Goal: Task Accomplishment & Management: Use online tool/utility

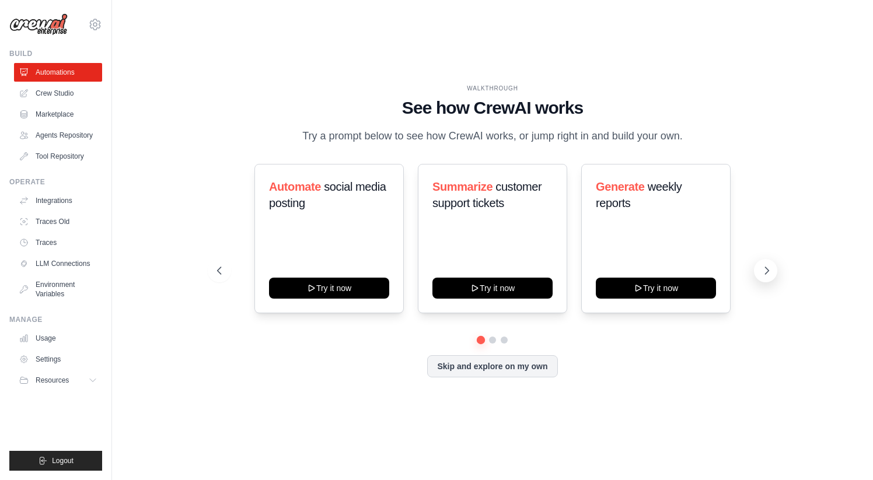
click at [763, 269] on icon at bounding box center [767, 271] width 12 height 12
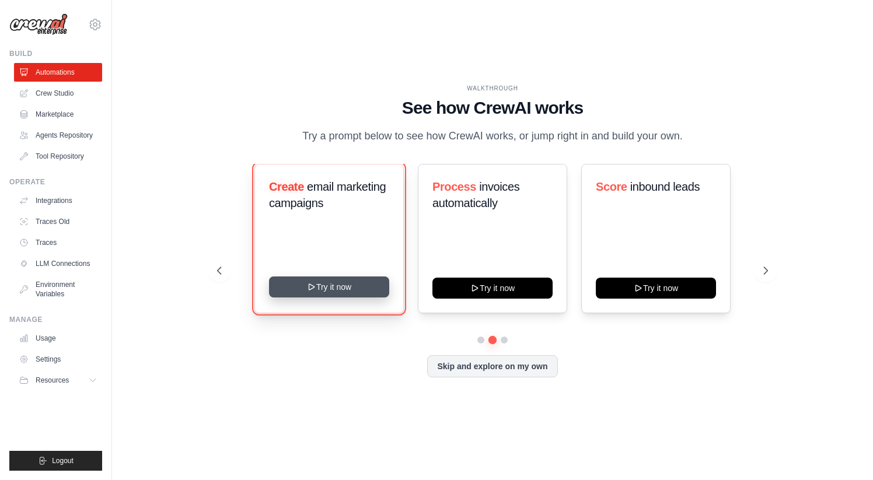
click at [339, 292] on button "Try it now" at bounding box center [329, 287] width 120 height 21
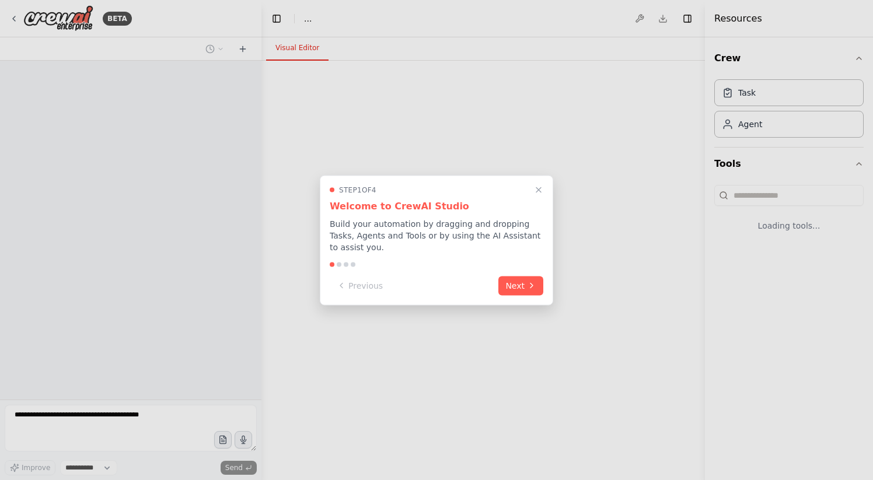
select select "****"
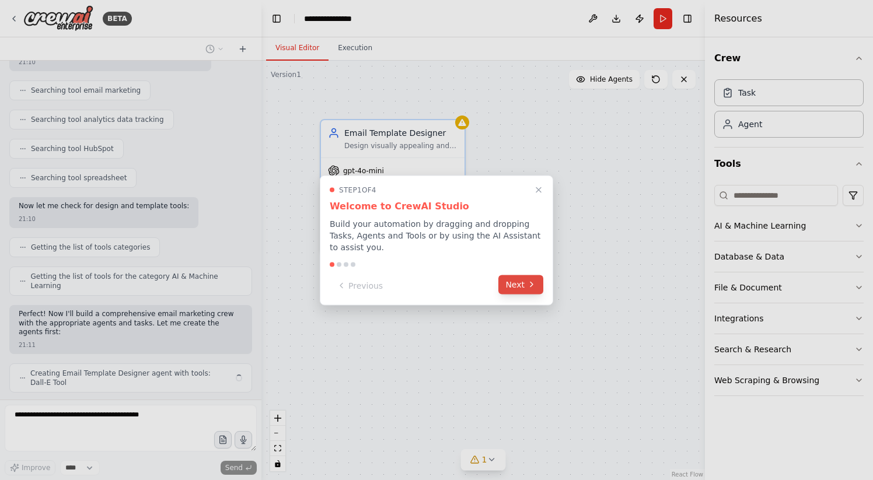
scroll to position [205, 0]
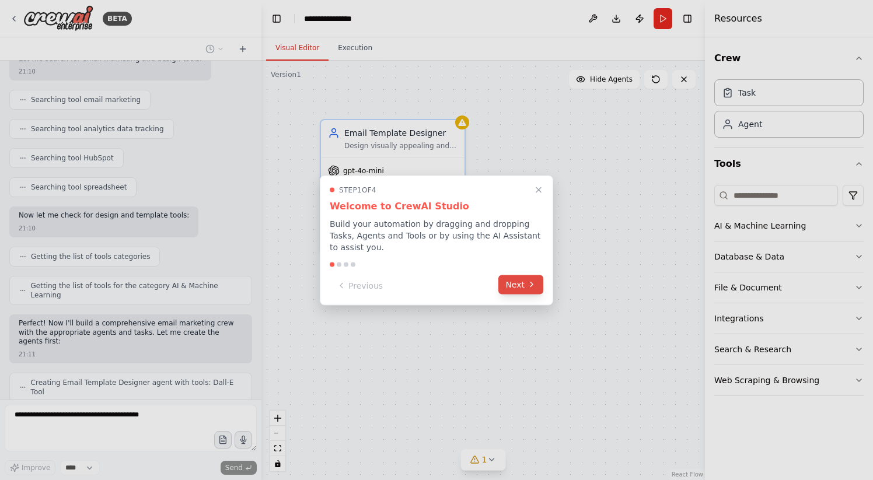
click at [525, 277] on button "Next" at bounding box center [520, 284] width 45 height 19
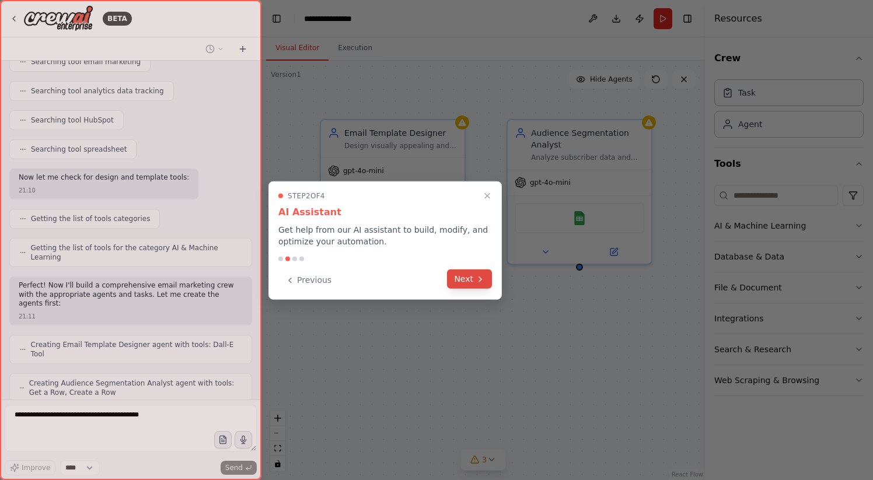
scroll to position [281, 0]
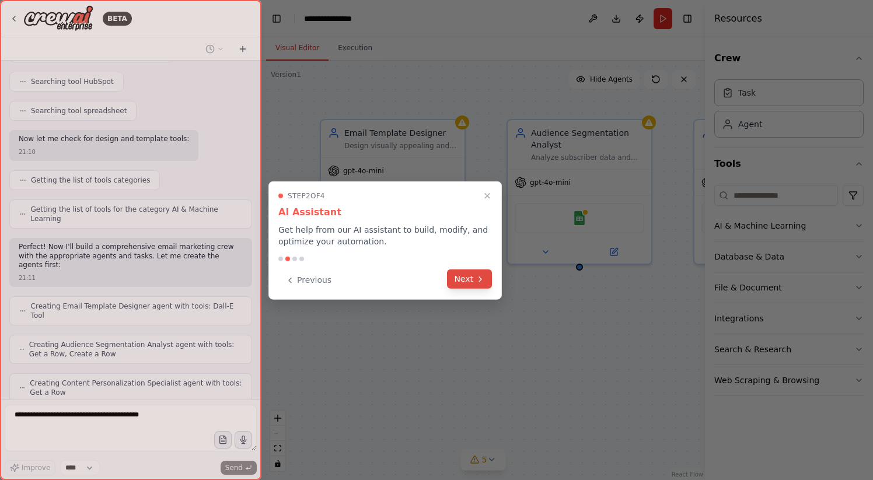
click at [471, 282] on button "Next" at bounding box center [469, 279] width 45 height 19
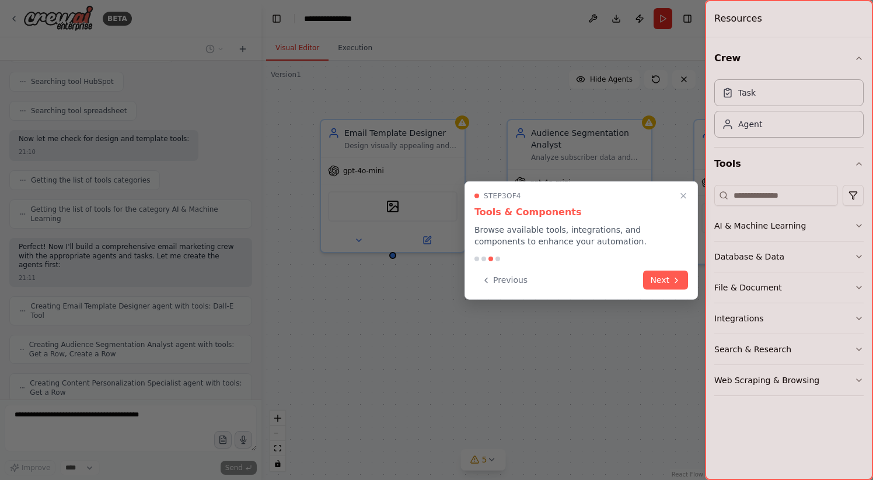
scroll to position [319, 0]
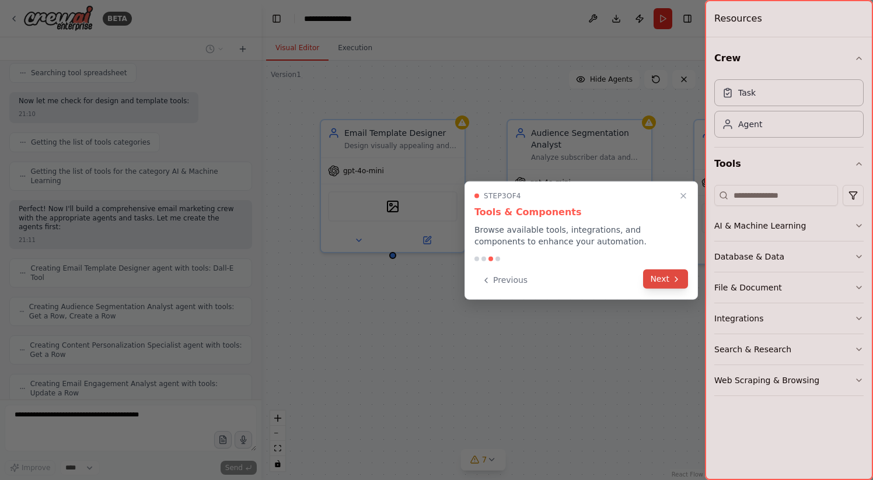
click at [663, 276] on button "Next" at bounding box center [665, 279] width 45 height 19
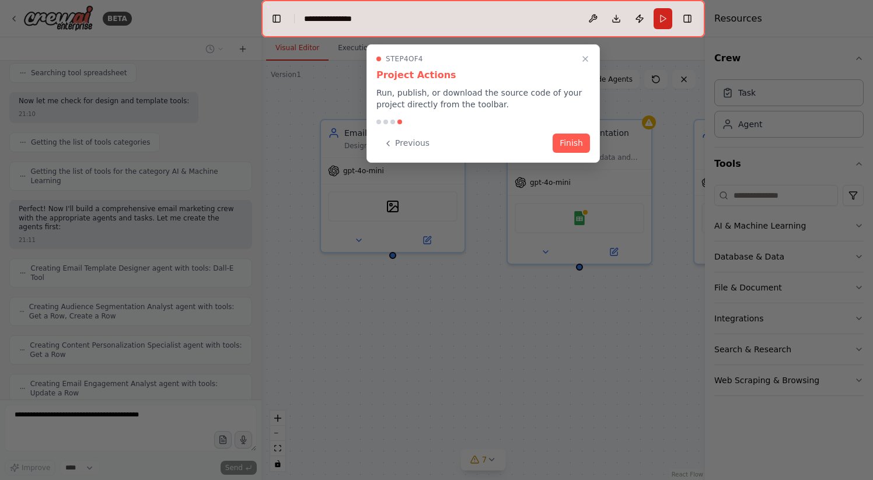
scroll to position [357, 0]
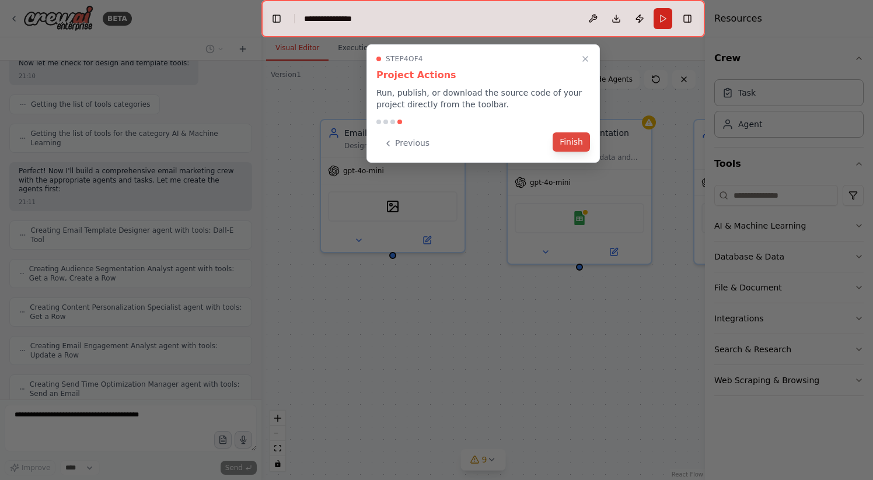
click at [567, 139] on button "Finish" at bounding box center [571, 141] width 37 height 19
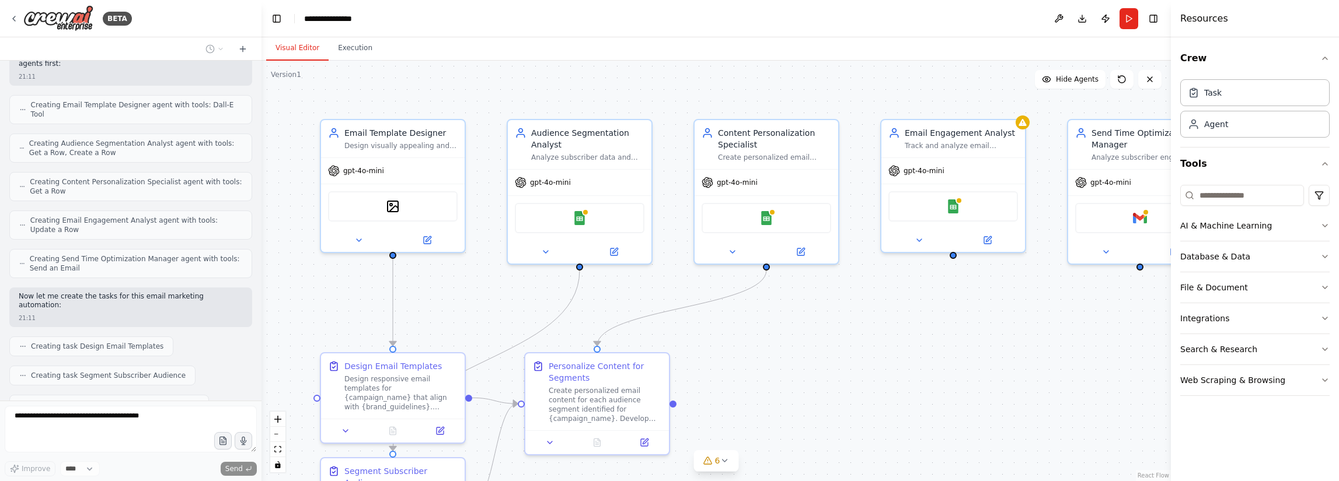
scroll to position [511, 0]
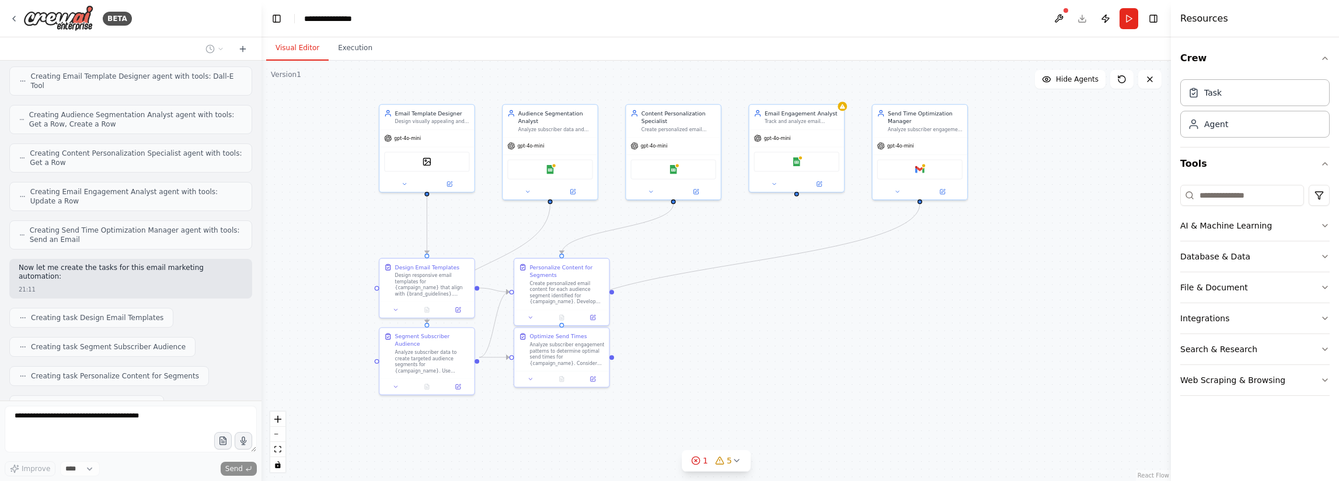
drag, startPoint x: 923, startPoint y: 395, endPoint x: 831, endPoint y: 309, distance: 125.5
click at [831, 309] on div ".deletable-edge-delete-btn { width: 20px; height: 20px; border: 0px solid #ffff…" at bounding box center [715, 271] width 909 height 421
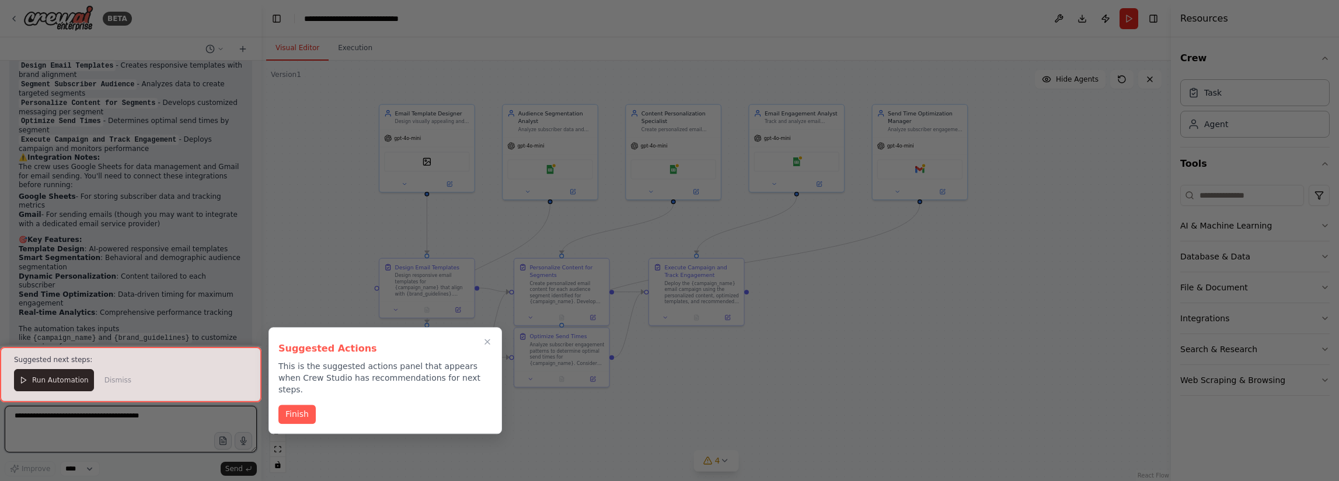
scroll to position [1155, 0]
click at [299, 404] on button "Finish" at bounding box center [296, 413] width 37 height 19
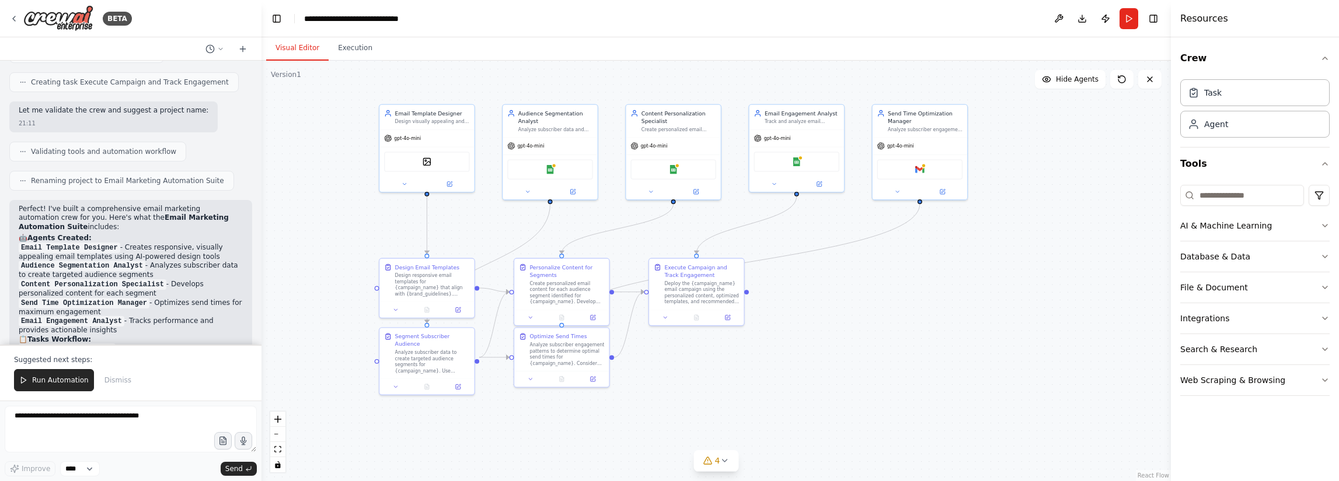
scroll to position [922, 0]
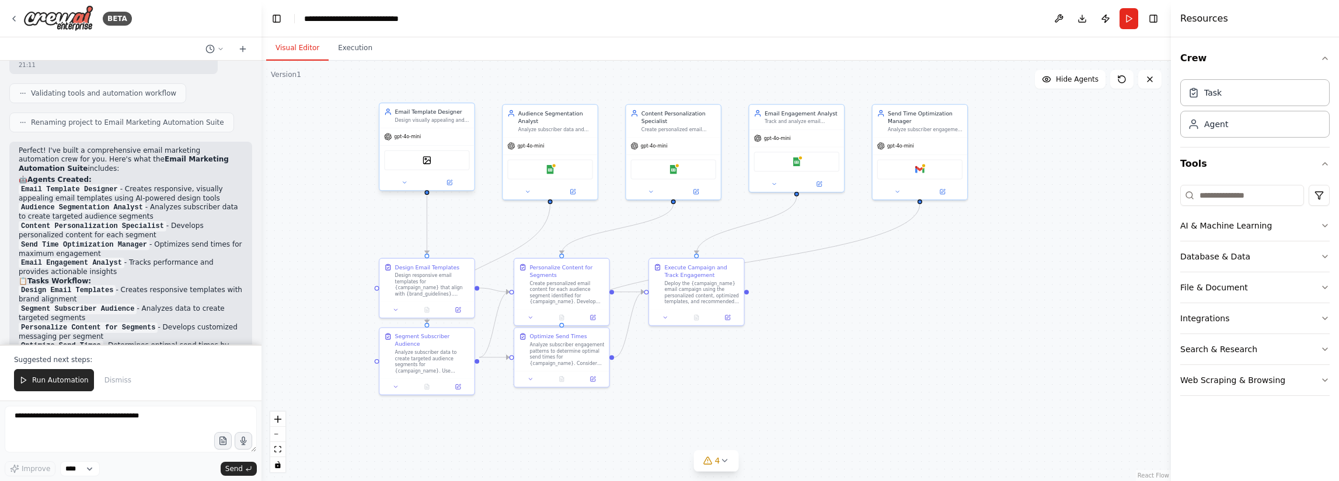
click at [435, 137] on div "gpt-4o-mini" at bounding box center [426, 136] width 95 height 17
click at [404, 180] on icon at bounding box center [404, 183] width 6 height 6
click at [444, 342] on button "LLM Settings" at bounding box center [456, 341] width 140 height 14
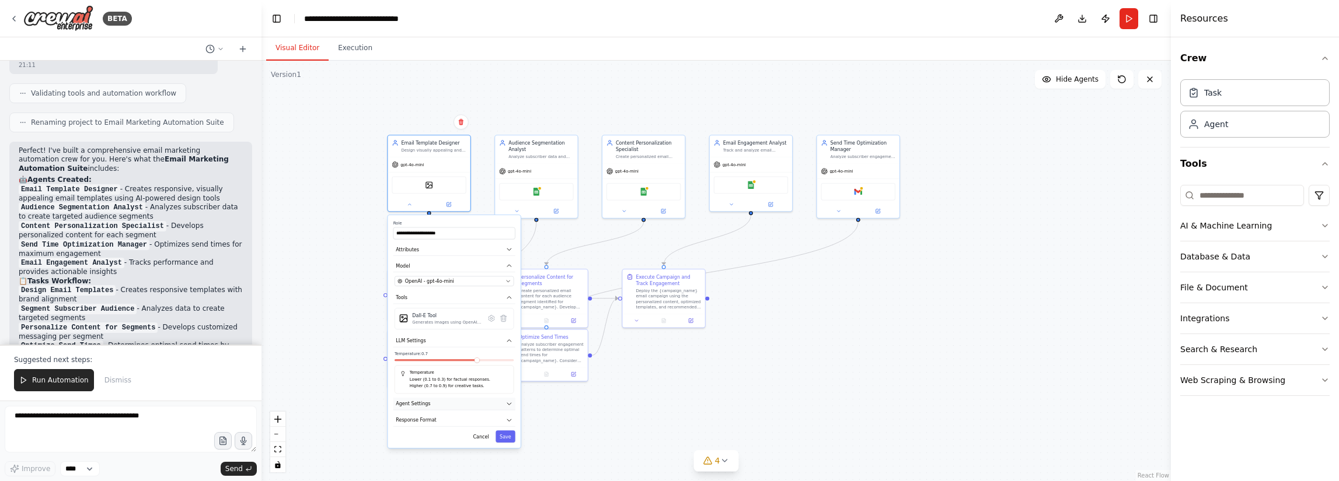
click at [453, 406] on button "Agent Settings" at bounding box center [454, 404] width 122 height 12
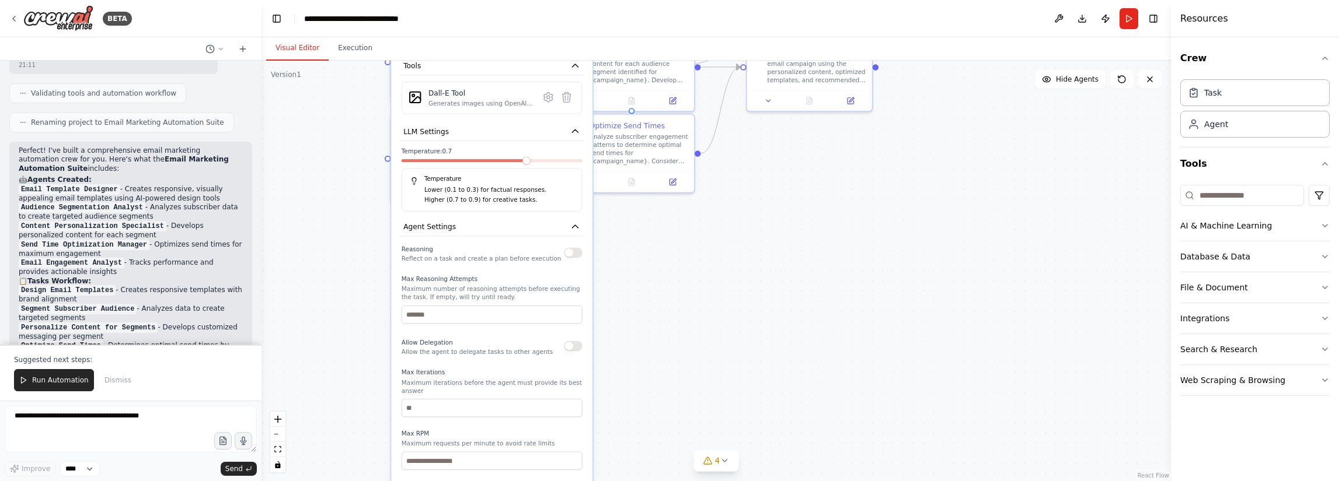
drag, startPoint x: 351, startPoint y: 354, endPoint x: 333, endPoint y: 152, distance: 202.7
click at [333, 152] on div ".deletable-edge-delete-btn { width: 20px; height: 20px; border: 0px solid #ffff…" at bounding box center [715, 271] width 909 height 421
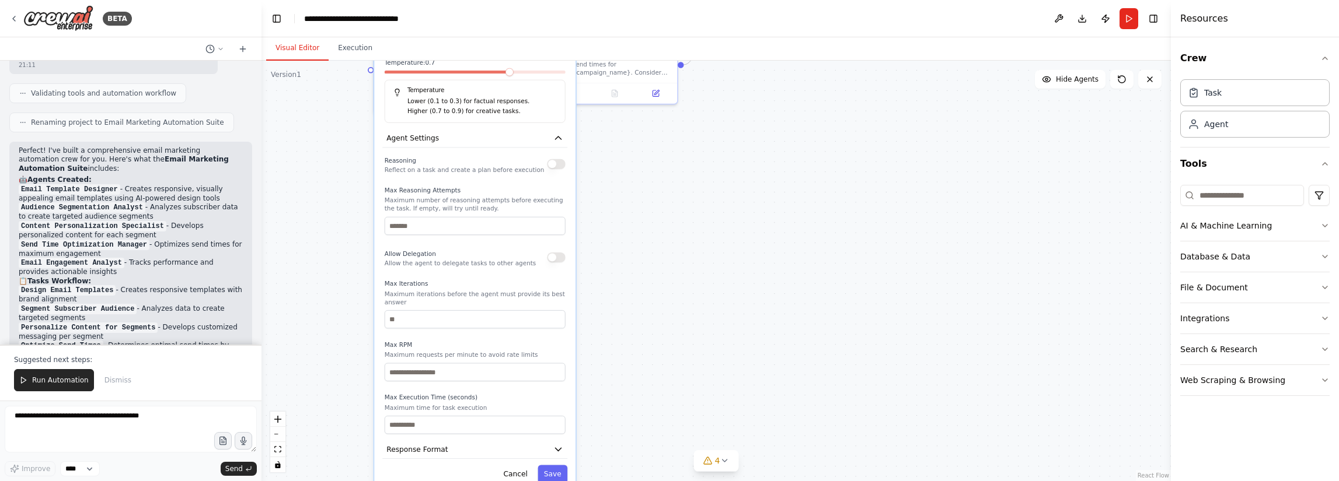
drag, startPoint x: 371, startPoint y: 320, endPoint x: 355, endPoint y: 232, distance: 89.6
click at [355, 232] on div ".deletable-edge-delete-btn { width: 20px; height: 20px; border: 0px solid #ffff…" at bounding box center [715, 271] width 909 height 421
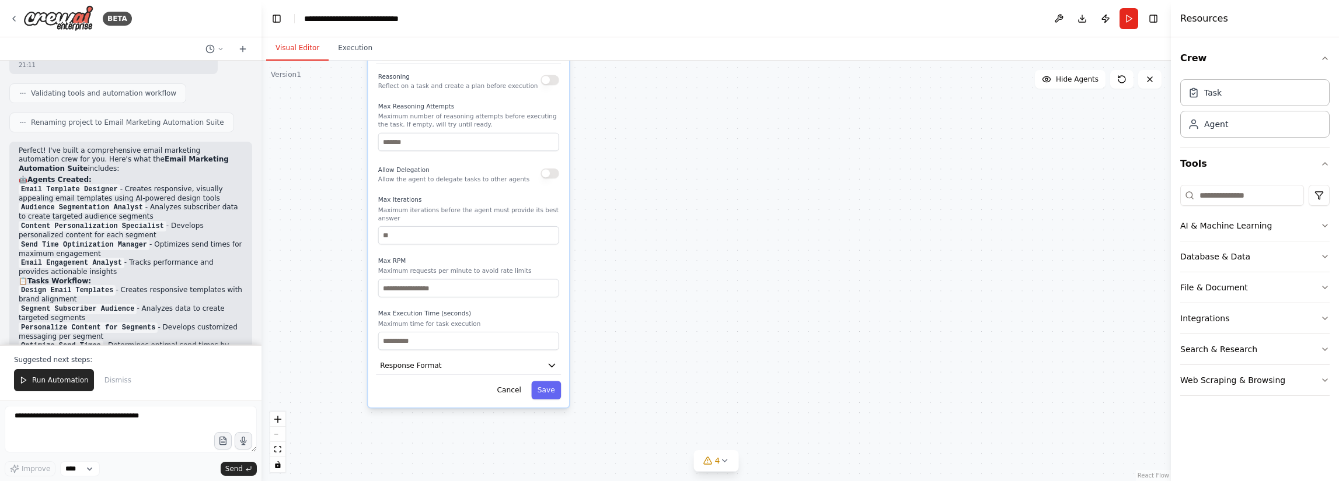
drag, startPoint x: 352, startPoint y: 367, endPoint x: 346, endPoint y: 283, distance: 84.3
click at [346, 283] on div ".deletable-edge-delete-btn { width: 20px; height: 20px; border: 0px solid #ffff…" at bounding box center [715, 271] width 909 height 421
click at [453, 357] on button "Response Format" at bounding box center [468, 366] width 185 height 19
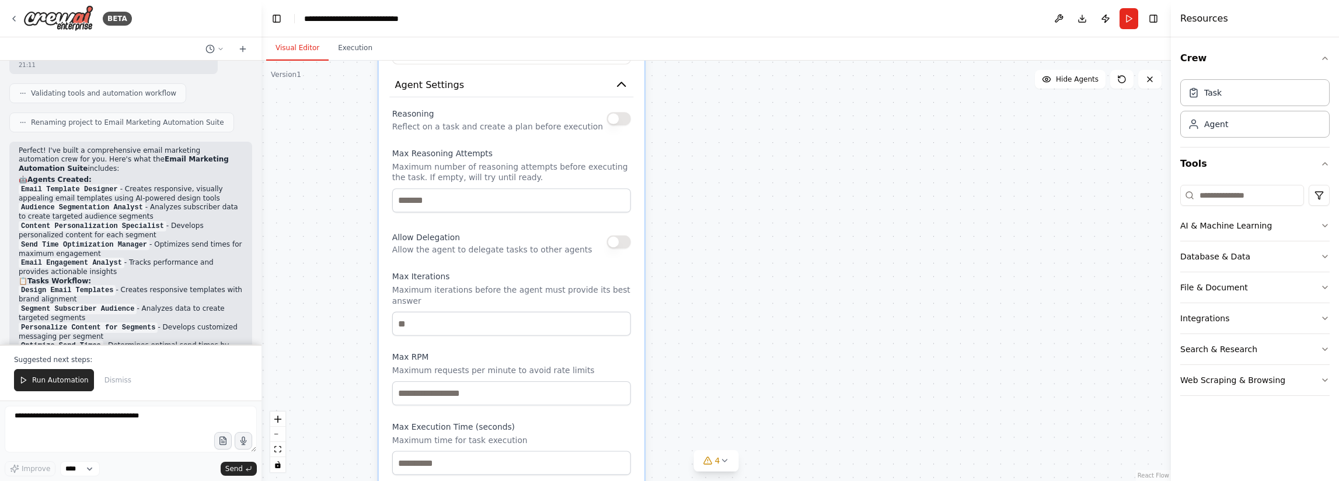
drag, startPoint x: 357, startPoint y: 162, endPoint x: 361, endPoint y: 331, distance: 169.3
click at [362, 331] on div ".deletable-edge-delete-btn { width: 20px; height: 20px; border: 0px solid #ffff…" at bounding box center [715, 271] width 909 height 421
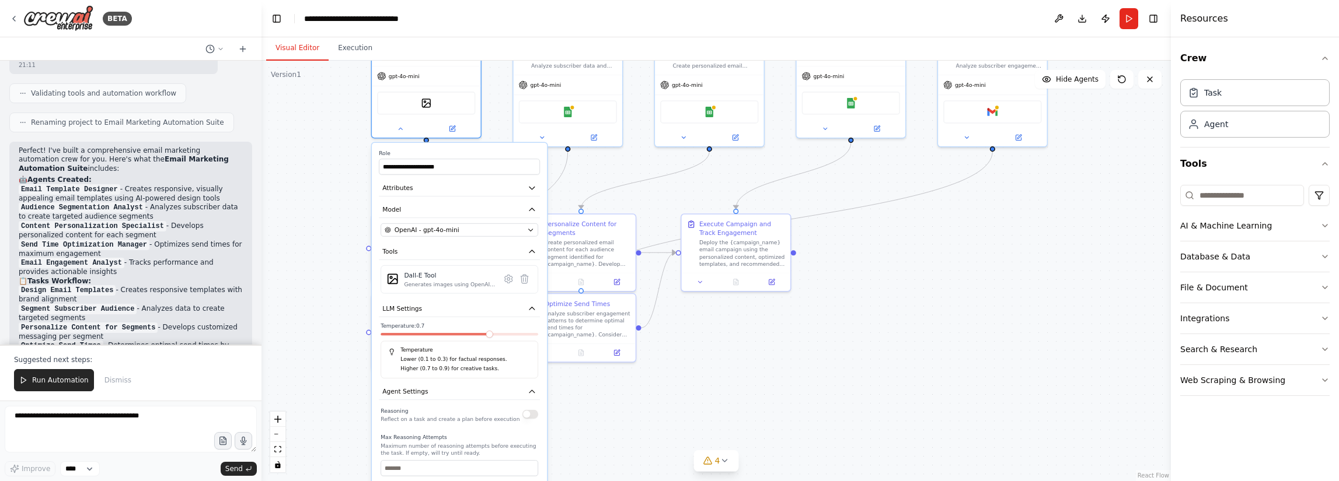
drag, startPoint x: 336, startPoint y: 217, endPoint x: 344, endPoint y: 422, distance: 205.6
click at [344, 422] on div ".deletable-edge-delete-btn { width: 20px; height: 20px; border: 0px solid #ffff…" at bounding box center [715, 271] width 909 height 421
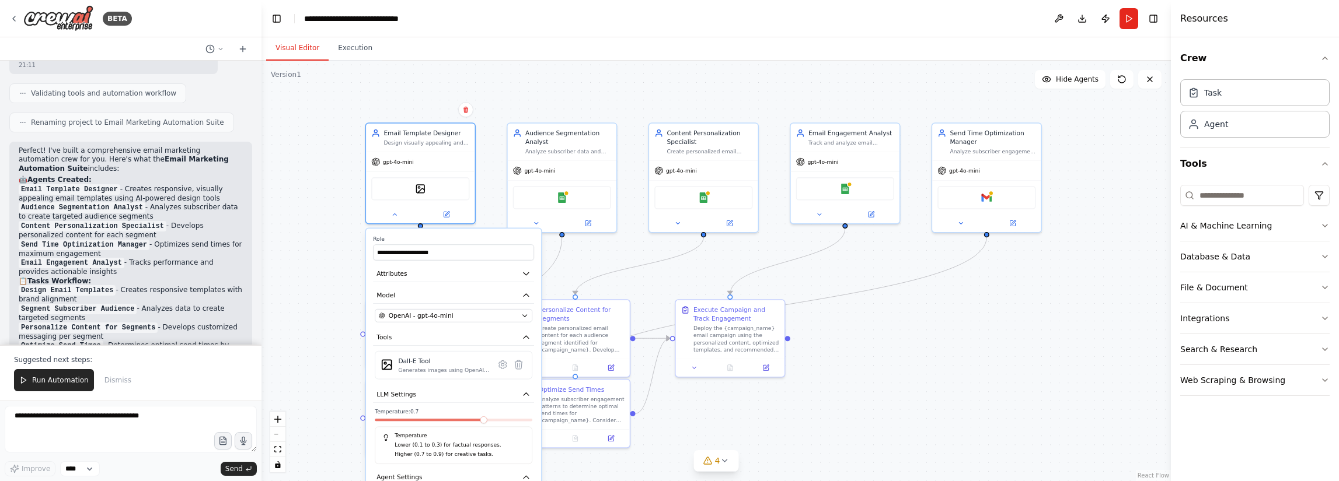
drag, startPoint x: 330, startPoint y: 276, endPoint x: 324, endPoint y: 345, distance: 69.1
click at [324, 345] on div ".deletable-edge-delete-btn { width: 20px; height: 20px; border: 0px solid #ffff…" at bounding box center [715, 271] width 909 height 421
click at [431, 236] on label "Role" at bounding box center [453, 239] width 161 height 7
click at [397, 215] on icon at bounding box center [394, 212] width 7 height 7
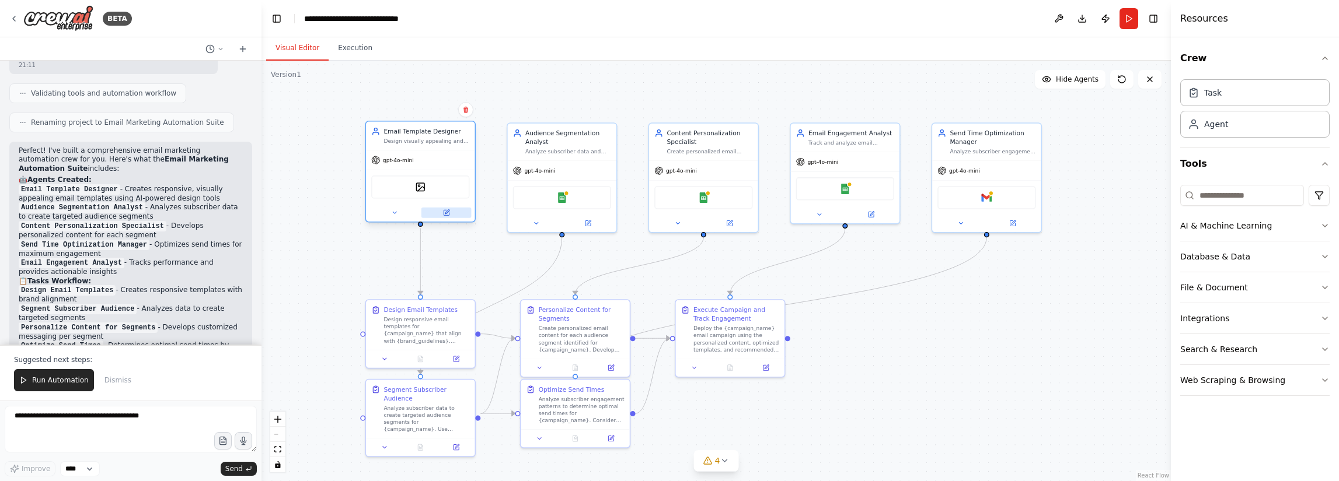
click at [452, 212] on button at bounding box center [446, 213] width 50 height 11
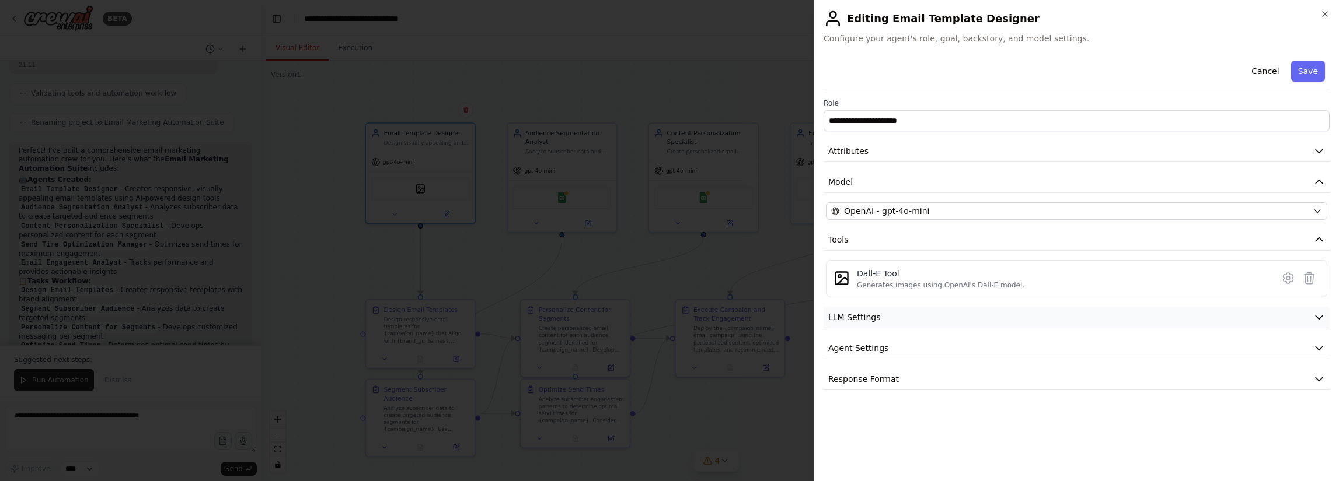
click at [872, 314] on button "LLM Settings" at bounding box center [1076, 318] width 506 height 22
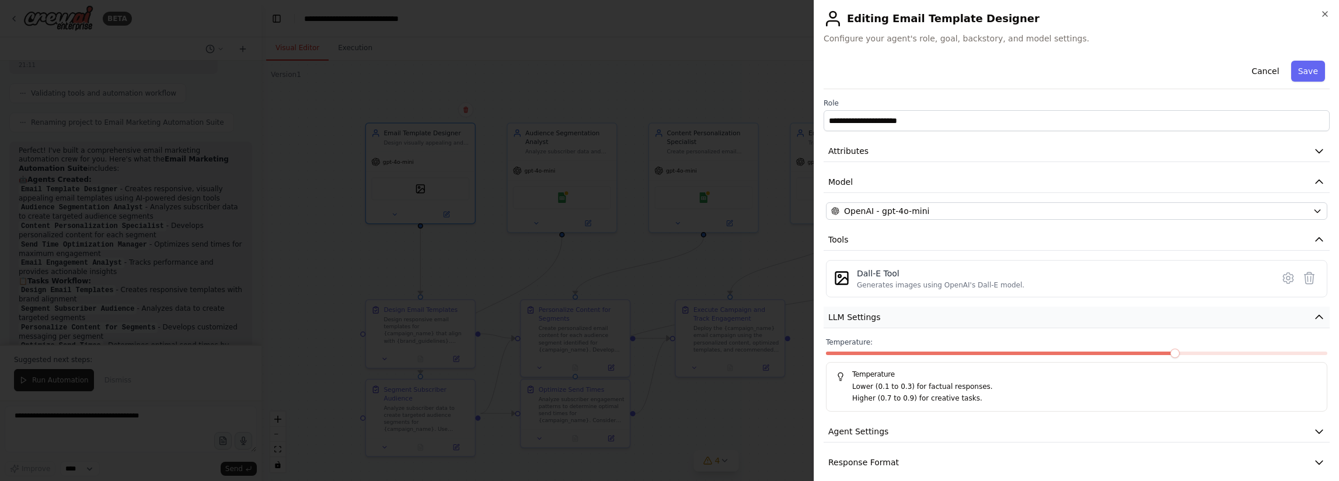
click at [872, 314] on button "LLM Settings" at bounding box center [1076, 318] width 506 height 22
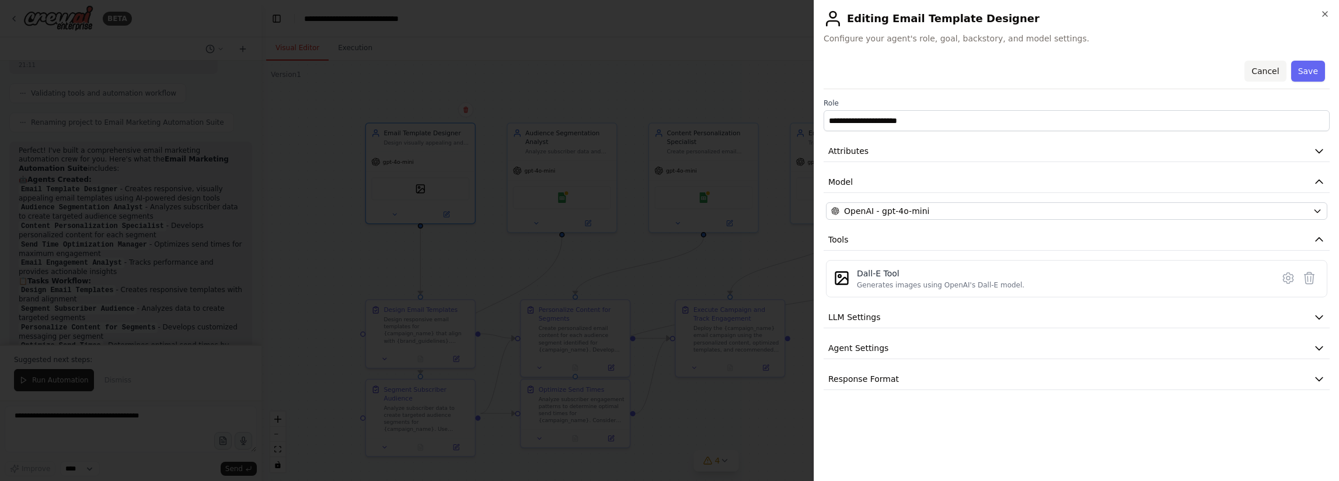
click at [872, 61] on button "Cancel" at bounding box center [1264, 71] width 41 height 21
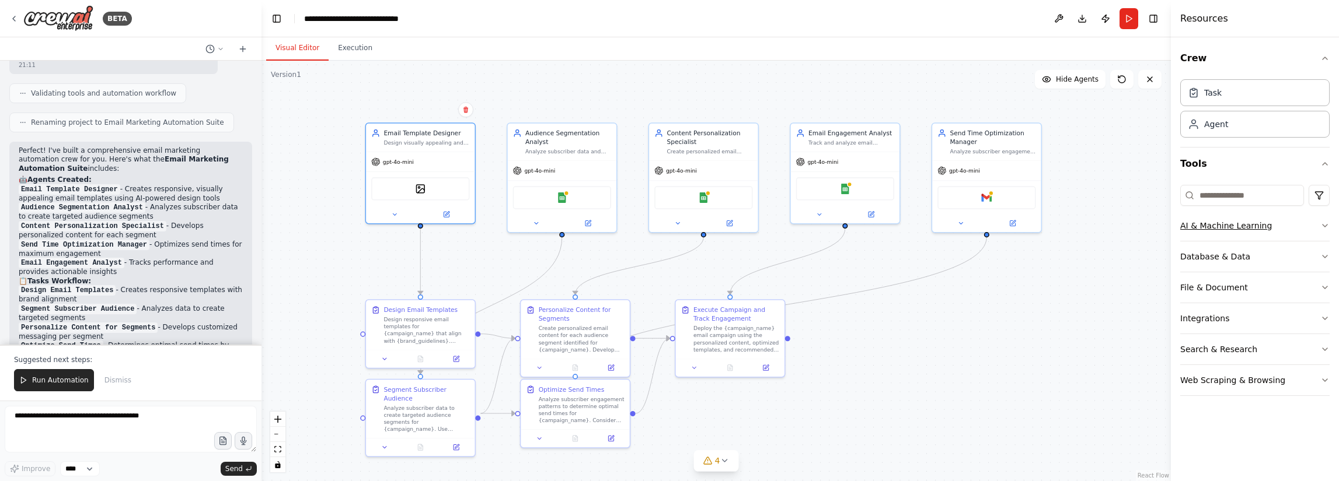
click at [872, 222] on button "AI & Machine Learning" at bounding box center [1254, 226] width 149 height 30
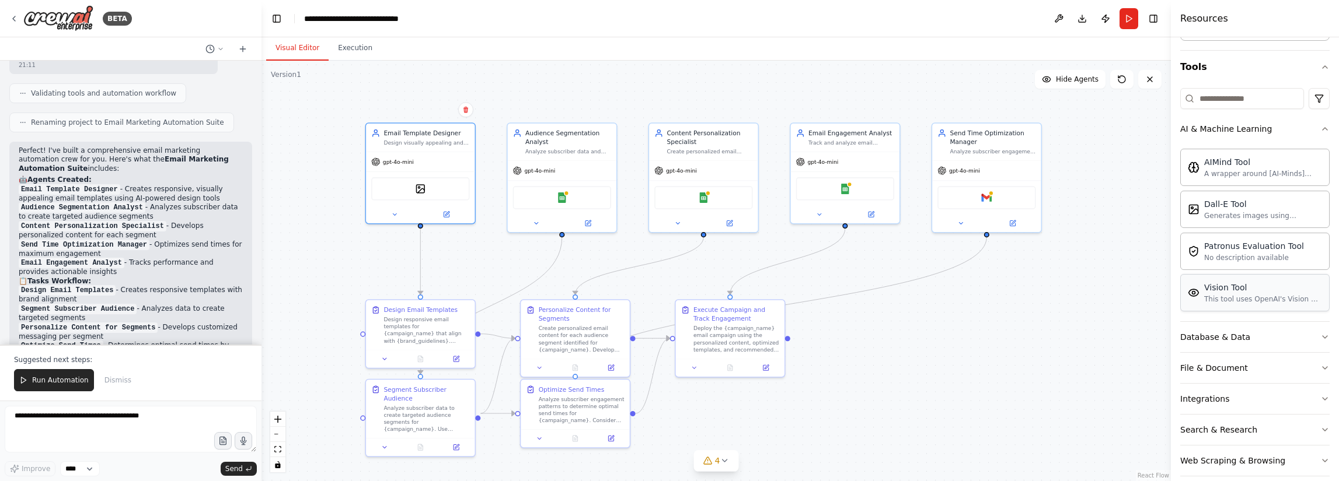
scroll to position [107, 0]
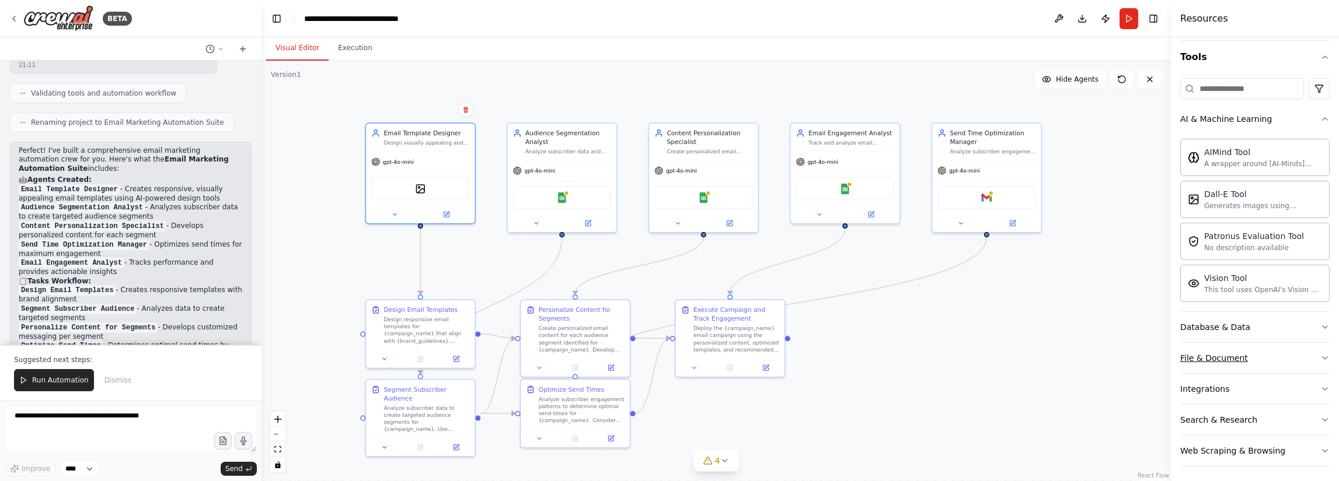
click at [872, 357] on button "File & Document" at bounding box center [1254, 358] width 149 height 30
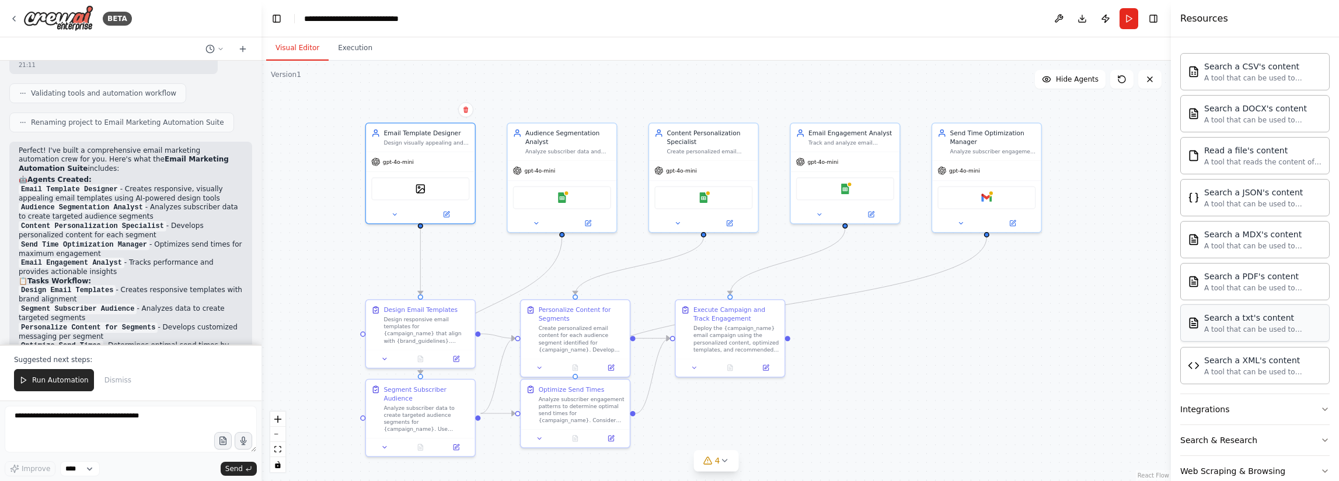
scroll to position [449, 0]
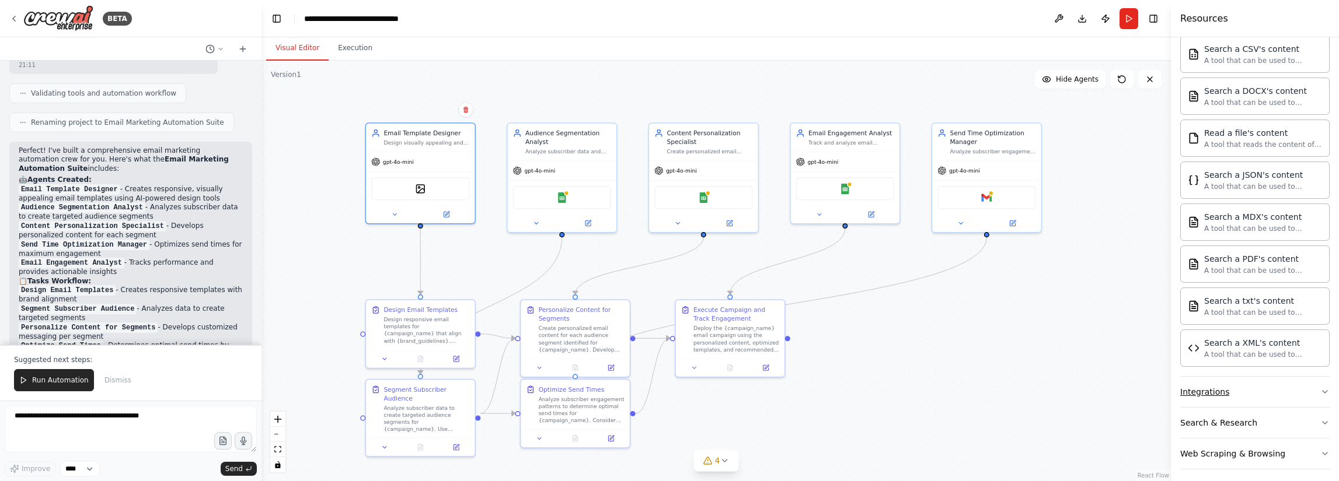
click at [872, 390] on button "Integrations" at bounding box center [1254, 392] width 149 height 30
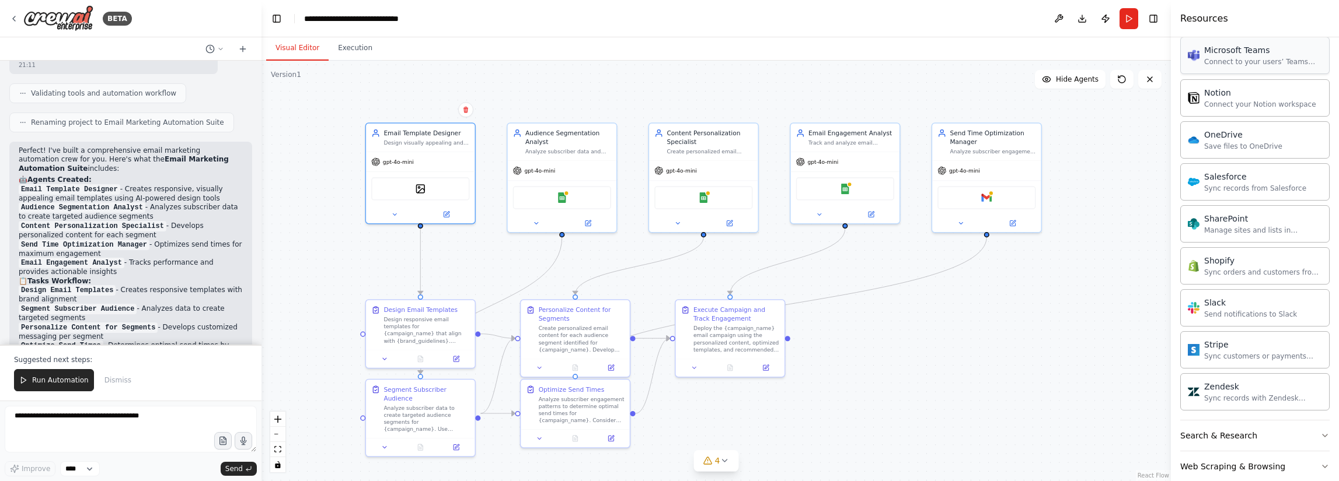
scroll to position [1374, 0]
click at [872, 424] on button "Search & Research" at bounding box center [1254, 432] width 149 height 30
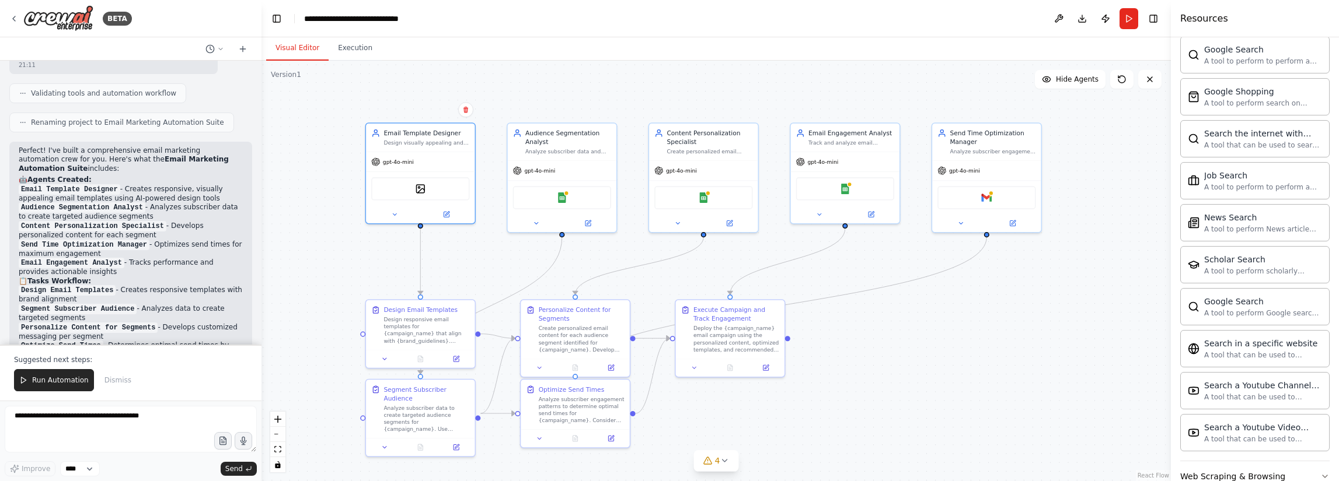
scroll to position [1967, 0]
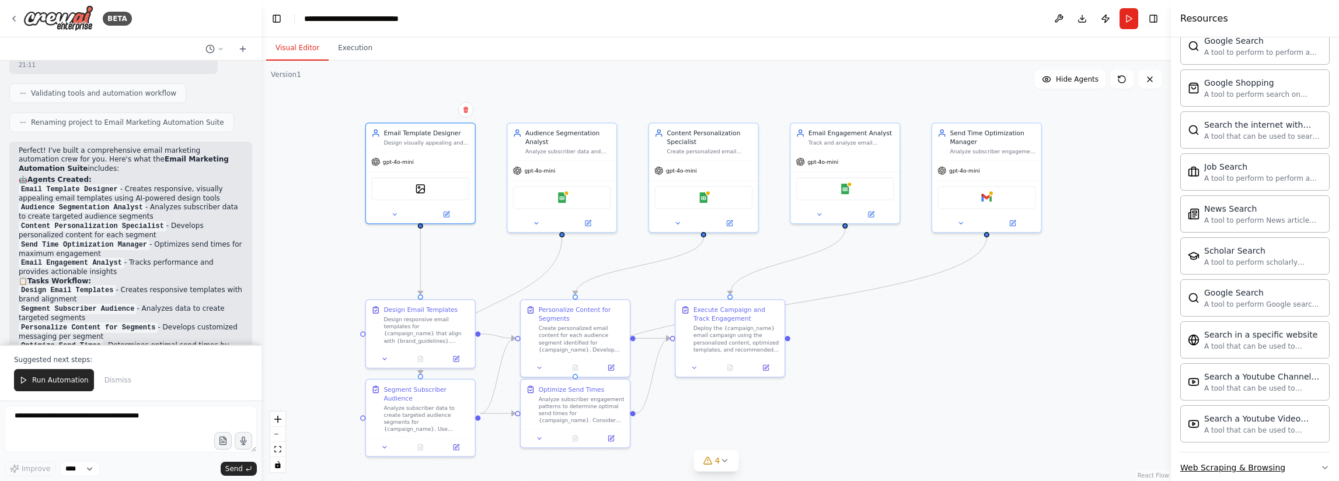
click at [872, 462] on div "Web Scraping & Browsing" at bounding box center [1232, 468] width 105 height 12
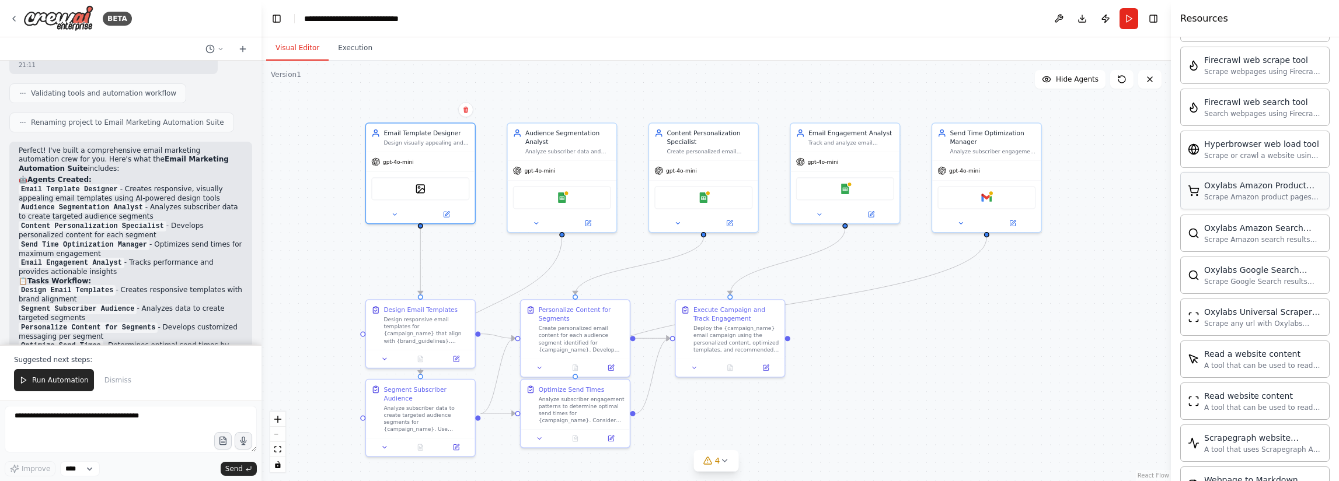
scroll to position [2600, 0]
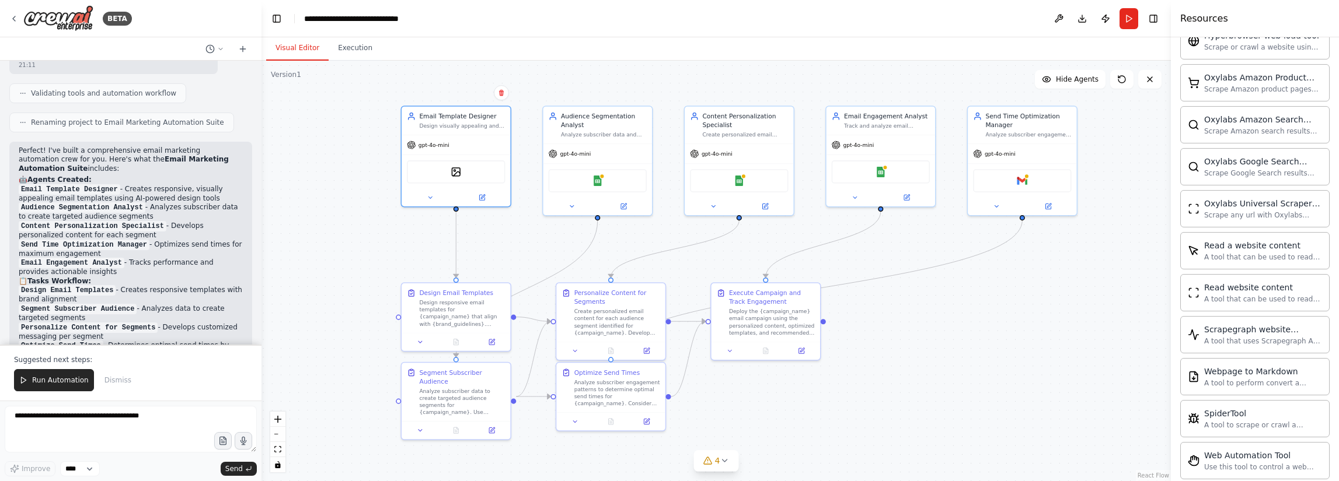
drag, startPoint x: 833, startPoint y: 393, endPoint x: 868, endPoint y: 376, distance: 38.9
click at [868, 376] on div ".deletable-edge-delete-btn { width: 20px; height: 20px; border: 0px solid #ffff…" at bounding box center [715, 271] width 909 height 421
click at [65, 380] on span "Run Automation" at bounding box center [60, 380] width 57 height 9
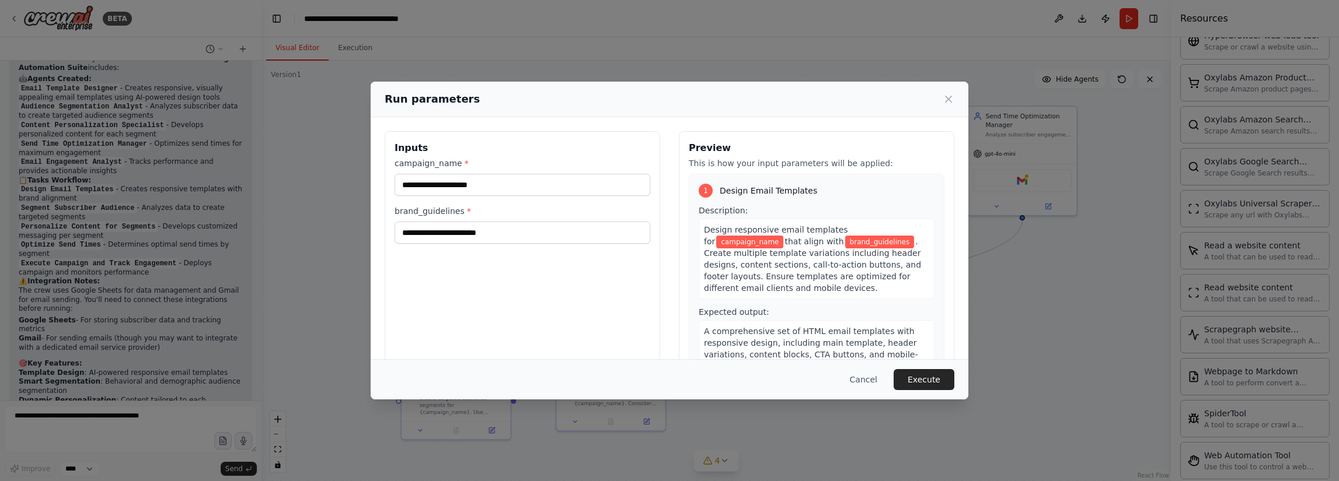
scroll to position [1100, 0]
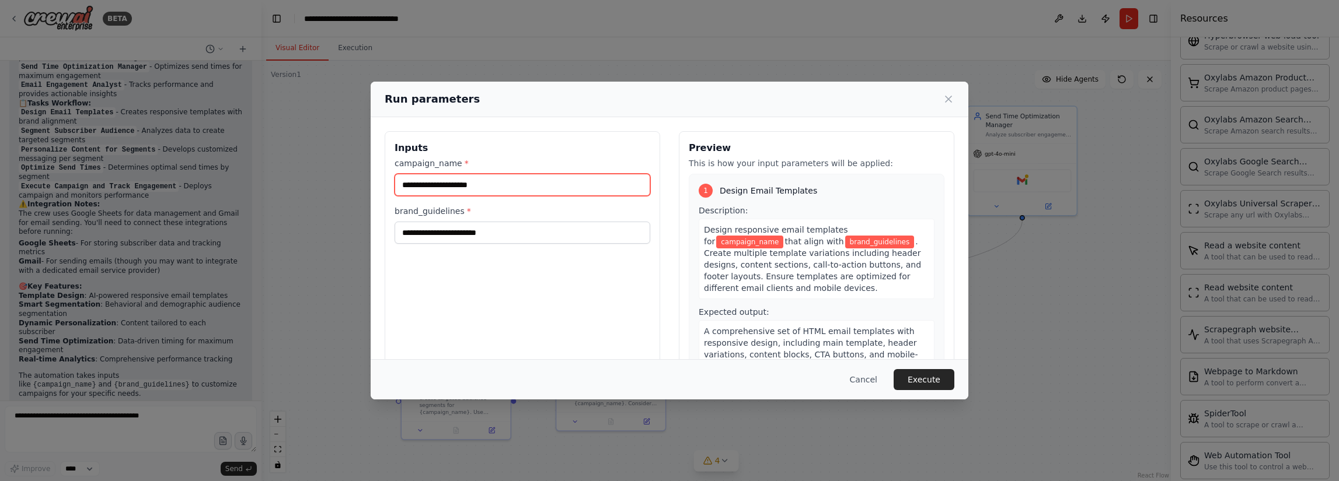
click at [490, 183] on input "campaign_name *" at bounding box center [522, 185] width 256 height 22
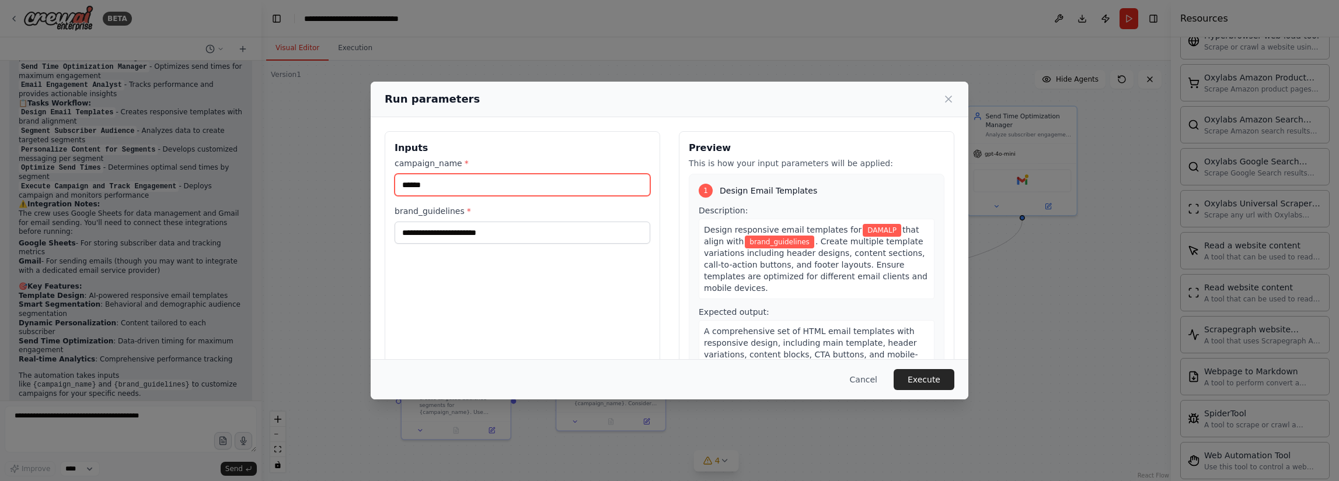
type input "******"
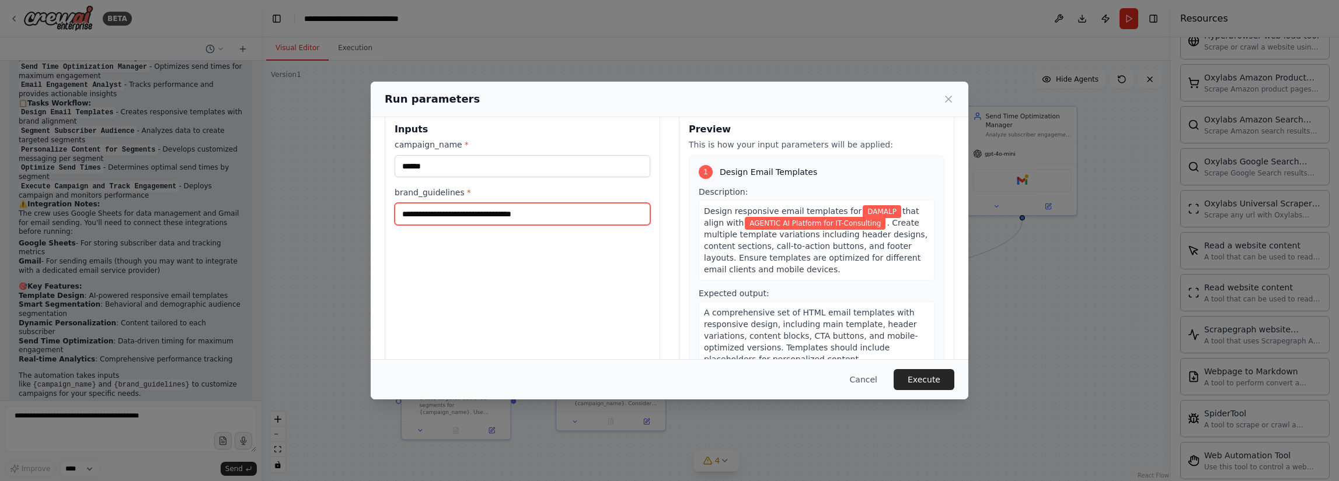
scroll to position [0, 0]
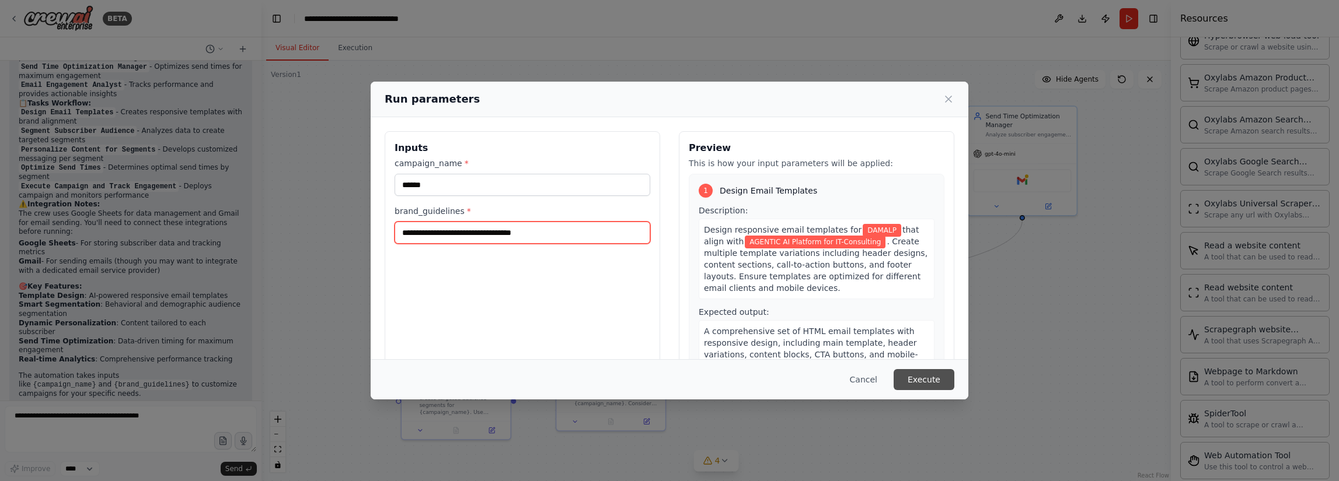
type input "**********"
click at [872, 378] on button "Execute" at bounding box center [923, 379] width 61 height 21
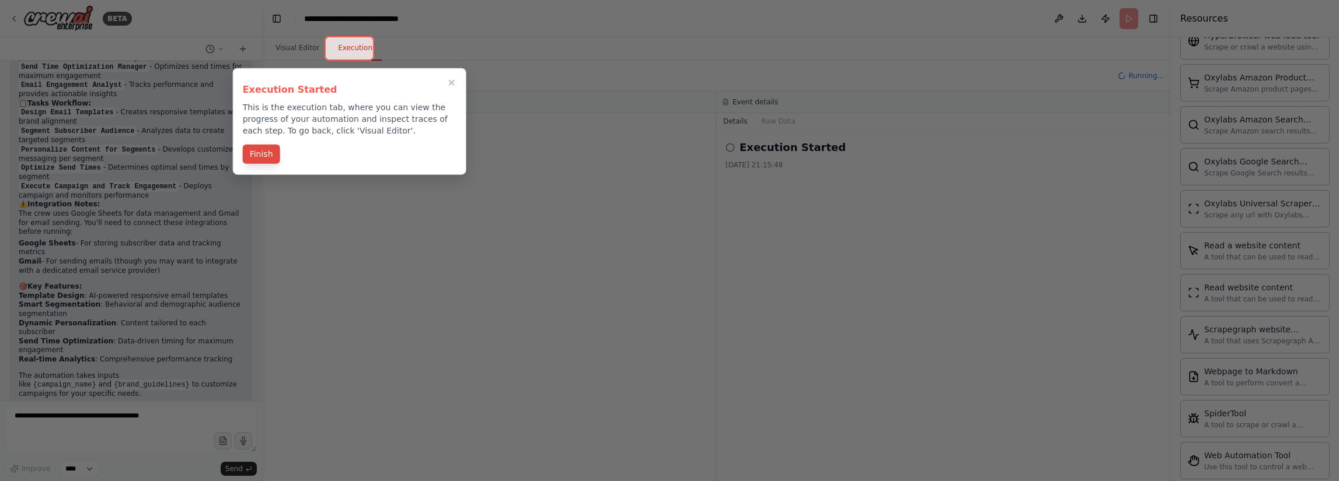
click at [259, 153] on button "Finish" at bounding box center [261, 154] width 37 height 19
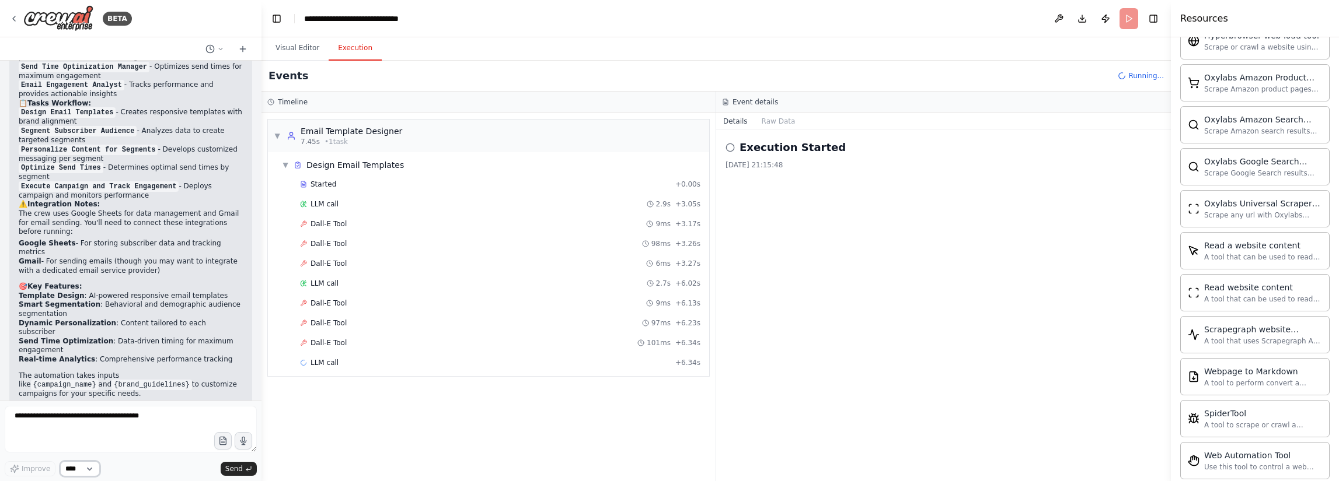
click at [89, 470] on select "****" at bounding box center [80, 469] width 40 height 15
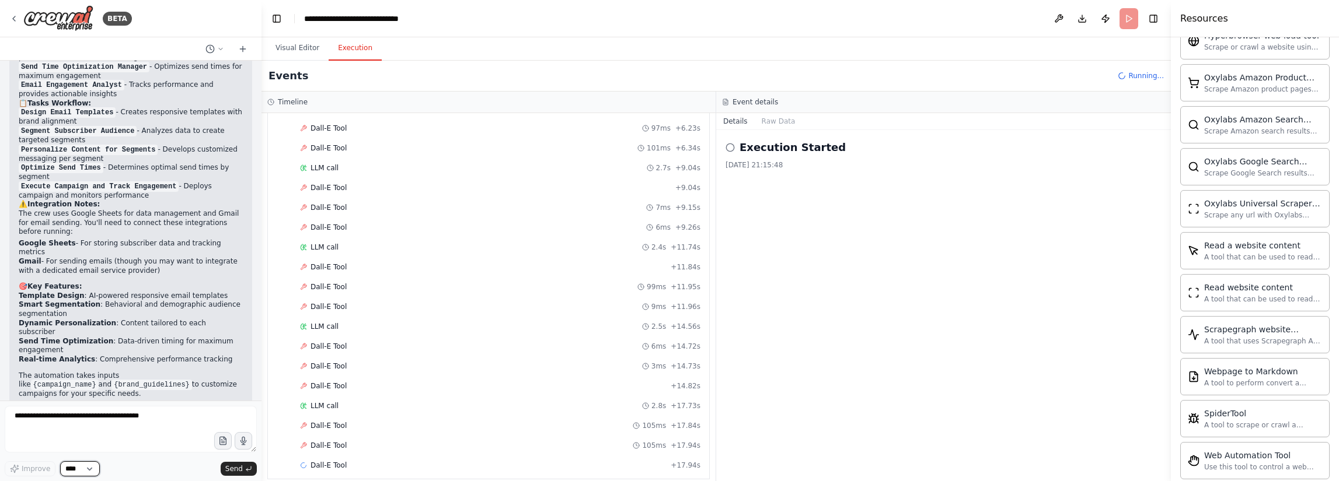
scroll to position [215, 0]
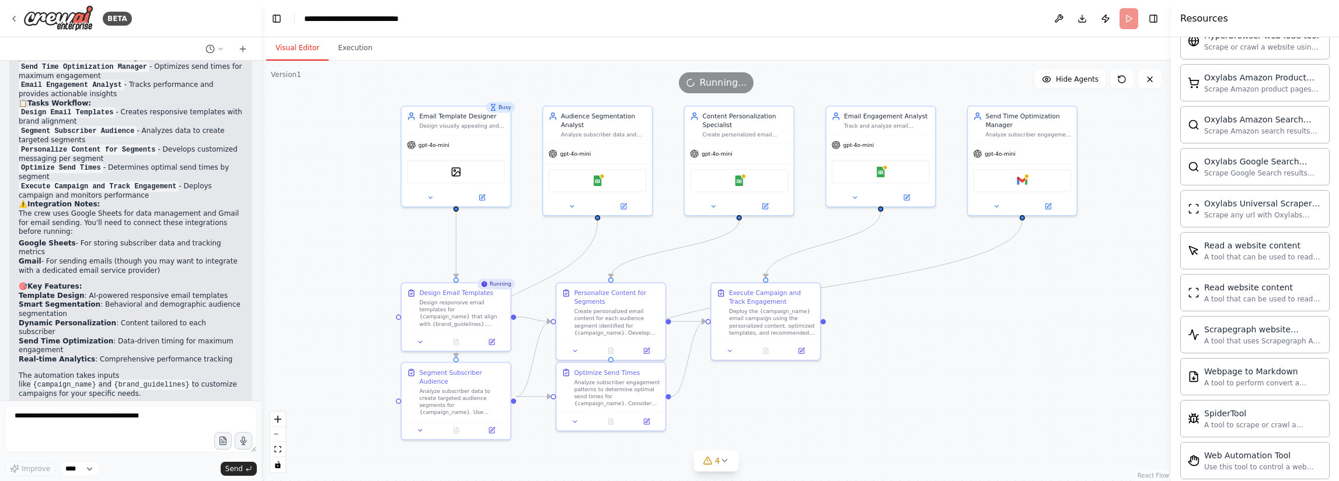
click at [295, 45] on button "Visual Editor" at bounding box center [297, 48] width 62 height 25
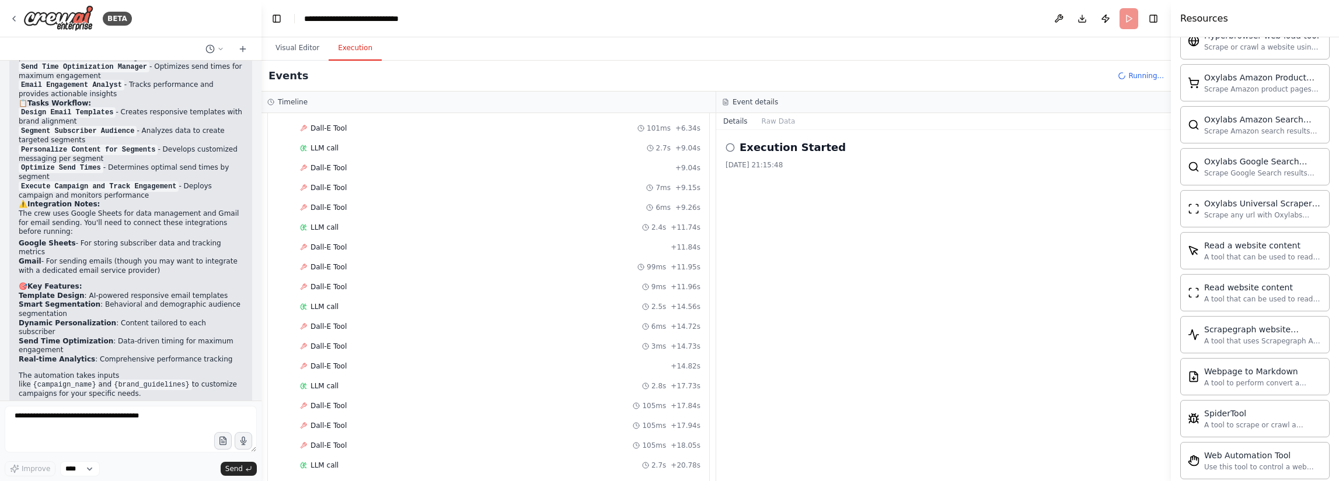
click at [354, 51] on button "Execution" at bounding box center [355, 48] width 53 height 25
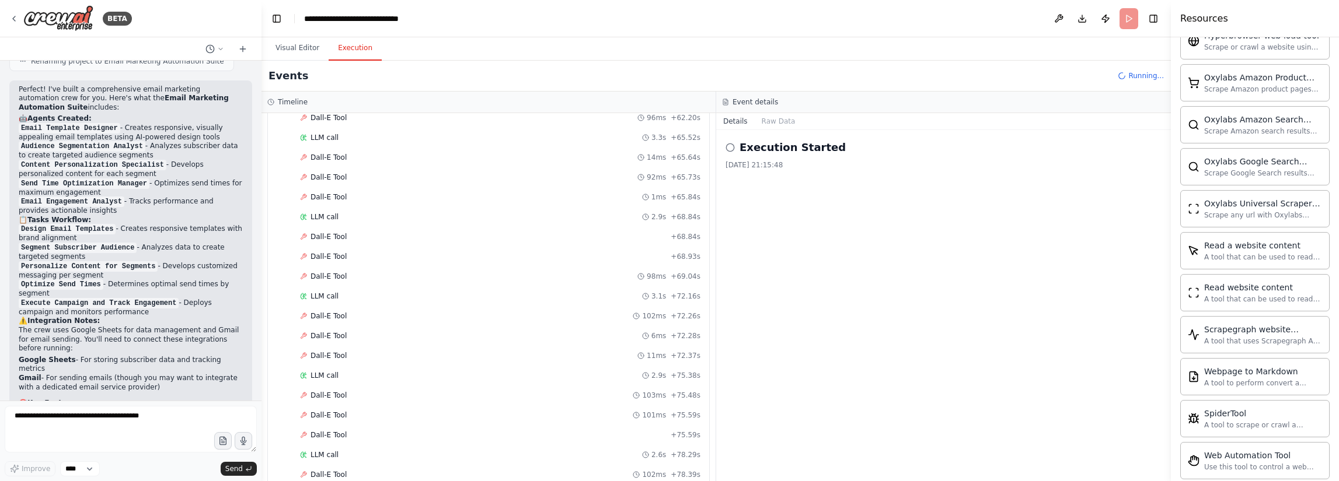
scroll to position [1674, 0]
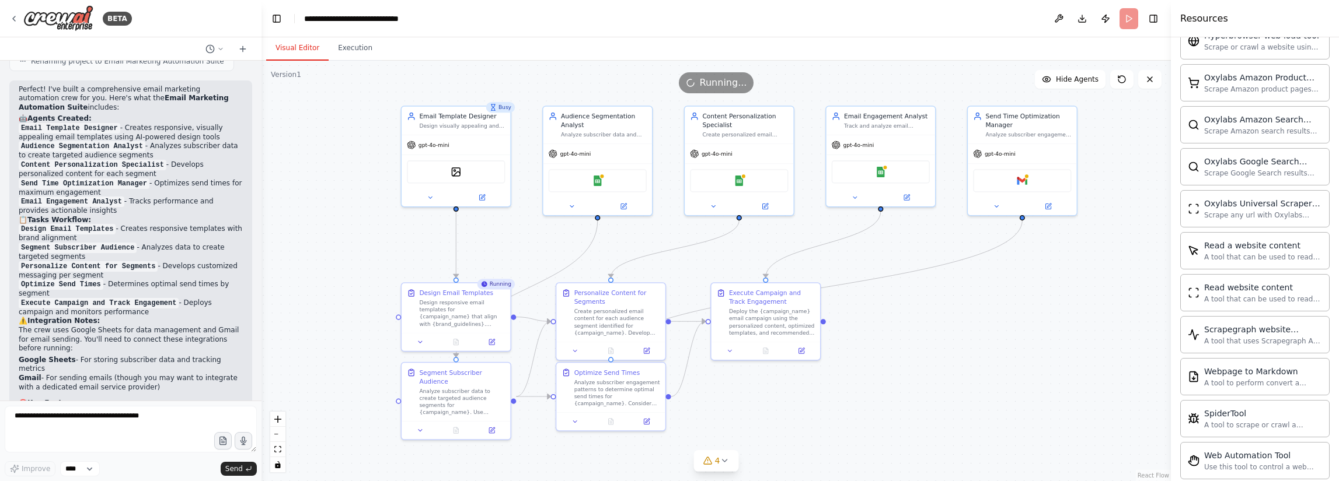
click at [294, 43] on button "Visual Editor" at bounding box center [297, 48] width 62 height 25
click at [721, 463] on icon at bounding box center [724, 460] width 9 height 9
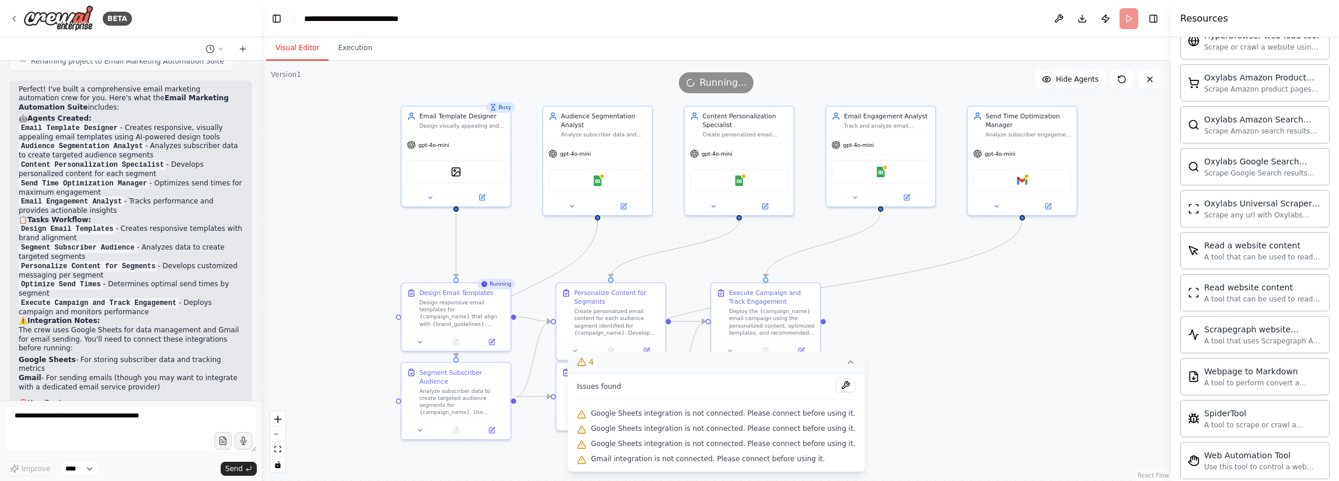
click at [833, 358] on button "4" at bounding box center [716, 363] width 297 height 22
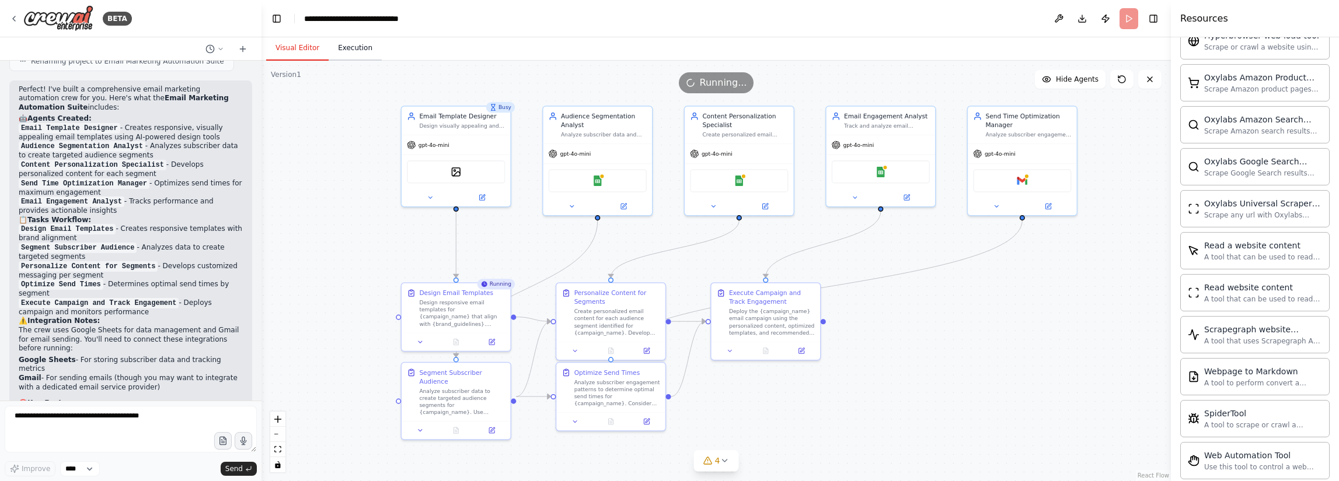
click at [362, 44] on button "Execution" at bounding box center [355, 48] width 53 height 25
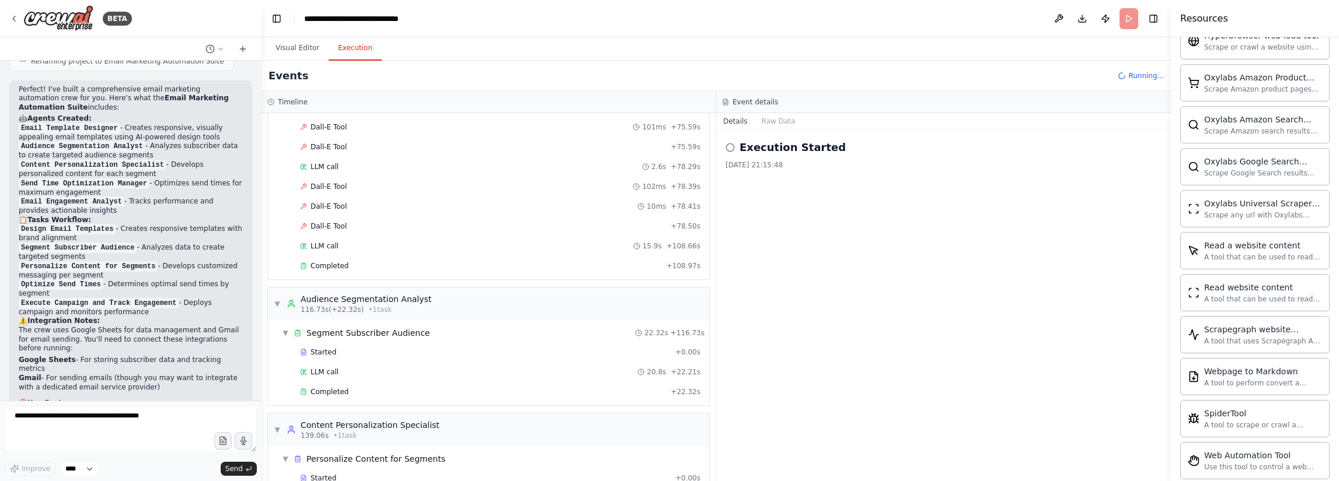
scroll to position [2066, 0]
click at [300, 47] on button "Visual Editor" at bounding box center [297, 48] width 62 height 25
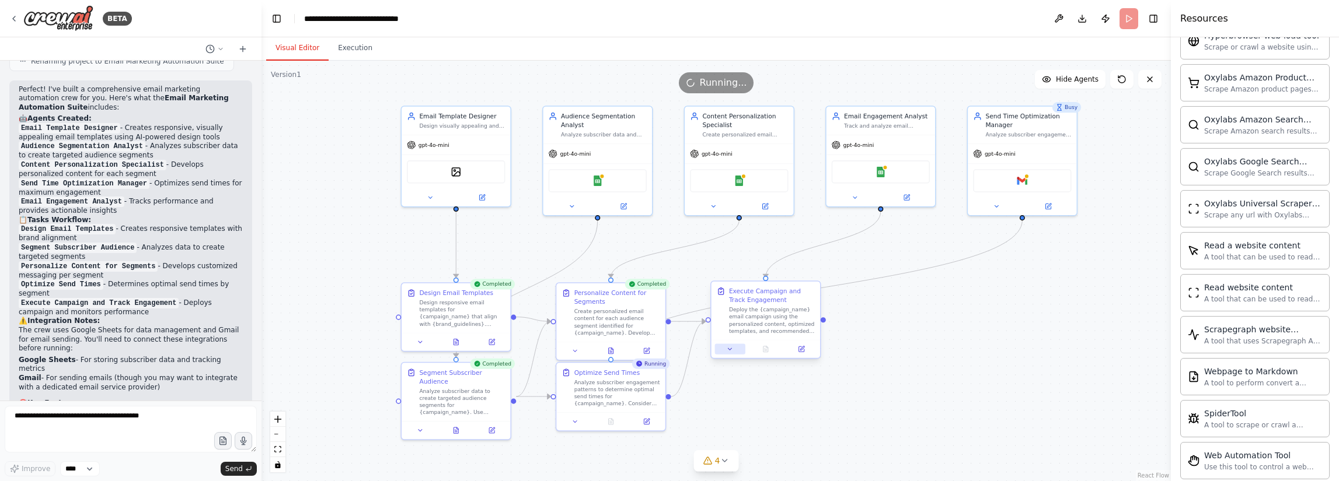
click at [729, 352] on icon at bounding box center [730, 349] width 7 height 7
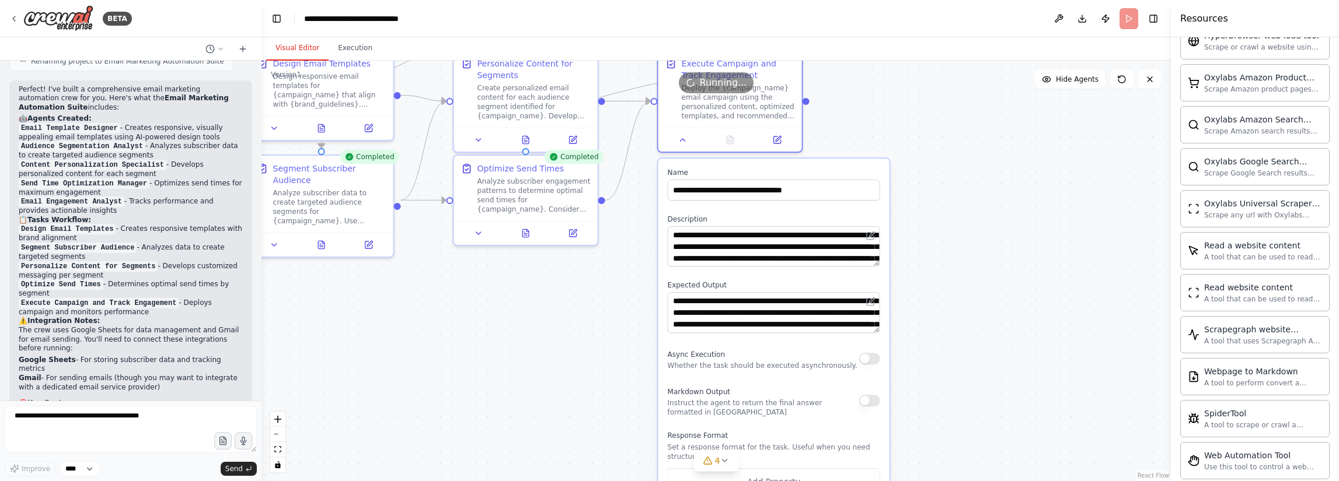
drag, startPoint x: 964, startPoint y: 375, endPoint x: 935, endPoint y: 175, distance: 201.7
click at [872, 159] on div ".deletable-edge-delete-btn { width: 20px; height: 20px; border: 0px solid #ffff…" at bounding box center [715, 271] width 909 height 421
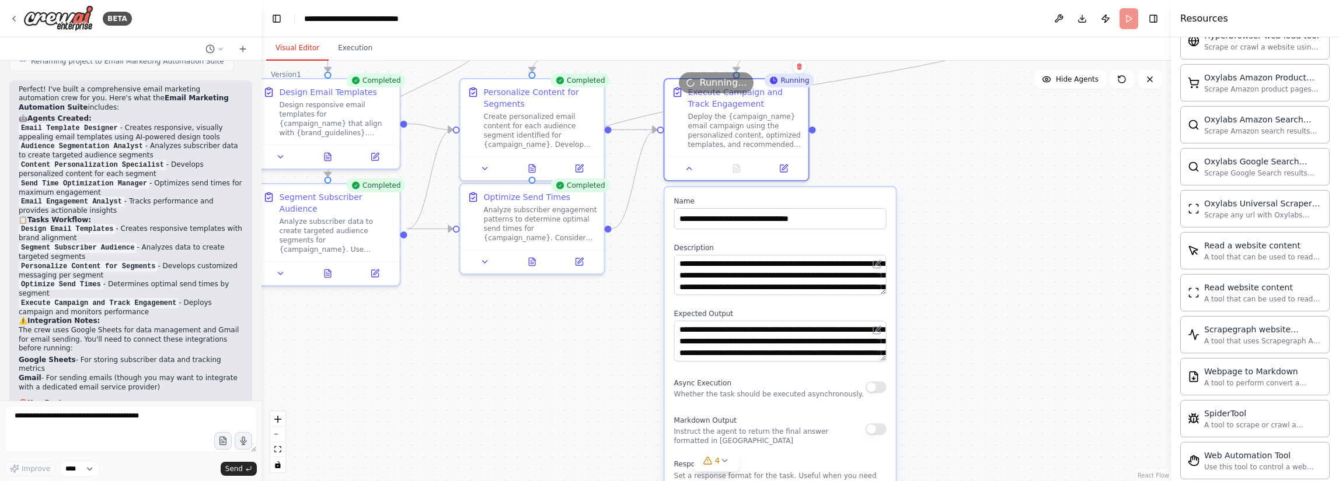
drag, startPoint x: 940, startPoint y: 302, endPoint x: 951, endPoint y: 350, distance: 49.1
click at [872, 351] on div ".deletable-edge-delete-btn { width: 20px; height: 20px; border: 0px solid #ffff…" at bounding box center [715, 271] width 909 height 421
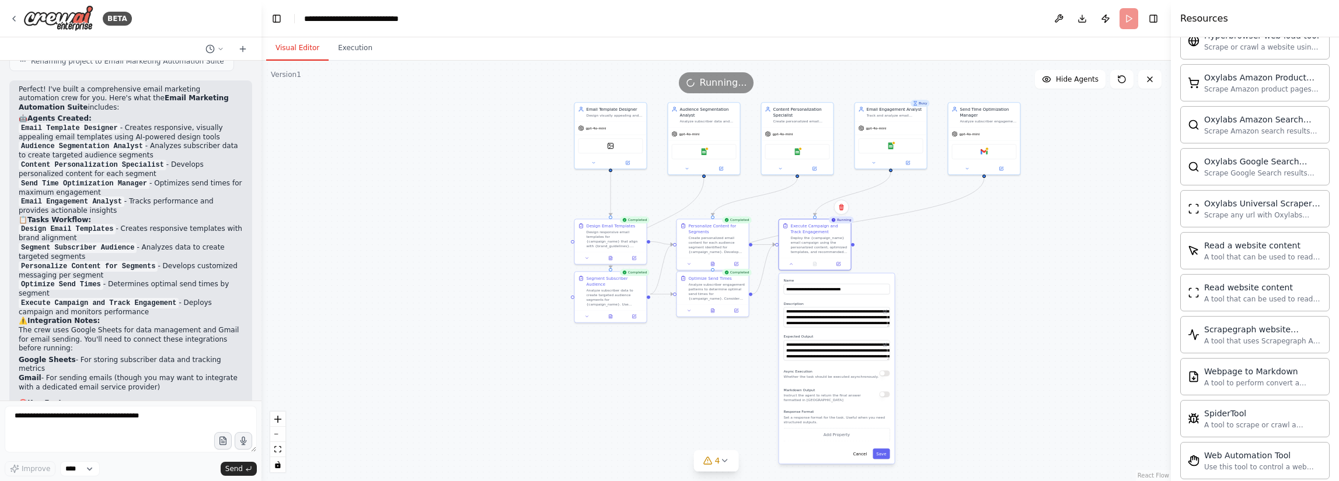
drag, startPoint x: 1015, startPoint y: 263, endPoint x: 963, endPoint y: 267, distance: 51.5
click at [872, 268] on div ".deletable-edge-delete-btn { width: 20px; height: 20px; border: 0px solid #ffff…" at bounding box center [715, 271] width 909 height 421
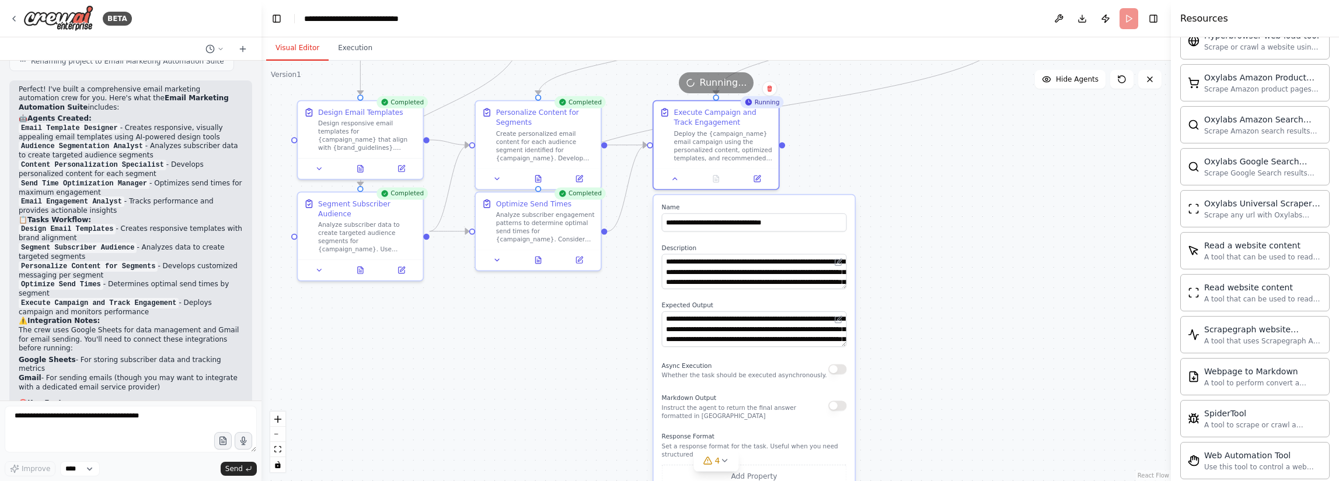
drag, startPoint x: 924, startPoint y: 270, endPoint x: 944, endPoint y: 206, distance: 67.2
click at [872, 206] on div ".deletable-edge-delete-btn { width: 20px; height: 20px; border: 0px solid #ffff…" at bounding box center [715, 271] width 909 height 421
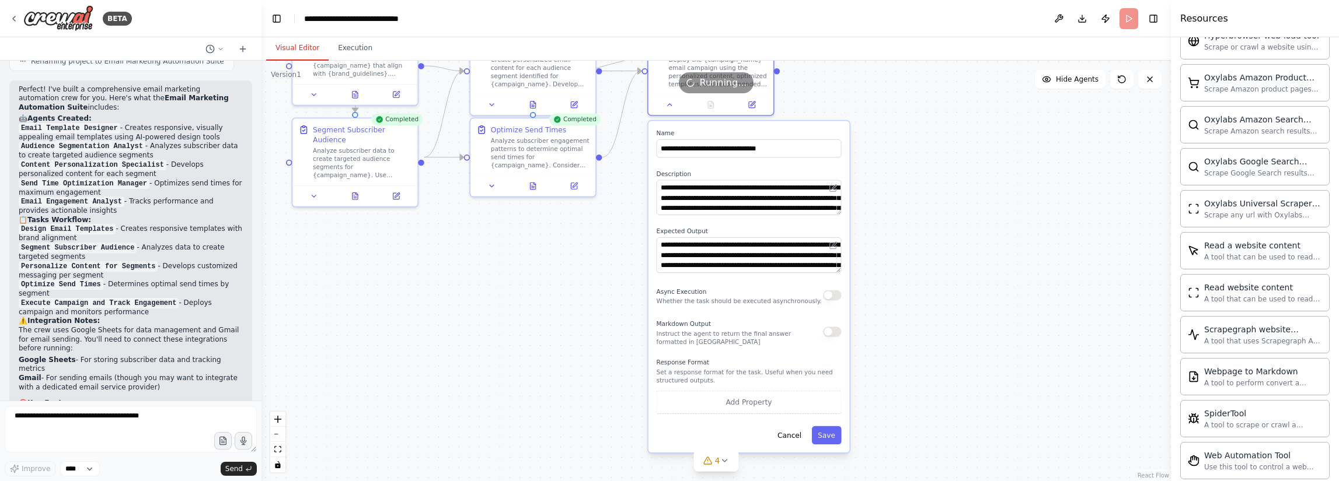
drag, startPoint x: 946, startPoint y: 275, endPoint x: 942, endPoint y: 204, distance: 71.3
click at [872, 204] on div ".deletable-edge-delete-btn { width: 20px; height: 20px; border: 0px solid #ffff…" at bounding box center [715, 271] width 909 height 421
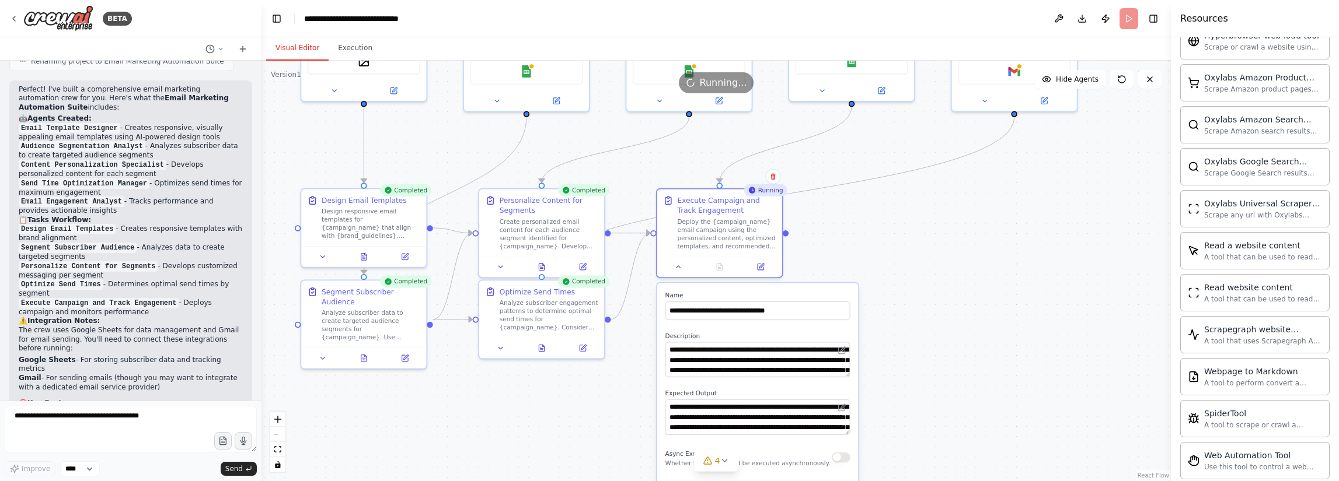
drag, startPoint x: 928, startPoint y: 221, endPoint x: 937, endPoint y: 383, distance: 162.5
click at [872, 383] on div ".deletable-edge-delete-btn { width: 20px; height: 20px; border: 0px solid #ffff…" at bounding box center [715, 271] width 909 height 421
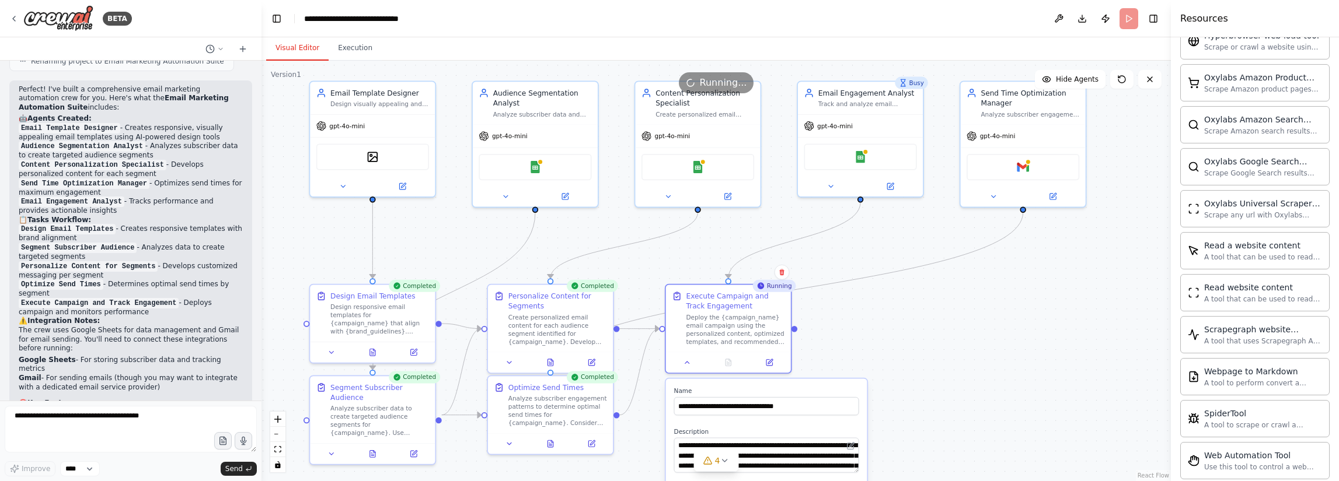
drag, startPoint x: 944, startPoint y: 228, endPoint x: 952, endPoint y: 324, distance: 96.1
click at [872, 324] on div ".deletable-edge-delete-btn { width: 20px; height: 20px; border: 0px solid #ffff…" at bounding box center [715, 271] width 909 height 421
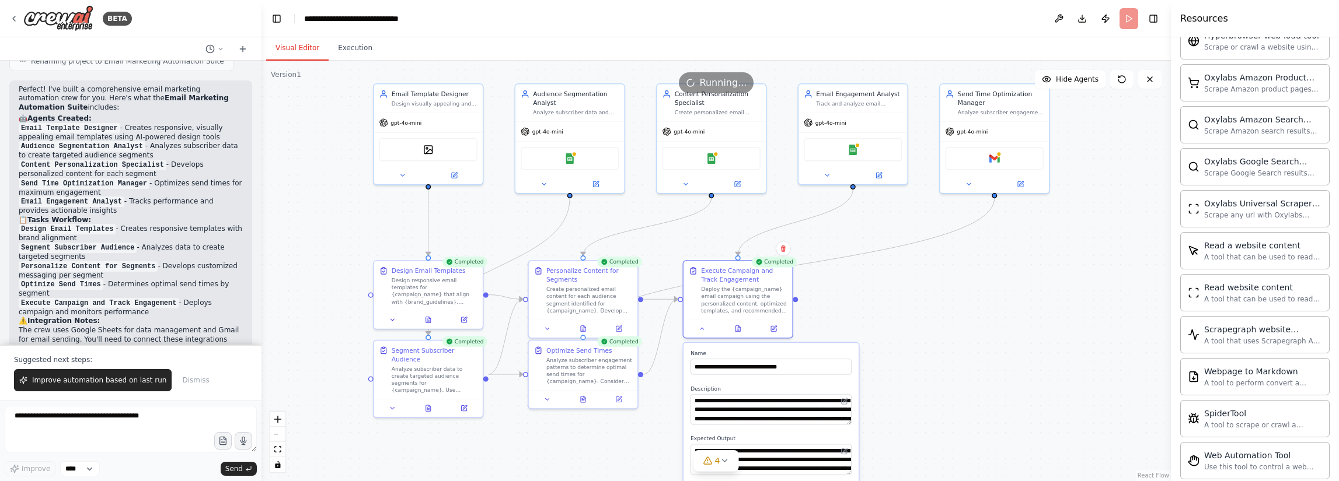
drag, startPoint x: 1003, startPoint y: 324, endPoint x: 985, endPoint y: 296, distance: 33.0
click at [872, 296] on div ".deletable-edge-delete-btn { width: 20px; height: 20px; border: 0px solid #ffff…" at bounding box center [715, 271] width 909 height 421
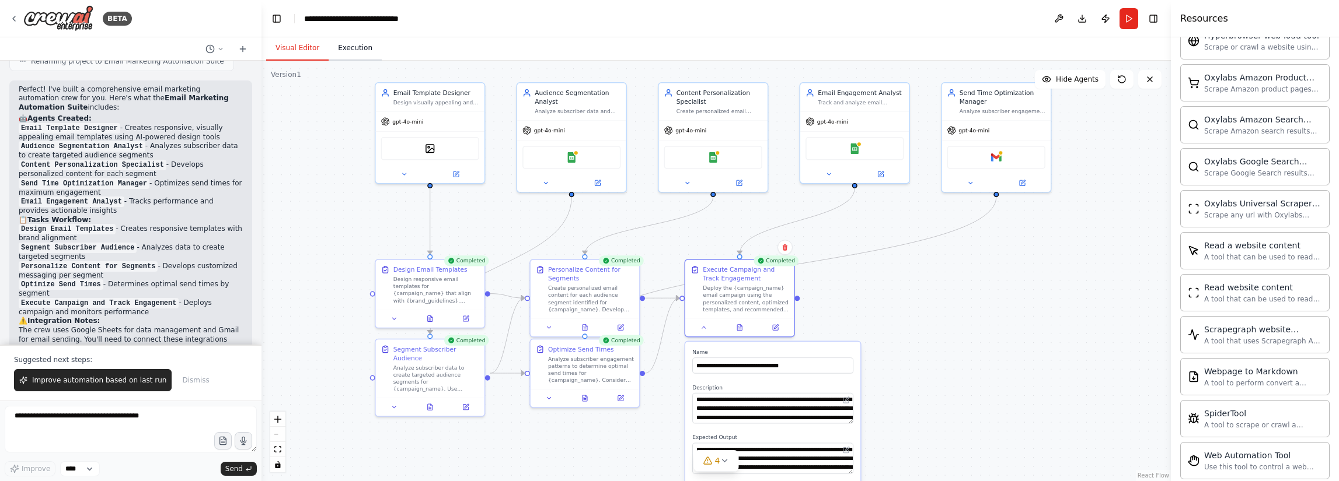
click at [349, 53] on button "Execution" at bounding box center [355, 48] width 53 height 25
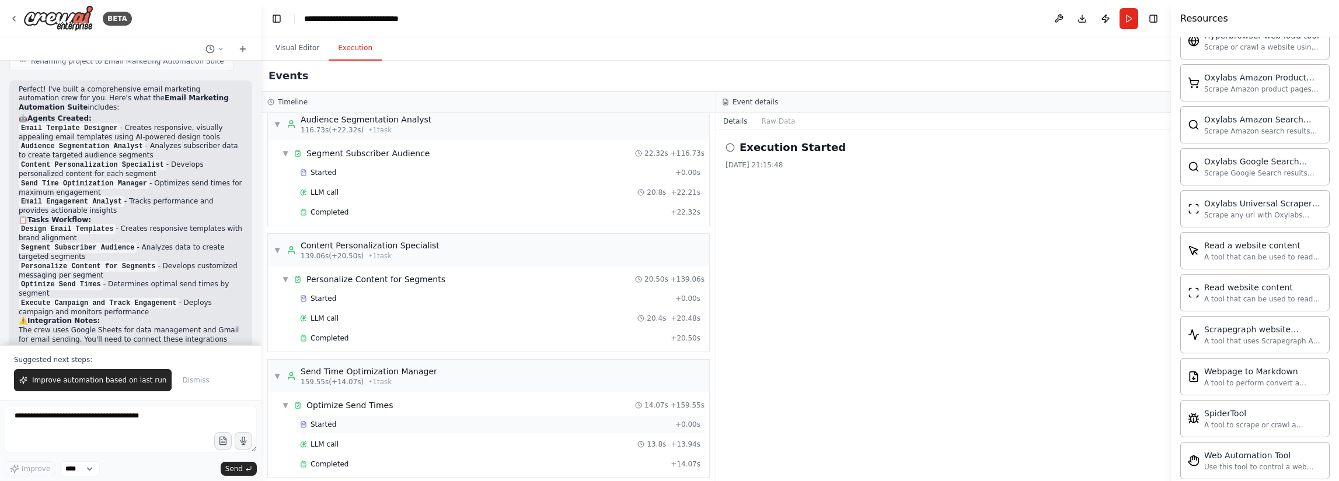
scroll to position [2211, 0]
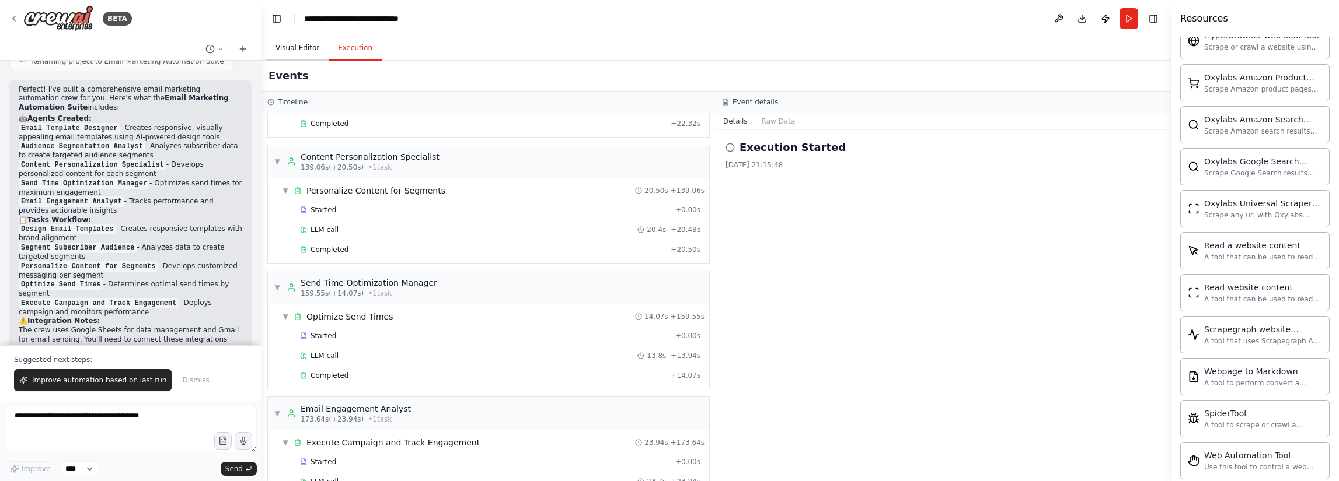
click at [300, 49] on button "Visual Editor" at bounding box center [297, 48] width 62 height 25
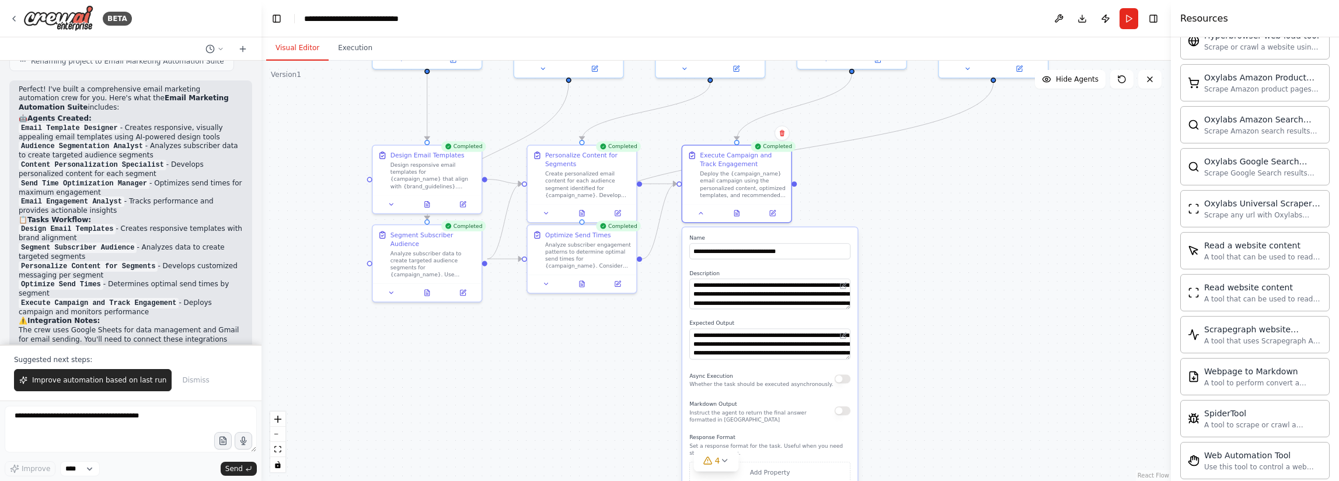
drag, startPoint x: 907, startPoint y: 368, endPoint x: 904, endPoint y: 254, distance: 114.4
click at [872, 254] on div ".deletable-edge-delete-btn { width: 20px; height: 20px; border: 0px solid #ffff…" at bounding box center [715, 271] width 909 height 421
click at [97, 382] on span "Improve automation based on last run" at bounding box center [99, 380] width 134 height 9
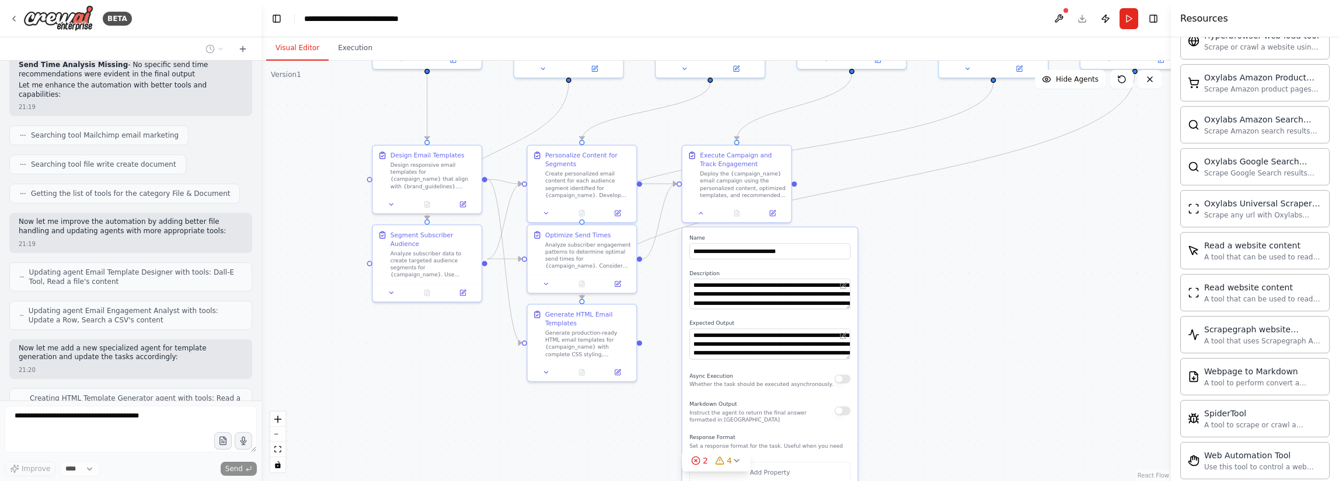
scroll to position [1832, 0]
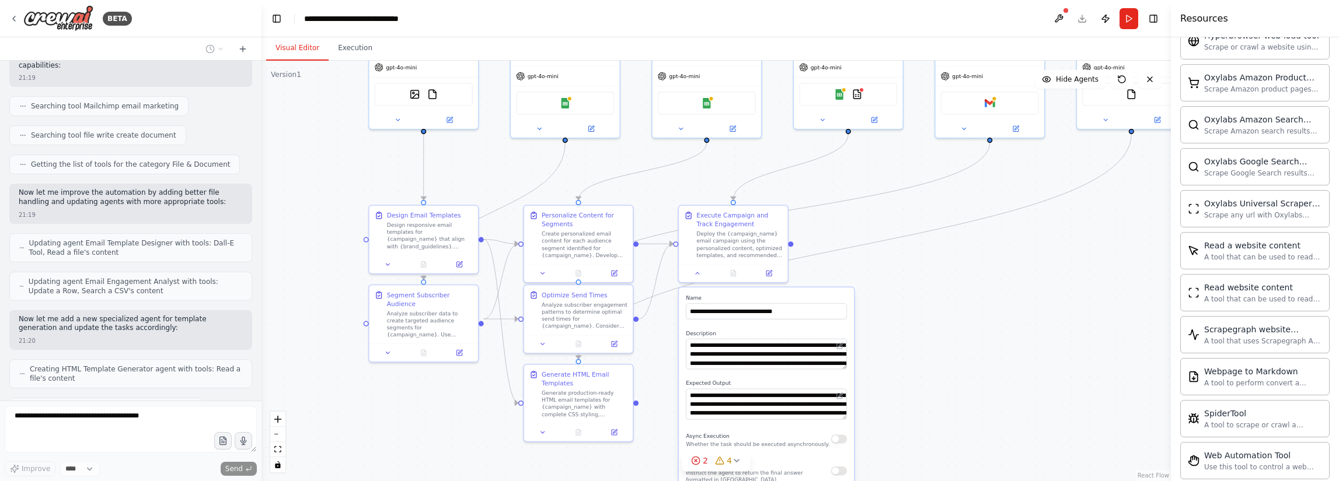
drag, startPoint x: 313, startPoint y: 242, endPoint x: 309, endPoint y: 302, distance: 60.2
click at [309, 302] on div ".deletable-edge-delete-btn { width: 20px; height: 20px; border: 0px solid #ffff…" at bounding box center [715, 271] width 909 height 421
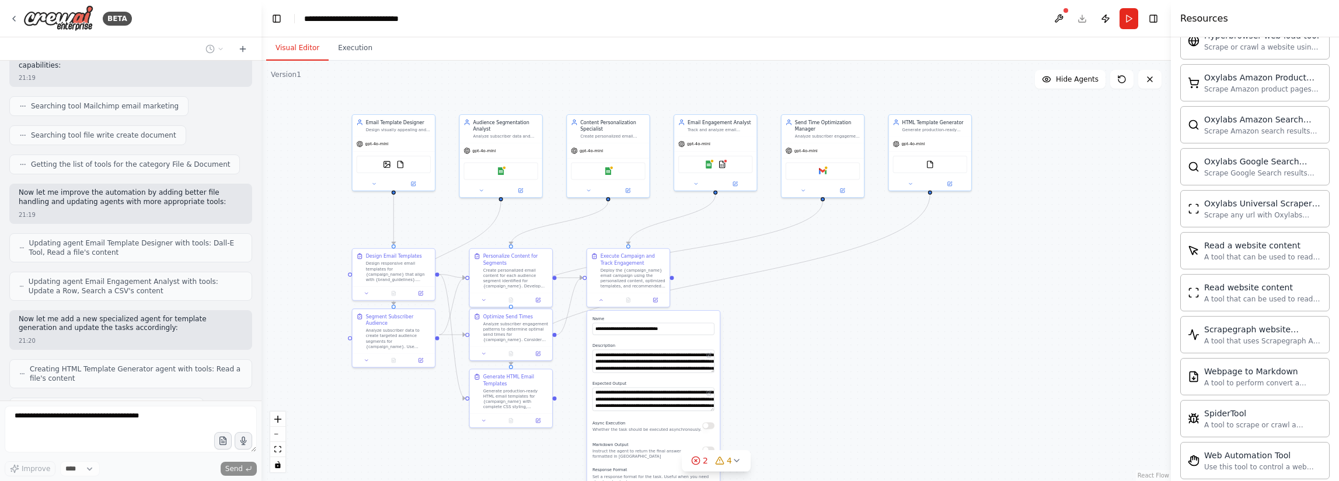
drag, startPoint x: 310, startPoint y: 256, endPoint x: 308, endPoint y: 275, distance: 20.0
click at [308, 275] on div ".deletable-edge-delete-btn { width: 20px; height: 20px; border: 0px solid #ffff…" at bounding box center [715, 271] width 909 height 421
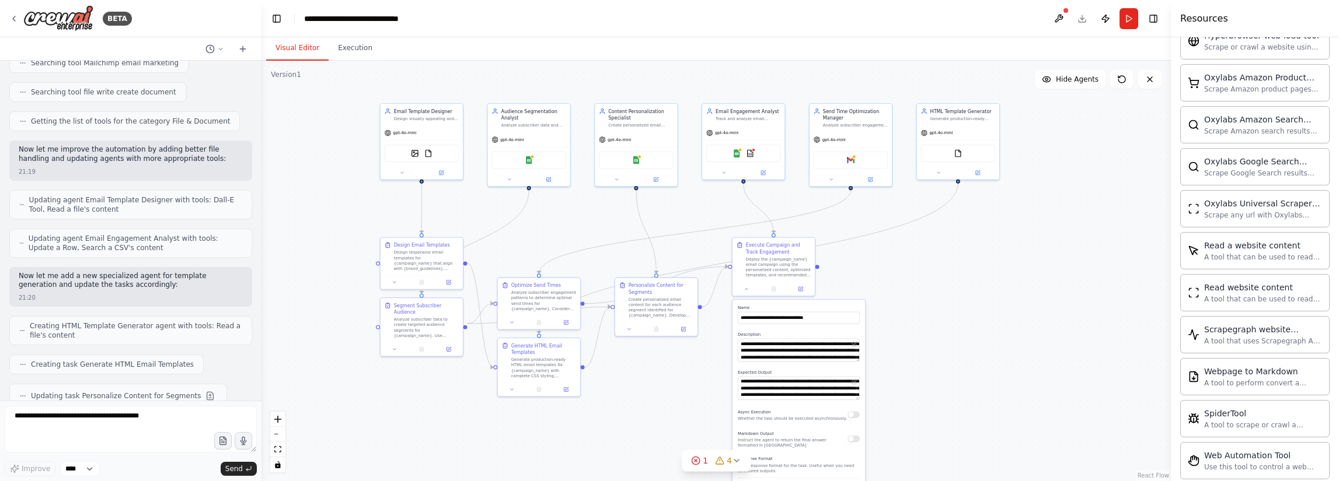
drag, startPoint x: 308, startPoint y: 275, endPoint x: 336, endPoint y: 264, distance: 30.1
click at [336, 264] on div ".deletable-edge-delete-btn { width: 20px; height: 20px; border: 0px solid #ffff…" at bounding box center [715, 271] width 909 height 421
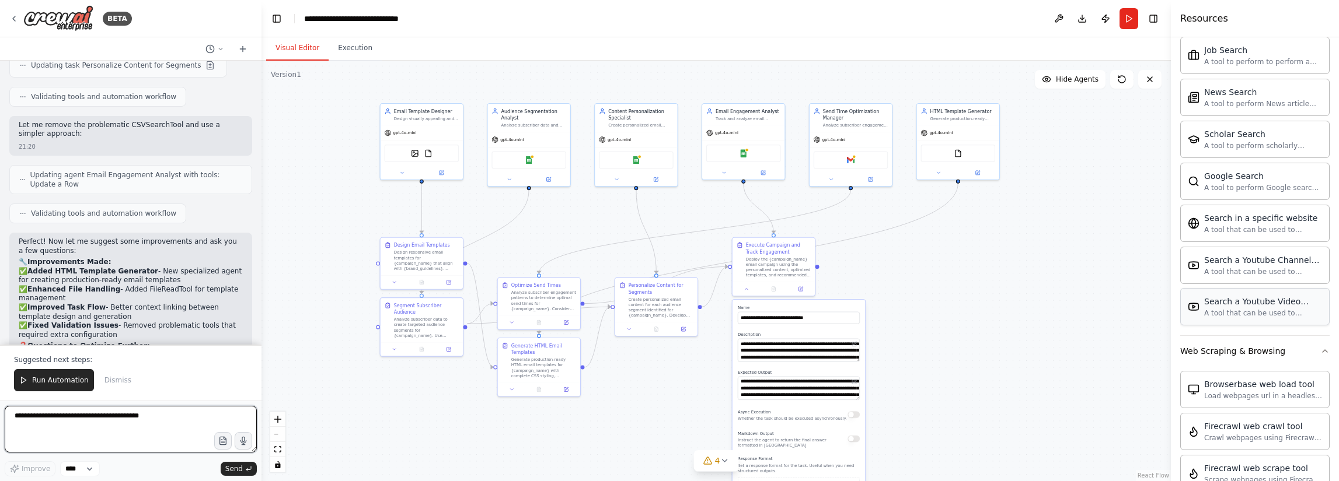
scroll to position [2133, 0]
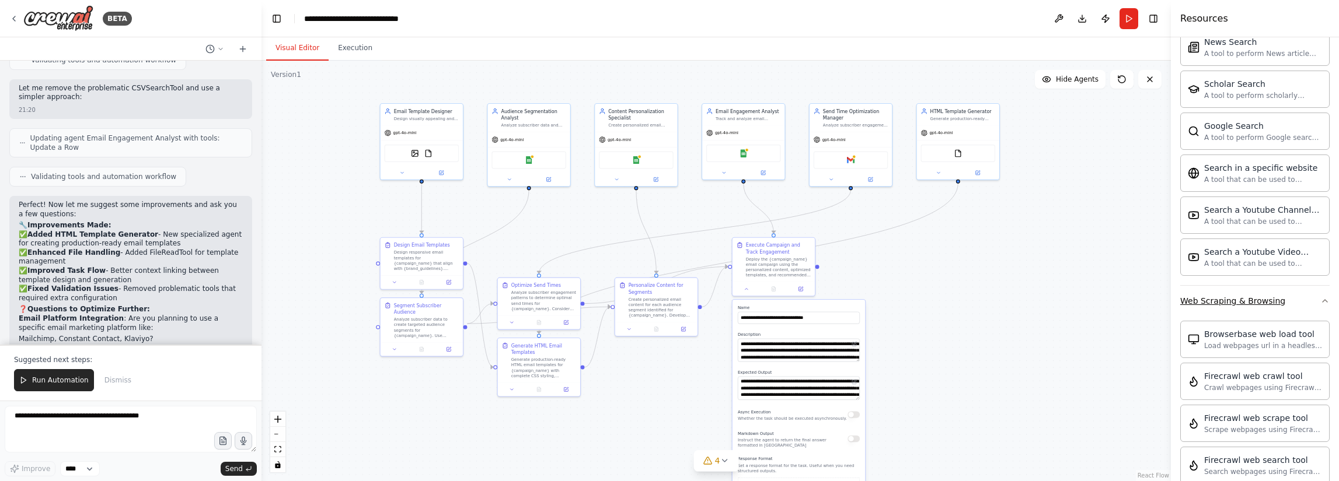
click at [872, 296] on icon "button" at bounding box center [1324, 300] width 9 height 9
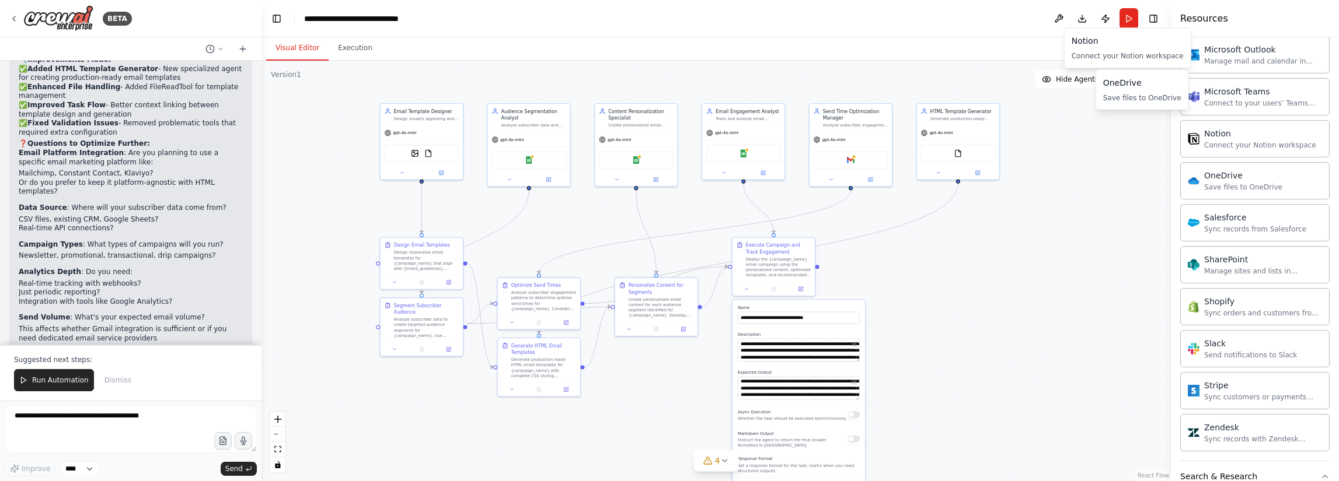
scroll to position [1441, 0]
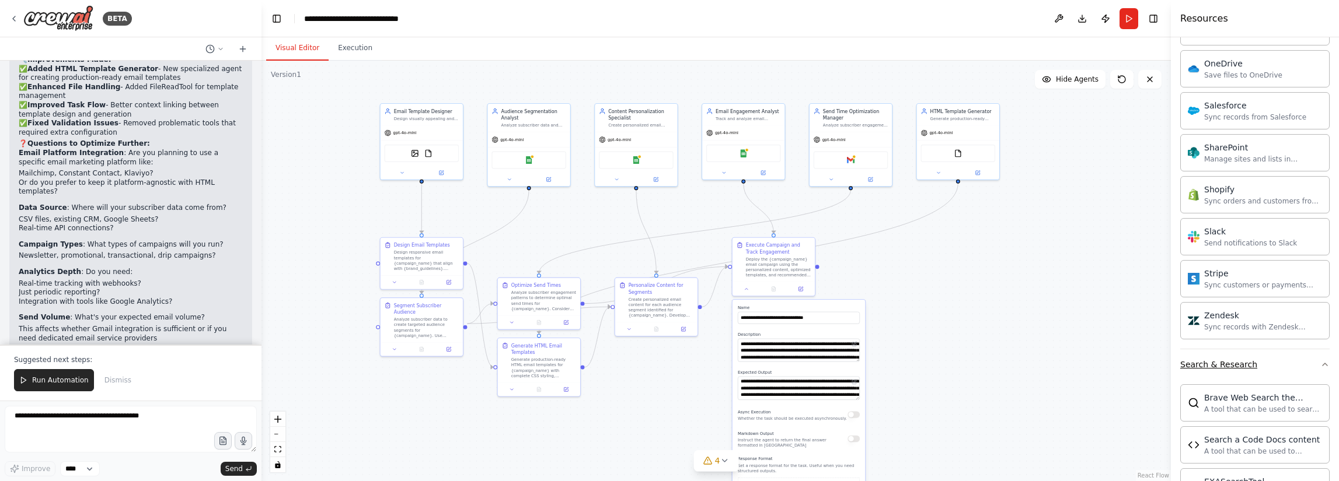
click at [872, 350] on button "Search & Research" at bounding box center [1254, 365] width 149 height 30
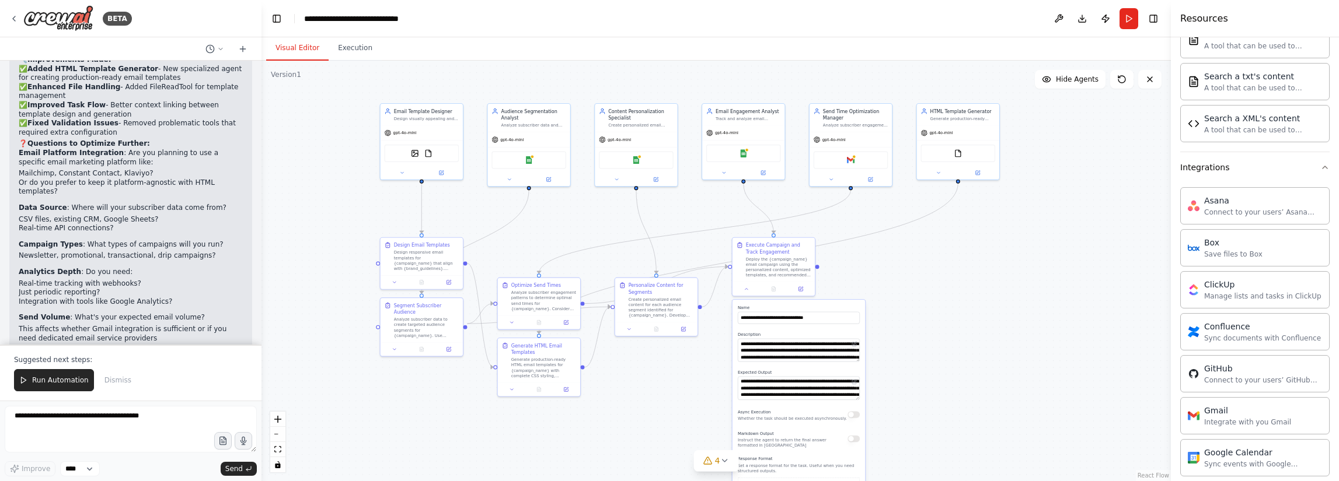
scroll to position [616, 0]
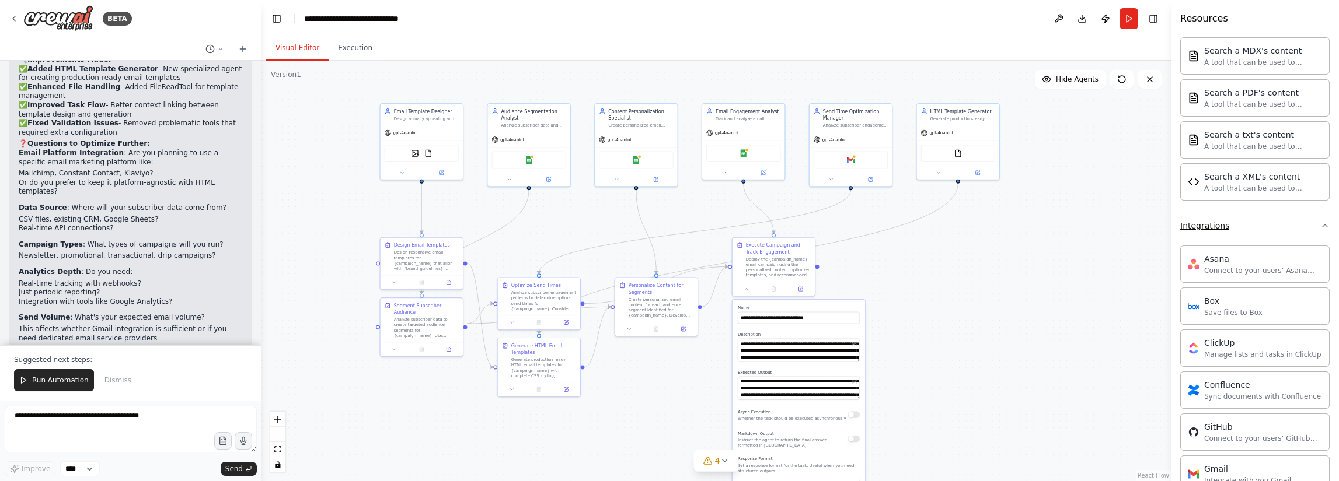
click at [872, 212] on button "Integrations" at bounding box center [1254, 226] width 149 height 30
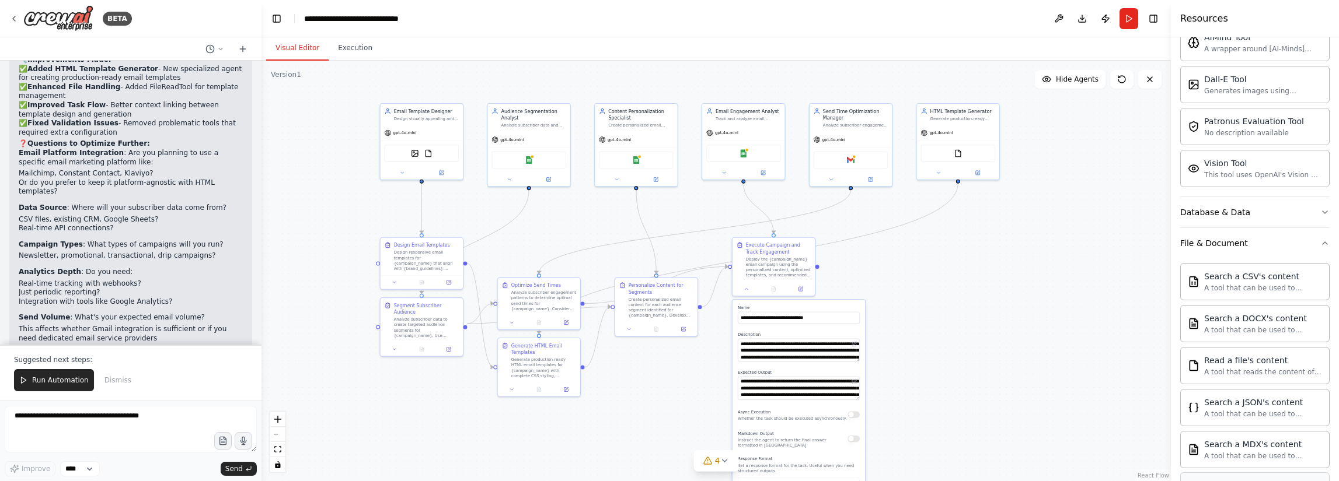
scroll to position [158, 0]
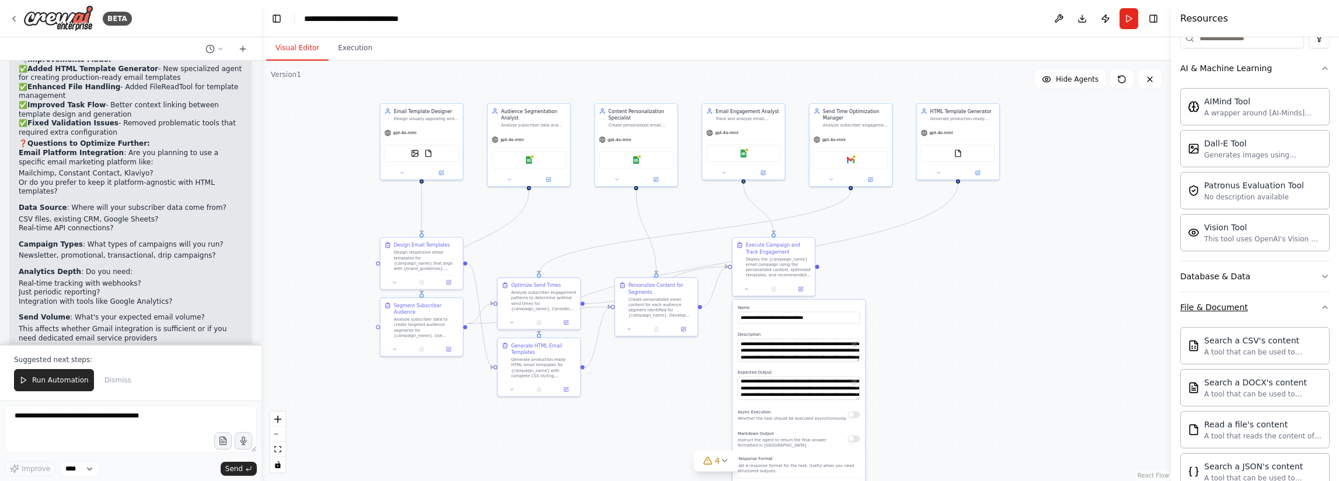
click at [872, 303] on icon "button" at bounding box center [1324, 307] width 9 height 9
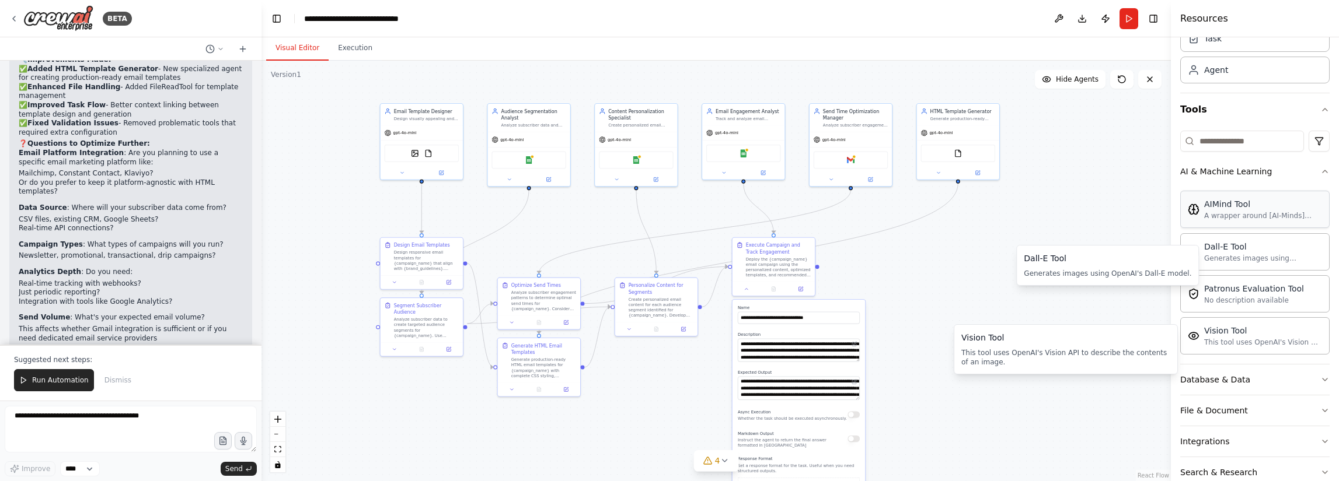
scroll to position [0, 0]
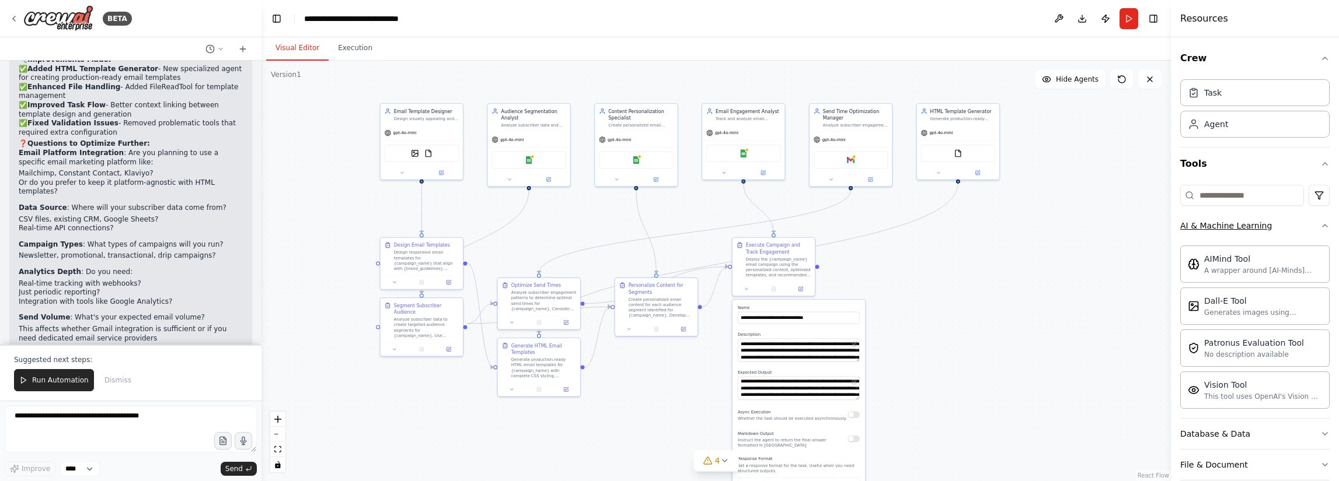
click at [872, 228] on button "AI & Machine Learning" at bounding box center [1254, 226] width 149 height 30
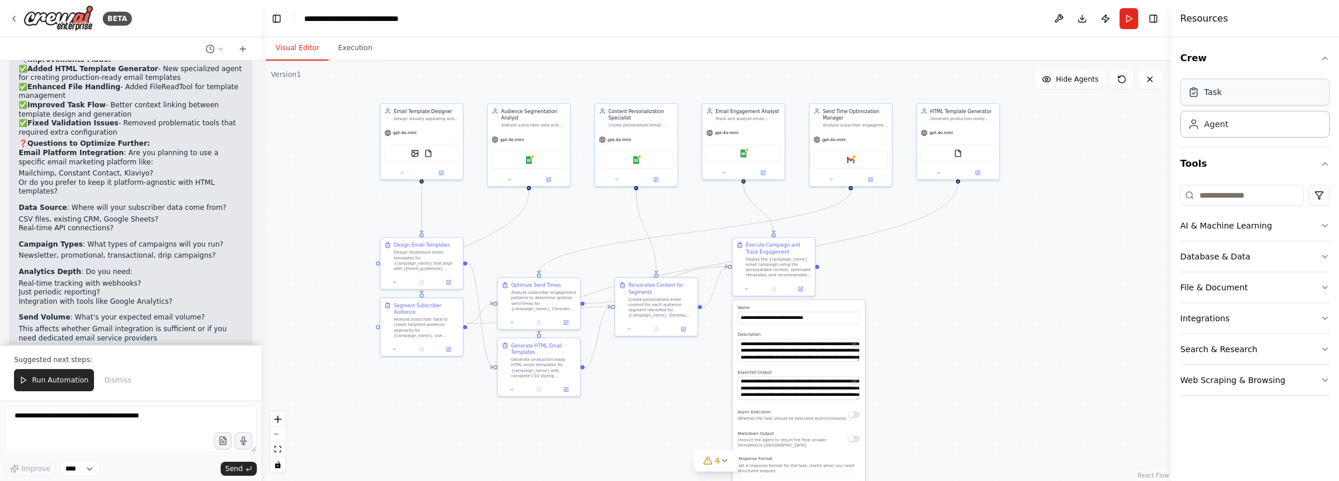
click at [872, 96] on div "Task" at bounding box center [1254, 92] width 149 height 27
drag, startPoint x: 1113, startPoint y: 131, endPoint x: 1074, endPoint y: 117, distance: 41.5
click at [872, 117] on div "Goal of the agent" at bounding box center [1076, 116] width 65 height 5
click at [872, 94] on button at bounding box center [1103, 90] width 15 height 15
click at [872, 94] on icon at bounding box center [1103, 90] width 7 height 7
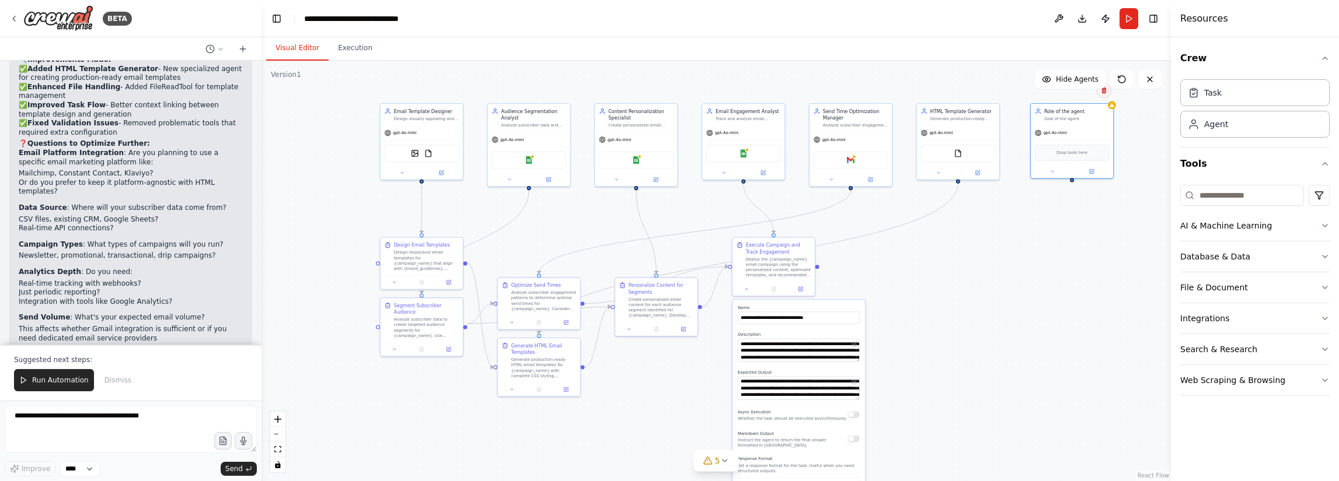
click at [872, 94] on icon at bounding box center [1103, 90] width 7 height 7
click at [872, 92] on button "Confirm" at bounding box center [1070, 90] width 41 height 14
drag, startPoint x: 1132, startPoint y: 289, endPoint x: 1120, endPoint y: 232, distance: 58.5
click at [872, 232] on div "New Task Task description" at bounding box center [1096, 233] width 65 height 13
click at [872, 209] on icon at bounding box center [1123, 212] width 7 height 7
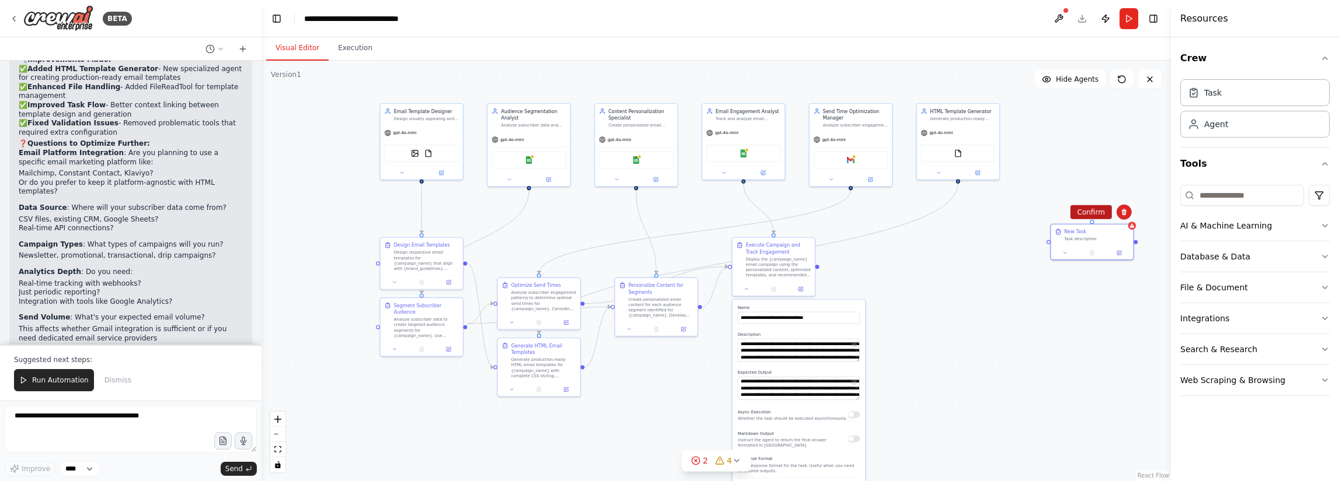
click at [872, 217] on button "Confirm" at bounding box center [1090, 212] width 41 height 14
click at [243, 46] on icon at bounding box center [243, 48] width 0 height 5
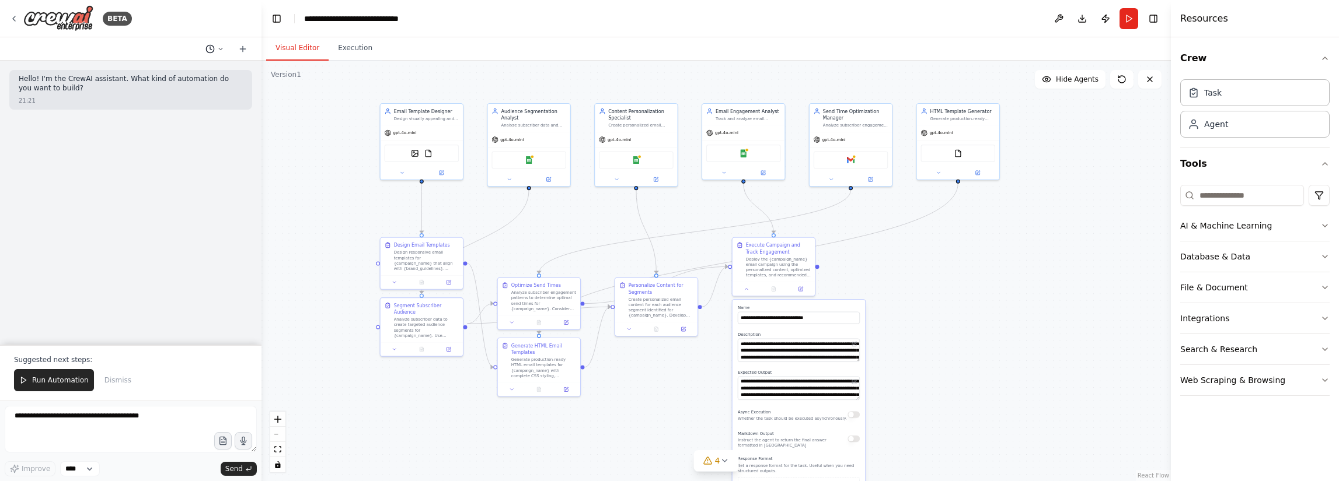
click at [219, 47] on icon at bounding box center [220, 49] width 7 height 7
click at [219, 47] on div at bounding box center [130, 240] width 261 height 481
click at [13, 16] on icon at bounding box center [13, 18] width 9 height 9
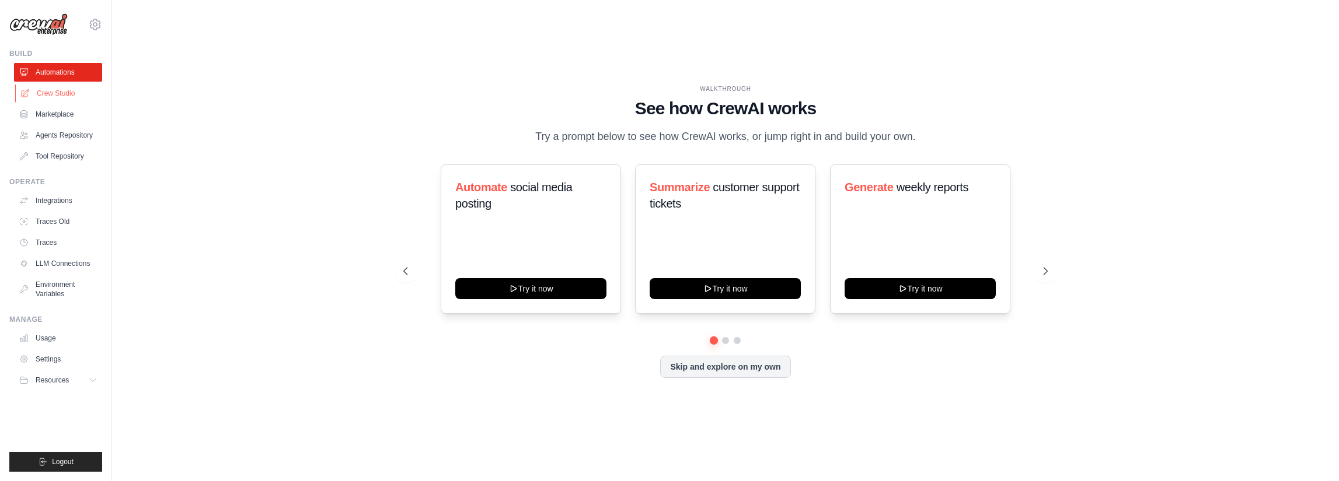
click at [72, 94] on link "Crew Studio" at bounding box center [59, 93] width 88 height 19
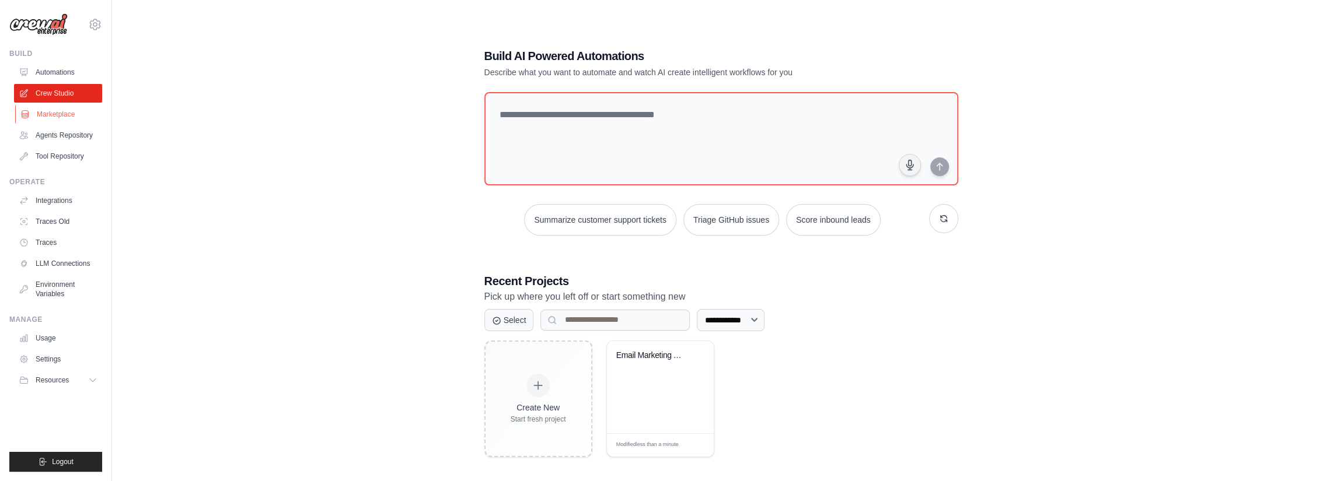
click at [50, 109] on link "Marketplace" at bounding box center [59, 114] width 88 height 19
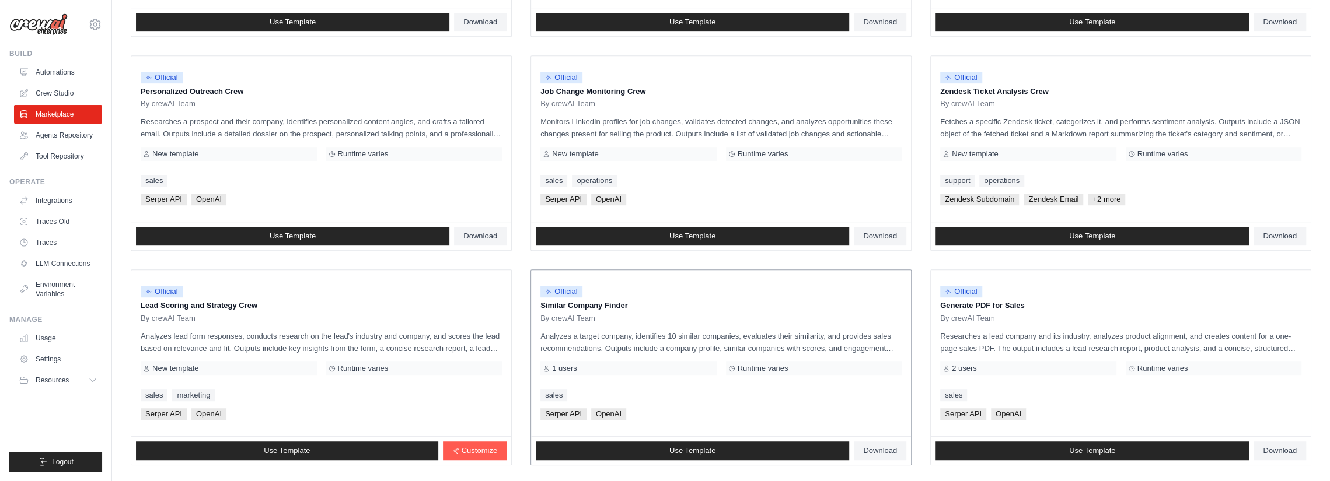
scroll to position [597, 0]
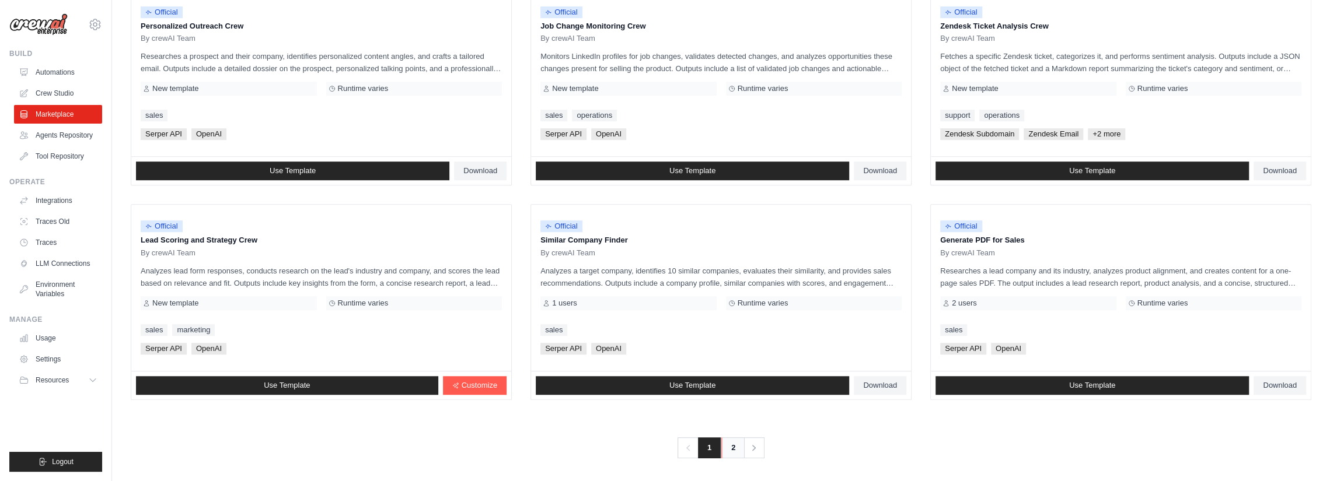
click at [727, 441] on link "2" at bounding box center [732, 448] width 23 height 21
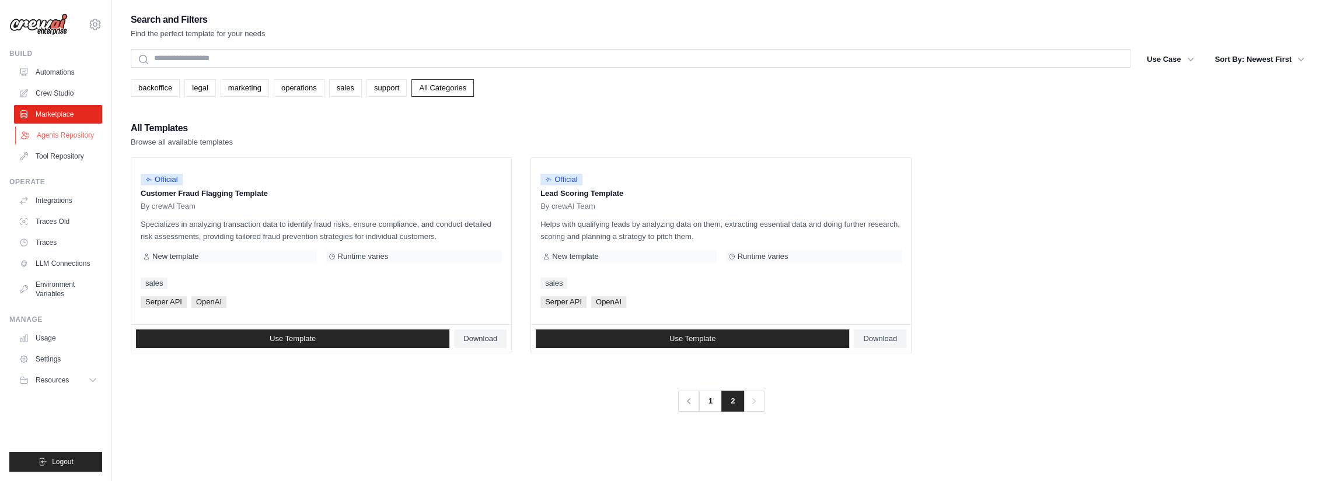
click at [58, 132] on link "Agents Repository" at bounding box center [59, 135] width 88 height 19
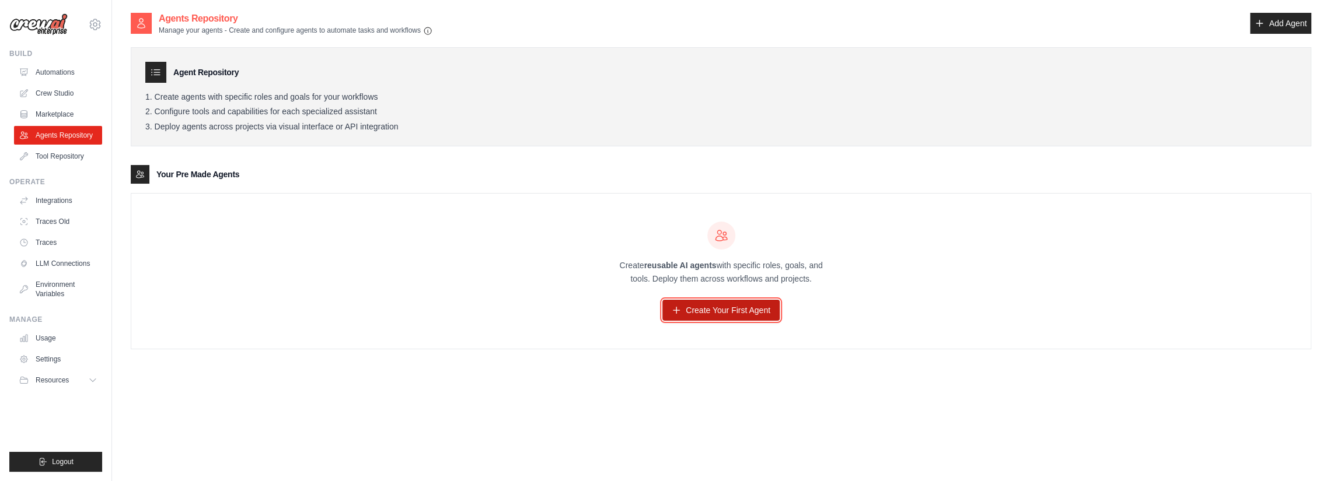
click at [726, 310] on link "Create Your First Agent" at bounding box center [720, 310] width 117 height 21
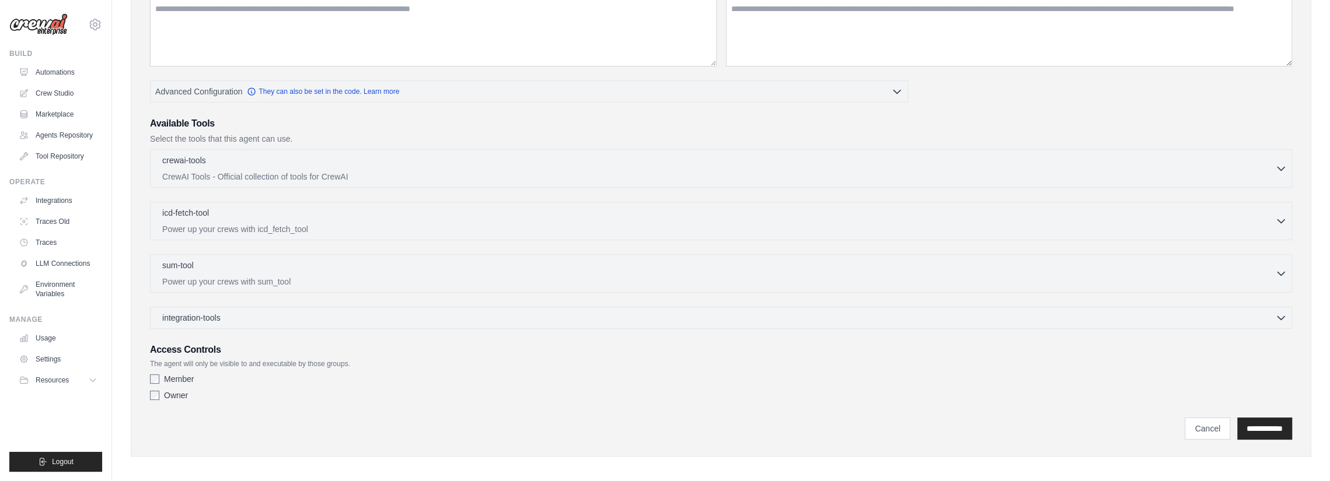
scroll to position [177, 0]
click at [1185, 418] on link "Cancel" at bounding box center [1208, 427] width 46 height 22
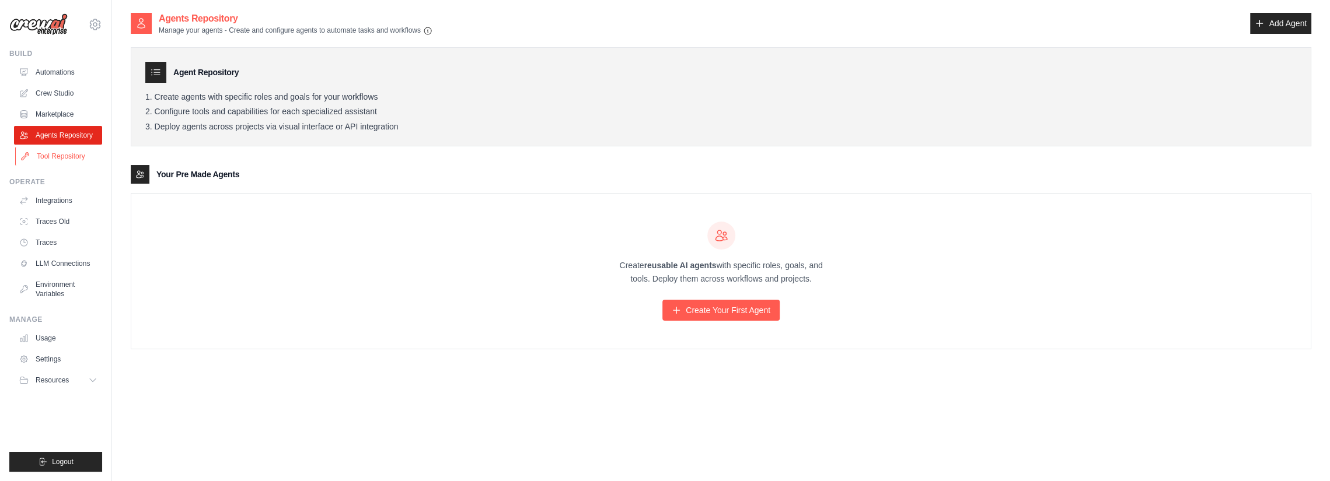
click at [62, 153] on link "Tool Repository" at bounding box center [59, 156] width 88 height 19
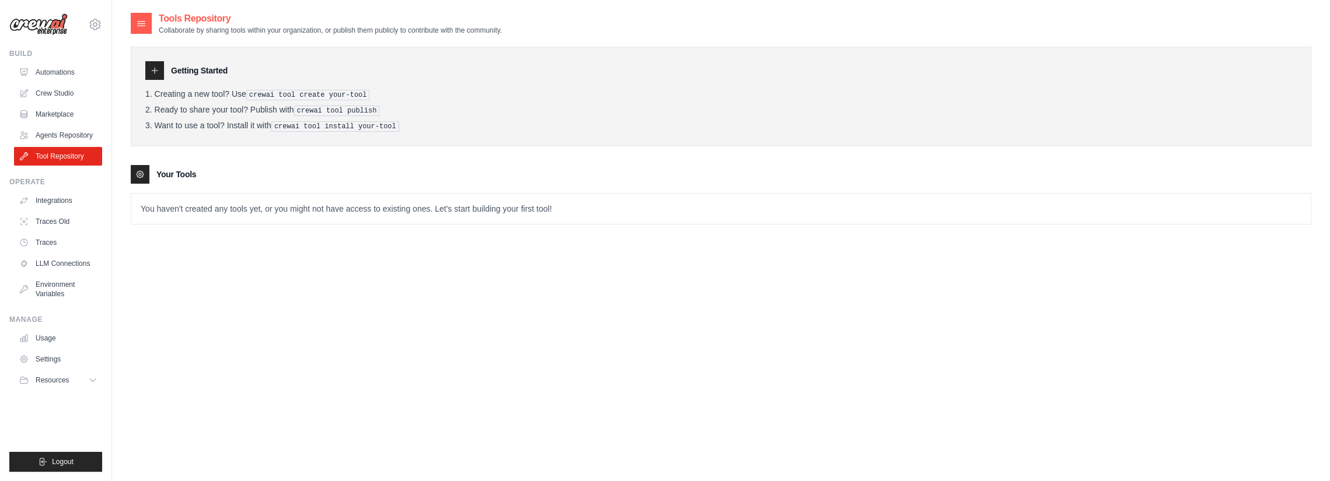
click at [436, 214] on p "You haven't created any tools yet, or you might not have access to existing one…" at bounding box center [720, 209] width 1179 height 30
click at [142, 171] on icon at bounding box center [140, 174] width 7 height 7
click at [180, 171] on h3 "Your Tools" at bounding box center [176, 175] width 40 height 12
click at [151, 68] on icon at bounding box center [154, 70] width 9 height 9
click at [214, 65] on h3 "Getting Started" at bounding box center [199, 71] width 57 height 12
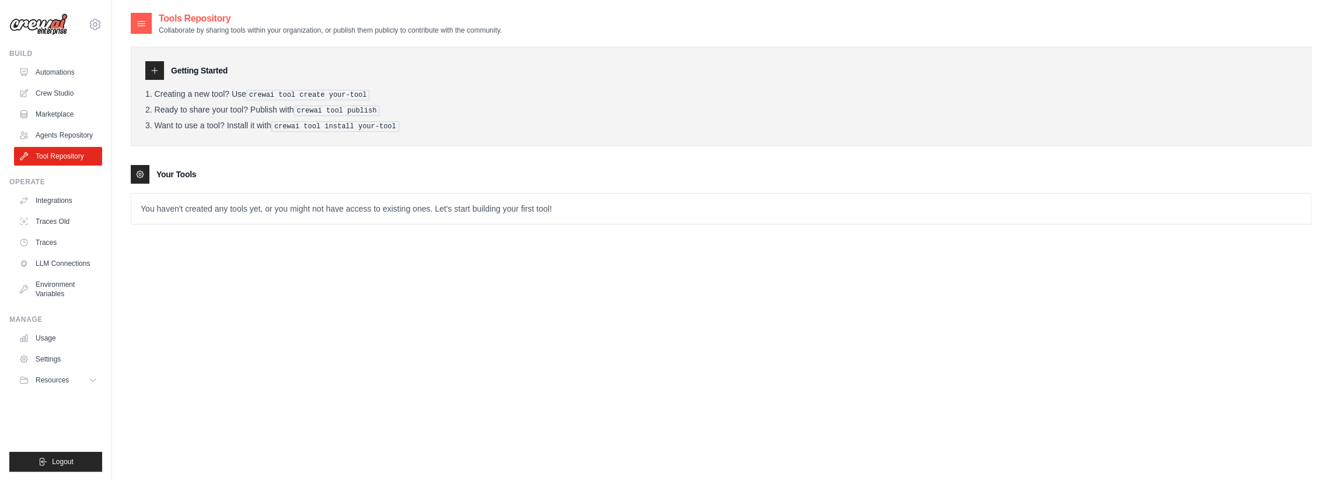
click at [216, 87] on div "Getting Started Creating a new tool? Use crewai tool create your-tool Ready to …" at bounding box center [721, 97] width 1181 height 100
click at [219, 92] on li "Creating a new tool? Use crewai tool create your-tool" at bounding box center [720, 94] width 1151 height 11
click at [236, 102] on ol "Creating a new tool? Use crewai tool create your-tool Ready to share your tool?…" at bounding box center [720, 110] width 1151 height 43
click at [245, 132] on div "Getting Started Creating a new tool? Use crewai tool create your-tool Ready to …" at bounding box center [721, 97] width 1181 height 100
click at [55, 199] on link "Integrations" at bounding box center [59, 200] width 88 height 19
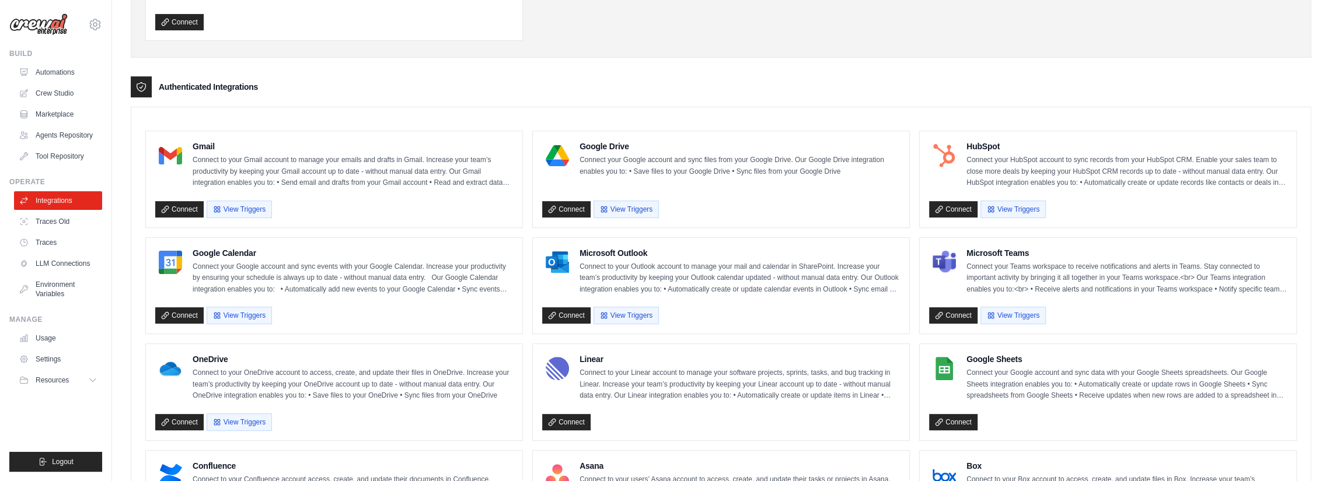
scroll to position [233, 0]
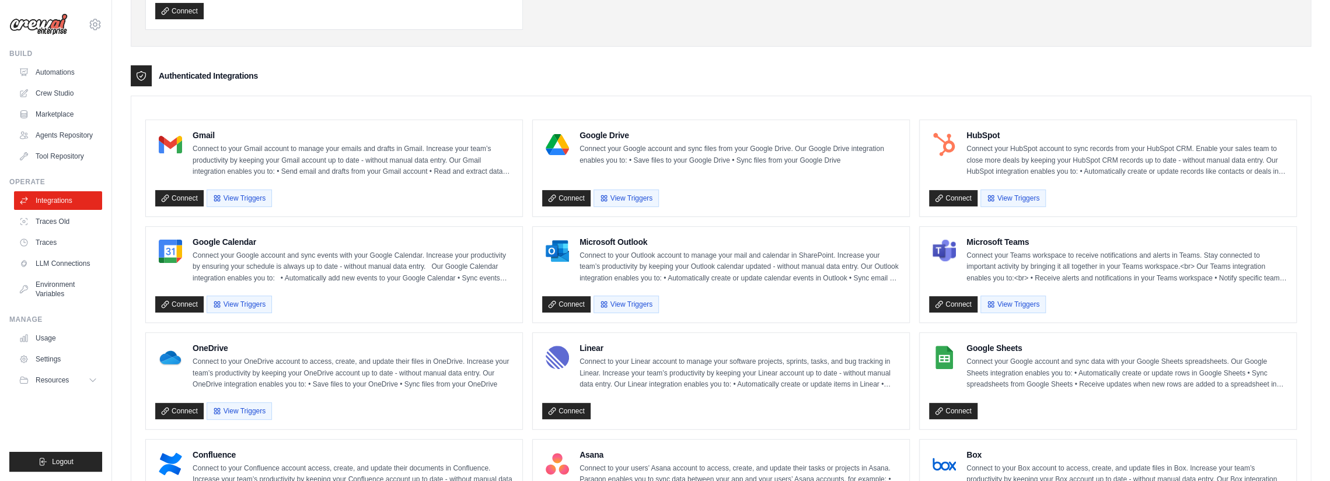
click at [1259, 278] on p "Connect your Teams workspace to receive notifications and alerts in Teams. Stay…" at bounding box center [1126, 267] width 320 height 34
click at [1020, 301] on button "View Triggers" at bounding box center [1012, 304] width 65 height 18
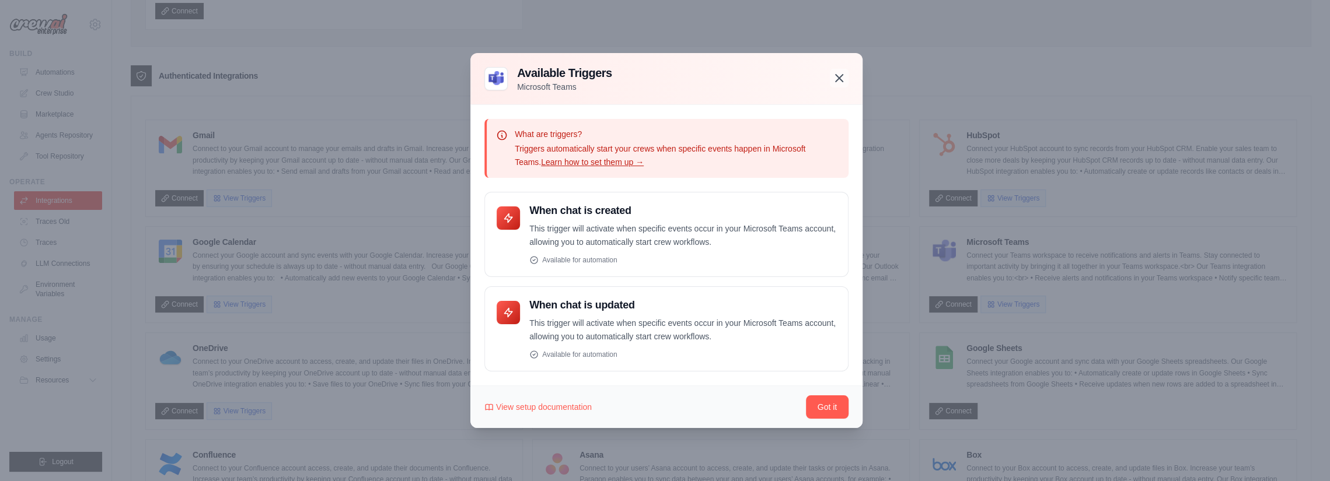
click at [836, 75] on icon "button" at bounding box center [839, 78] width 7 height 7
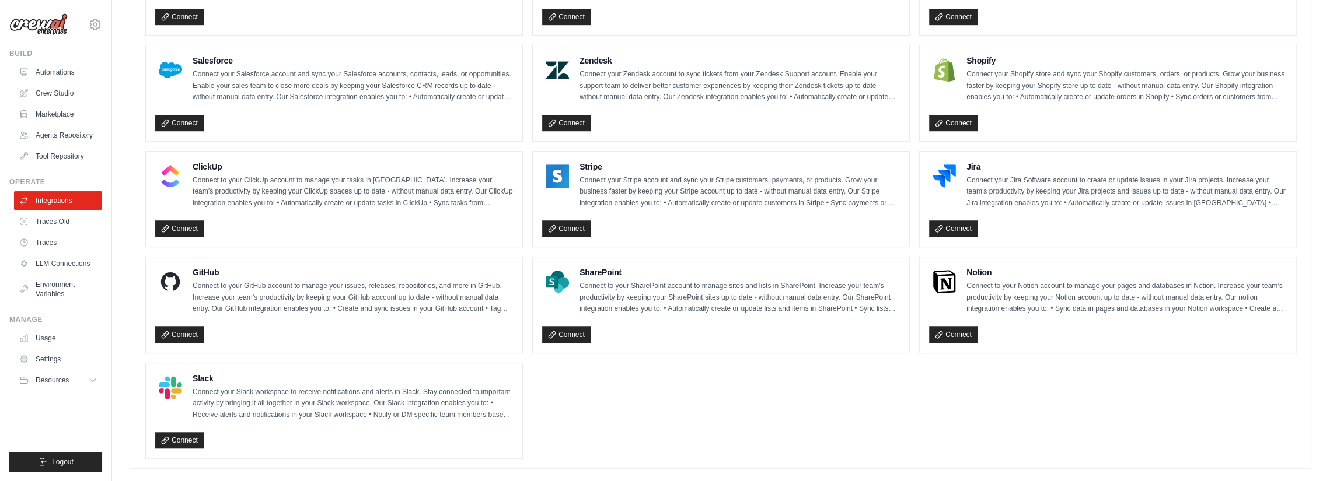
scroll to position [744, 0]
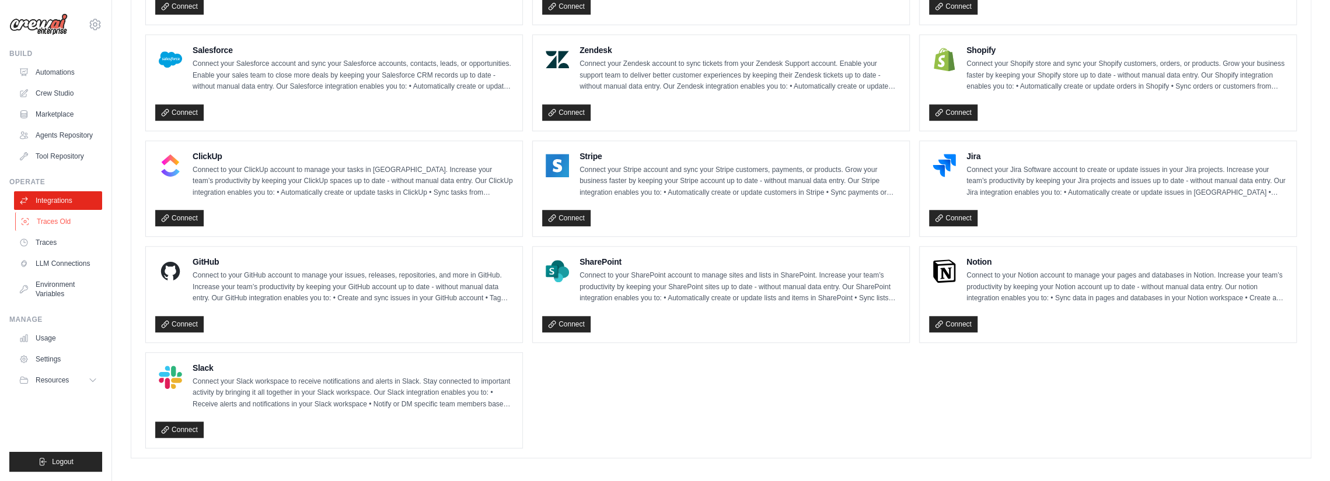
click at [57, 224] on link "Traces Old" at bounding box center [59, 221] width 88 height 19
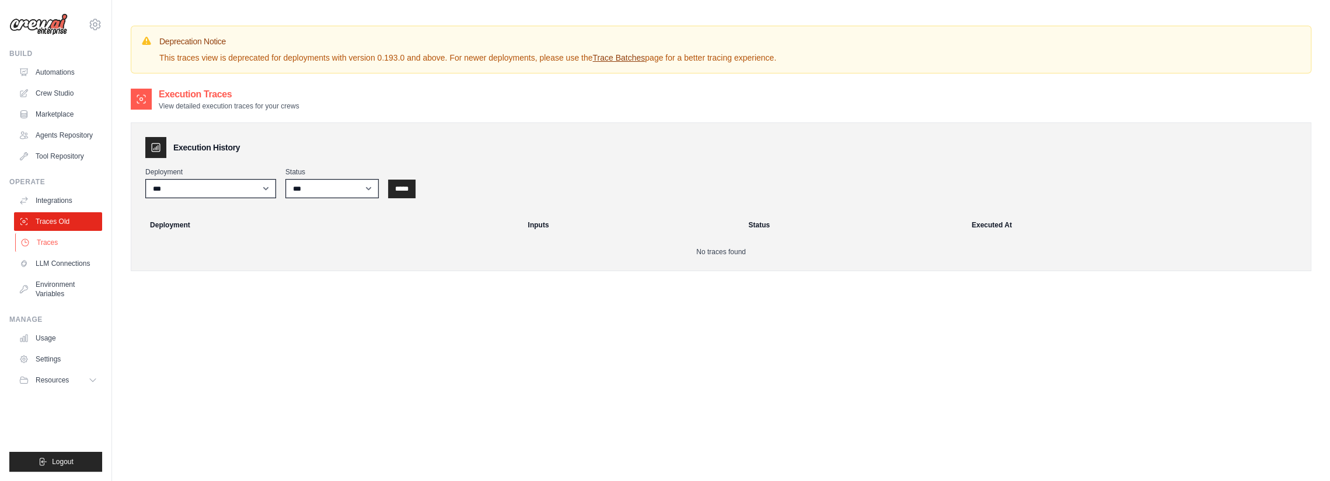
click at [53, 247] on link "Traces" at bounding box center [59, 242] width 88 height 19
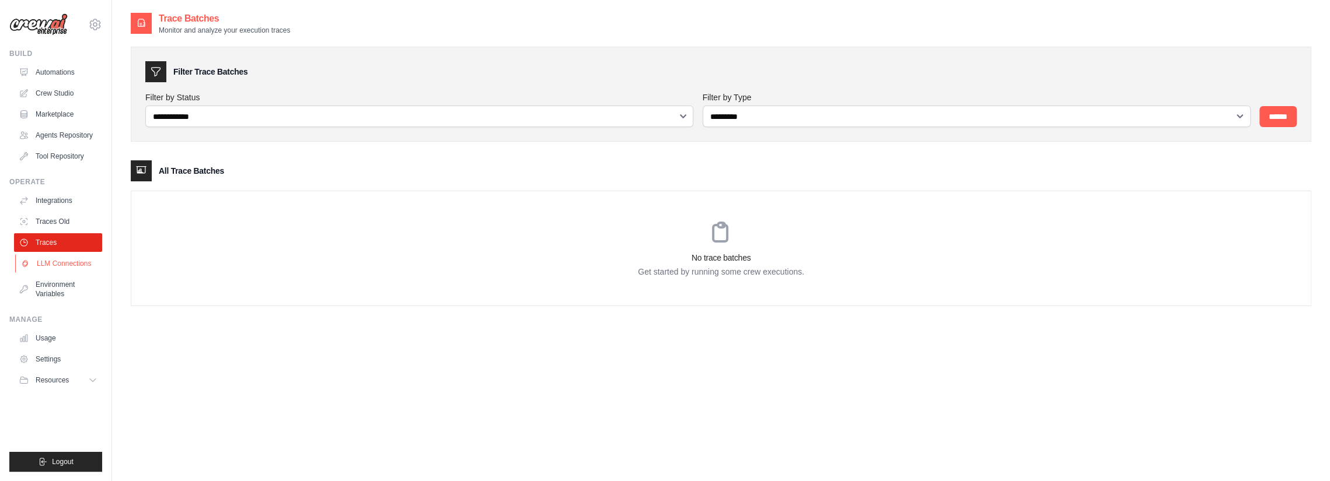
click at [56, 263] on link "LLM Connections" at bounding box center [59, 263] width 88 height 19
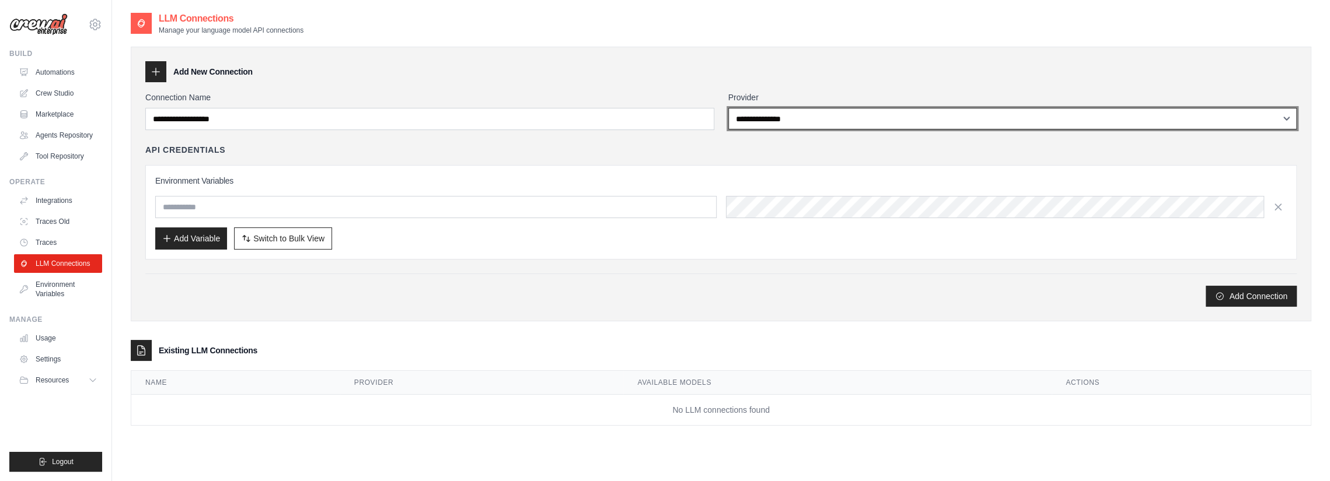
click at [816, 126] on select "**********" at bounding box center [1012, 119] width 569 height 22
select select "*********"
click at [728, 108] on select "**********" at bounding box center [1012, 119] width 569 height 22
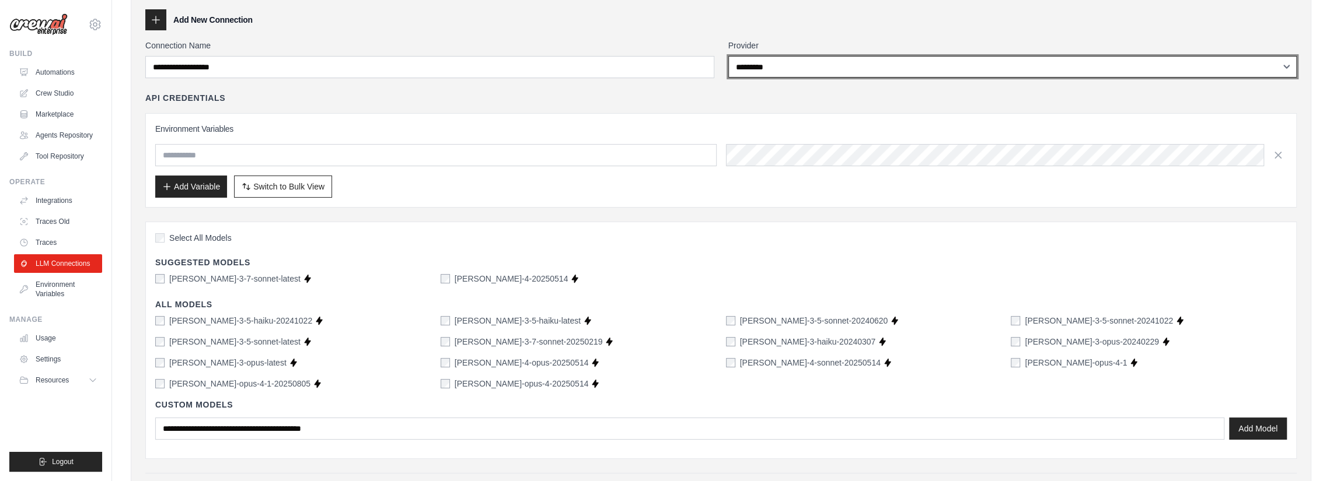
scroll to position [48, 0]
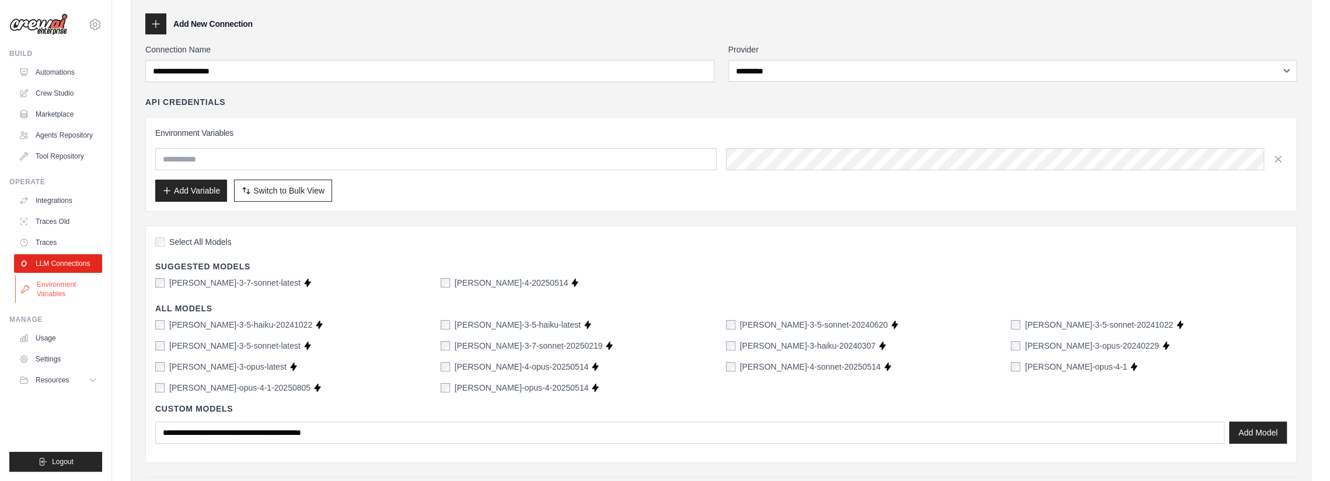
click at [62, 288] on link "Environment Variables" at bounding box center [59, 289] width 88 height 28
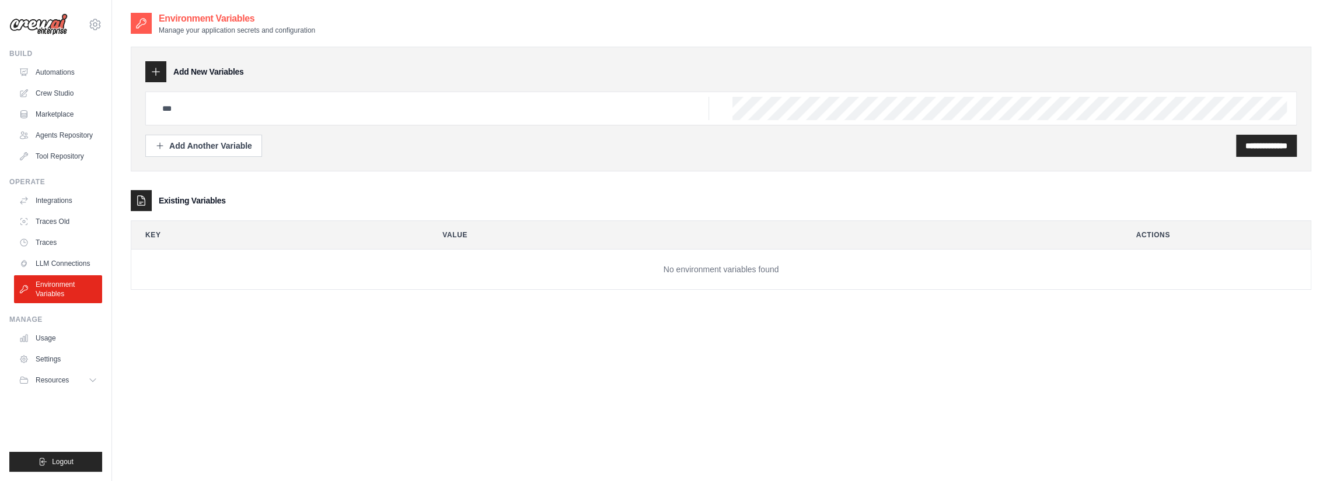
scroll to position [23, 0]
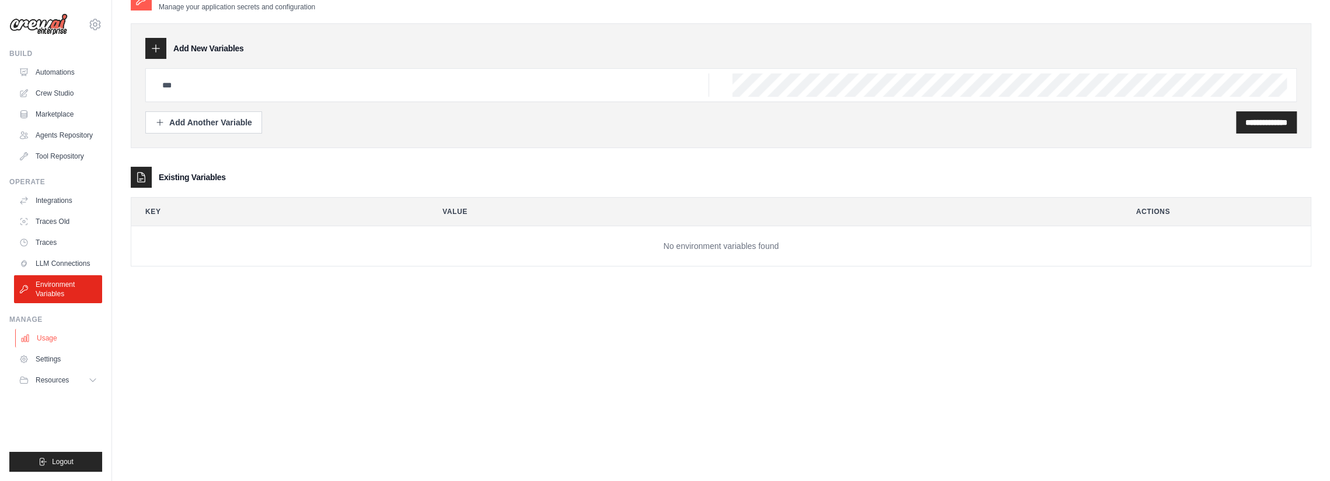
click at [41, 337] on link "Usage" at bounding box center [59, 338] width 88 height 19
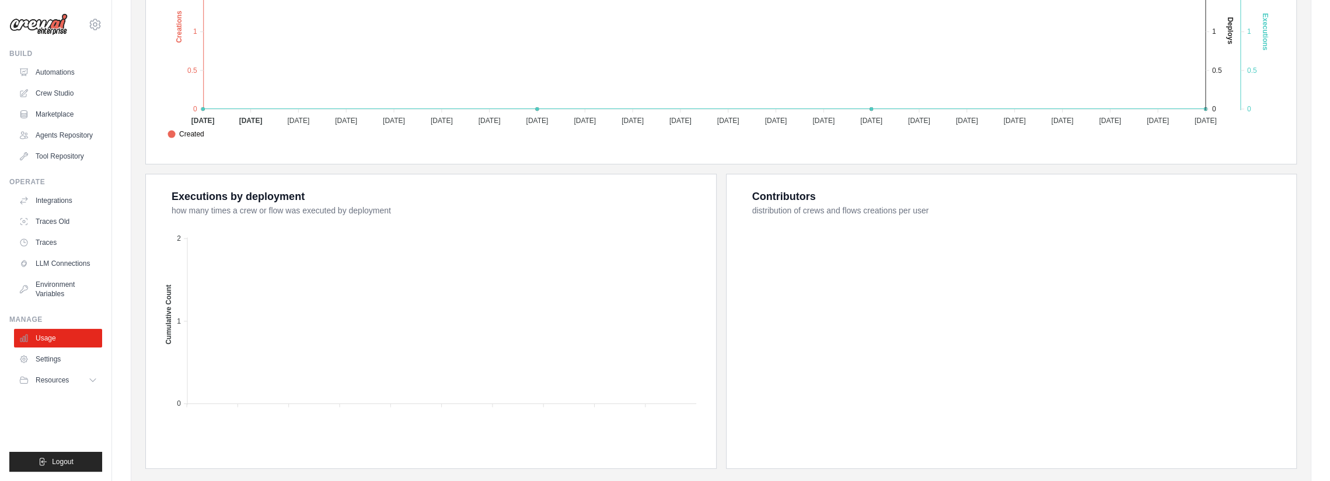
scroll to position [362, 0]
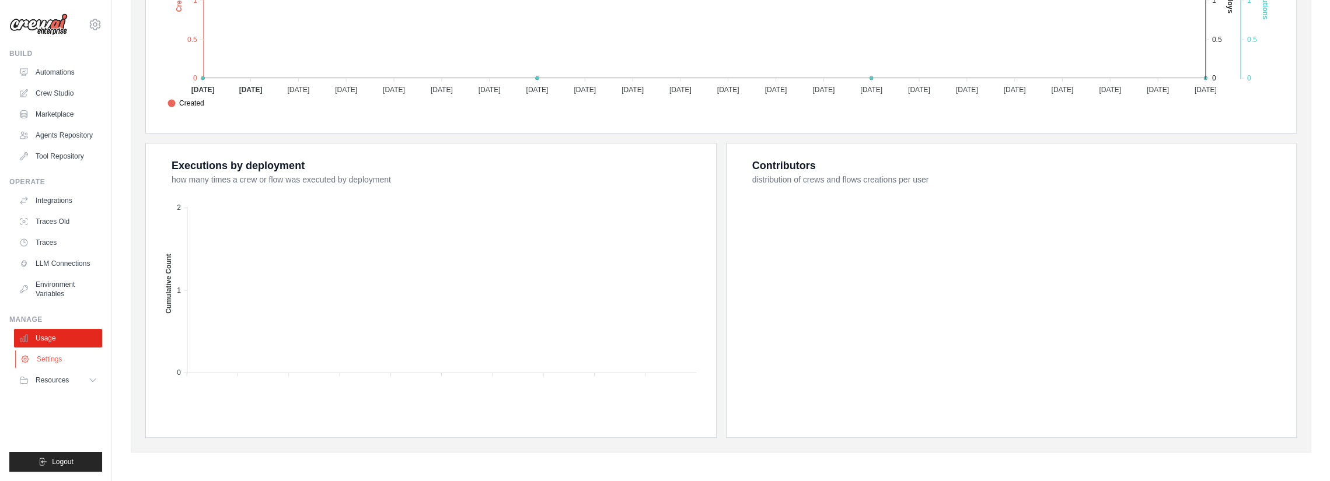
click at [49, 361] on link "Settings" at bounding box center [59, 359] width 88 height 19
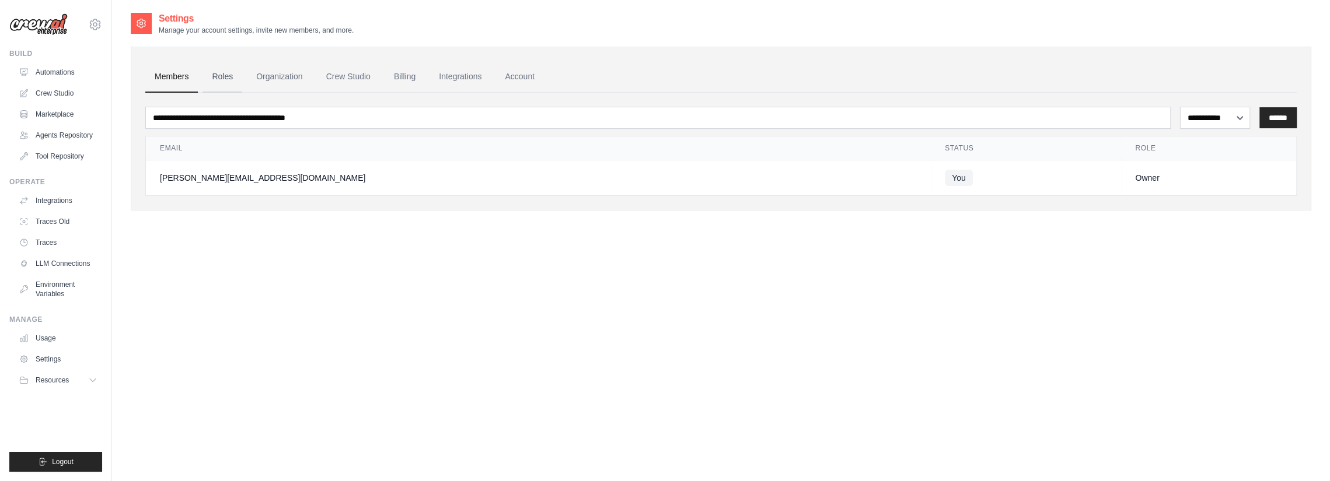
click at [224, 79] on link "Roles" at bounding box center [222, 77] width 40 height 32
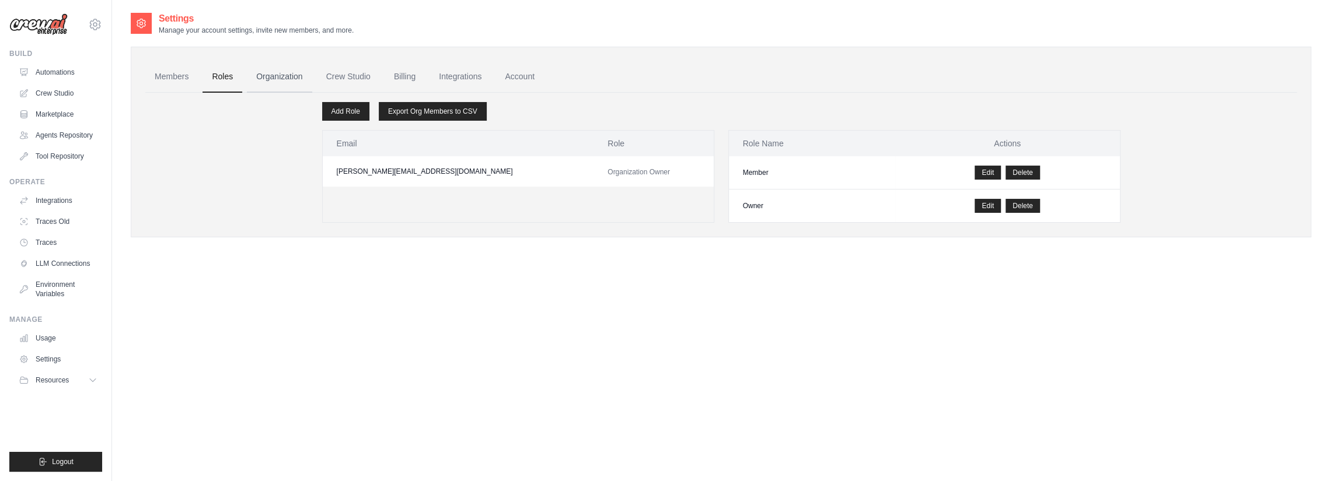
click at [284, 74] on link "Organization" at bounding box center [279, 77] width 65 height 32
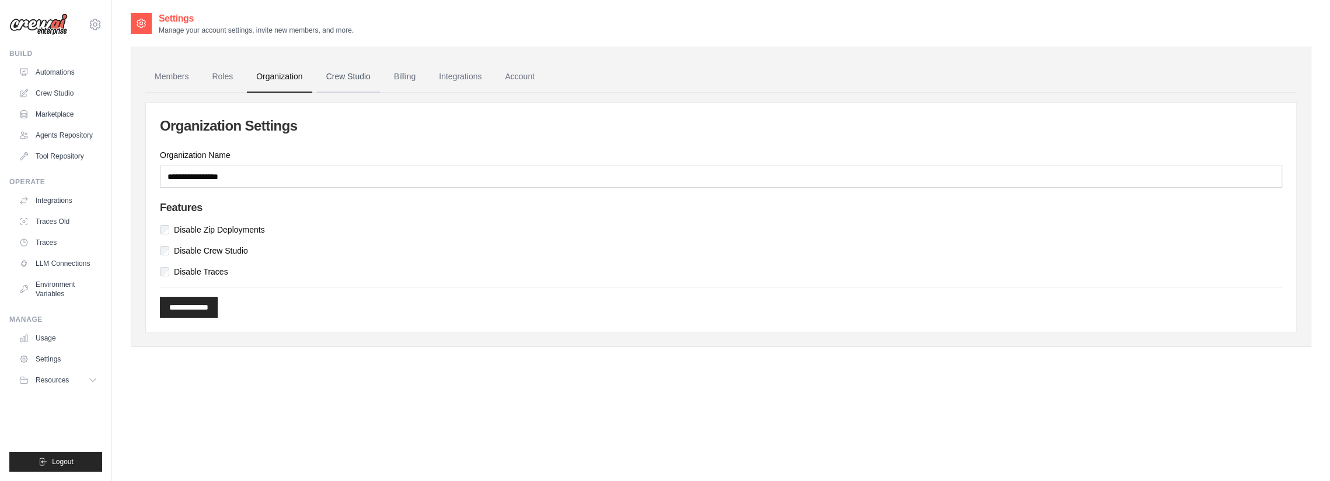
click at [348, 70] on link "Crew Studio" at bounding box center [348, 77] width 63 height 32
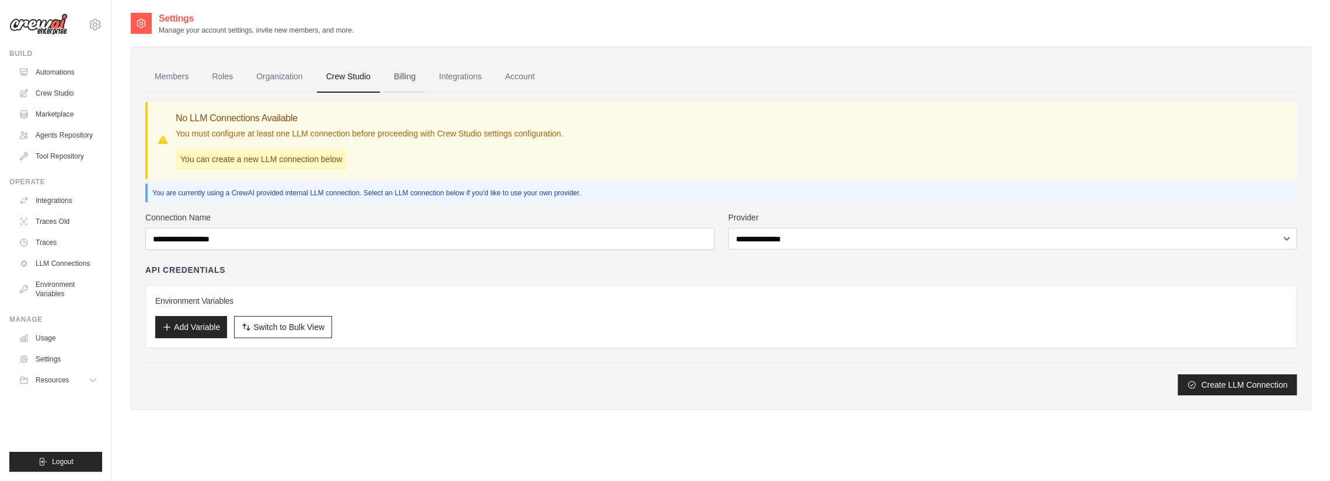
click at [400, 78] on link "Billing" at bounding box center [405, 77] width 40 height 32
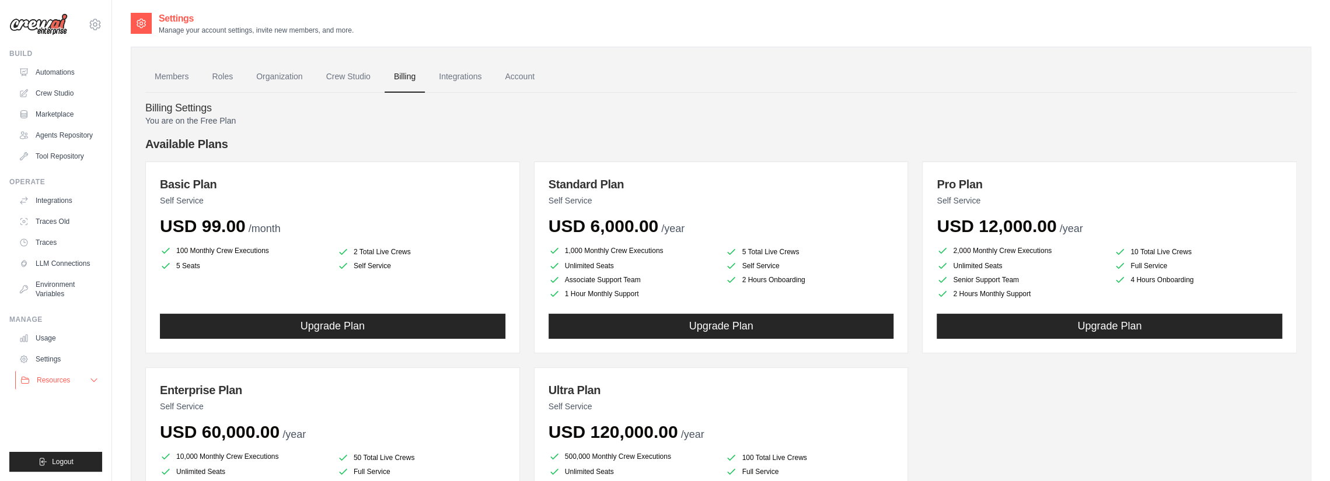
click at [91, 378] on icon at bounding box center [93, 380] width 9 height 9
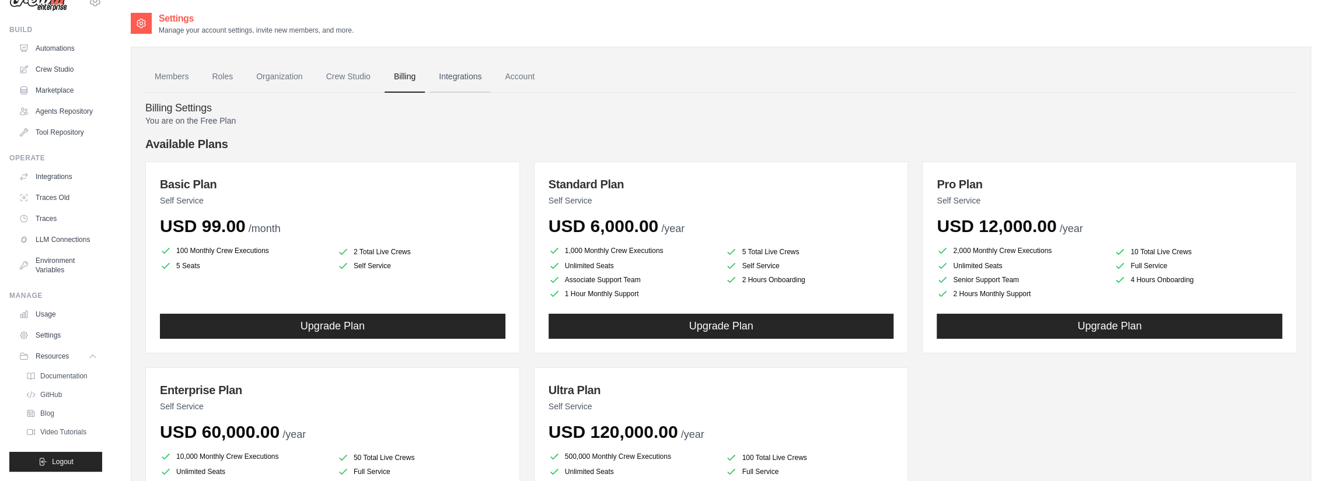
click at [466, 68] on link "Integrations" at bounding box center [459, 77] width 61 height 32
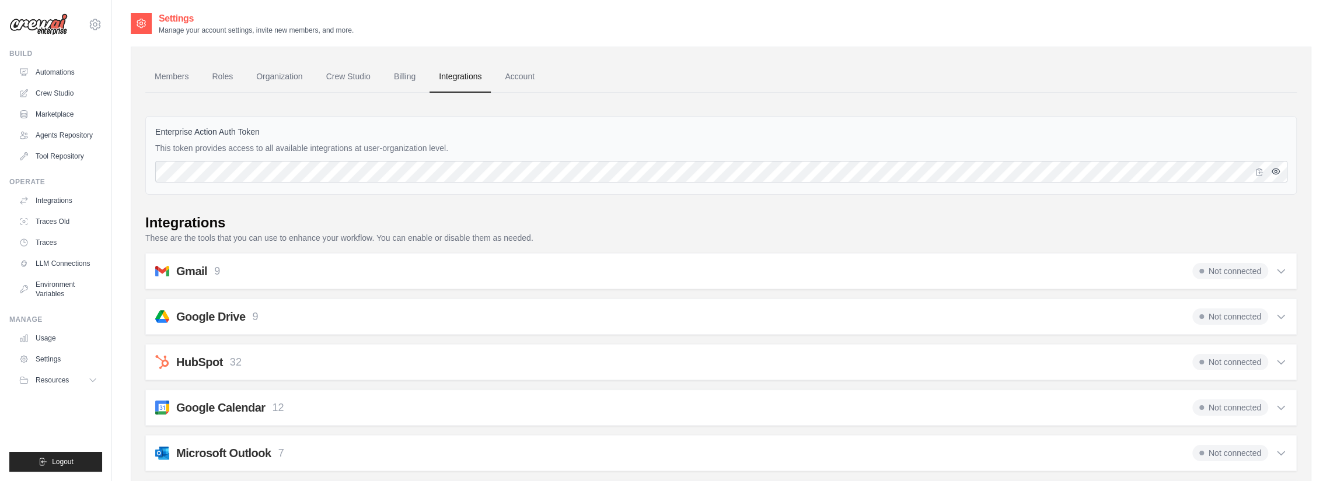
click at [1277, 170] on icon "button" at bounding box center [1275, 171] width 9 height 9
click at [1277, 170] on icon "button" at bounding box center [1276, 171] width 8 height 7
click at [1276, 171] on icon "button" at bounding box center [1275, 171] width 2 height 2
click at [1276, 171] on icon "button" at bounding box center [1276, 171] width 8 height 7
click at [522, 75] on link "Account" at bounding box center [519, 77] width 48 height 32
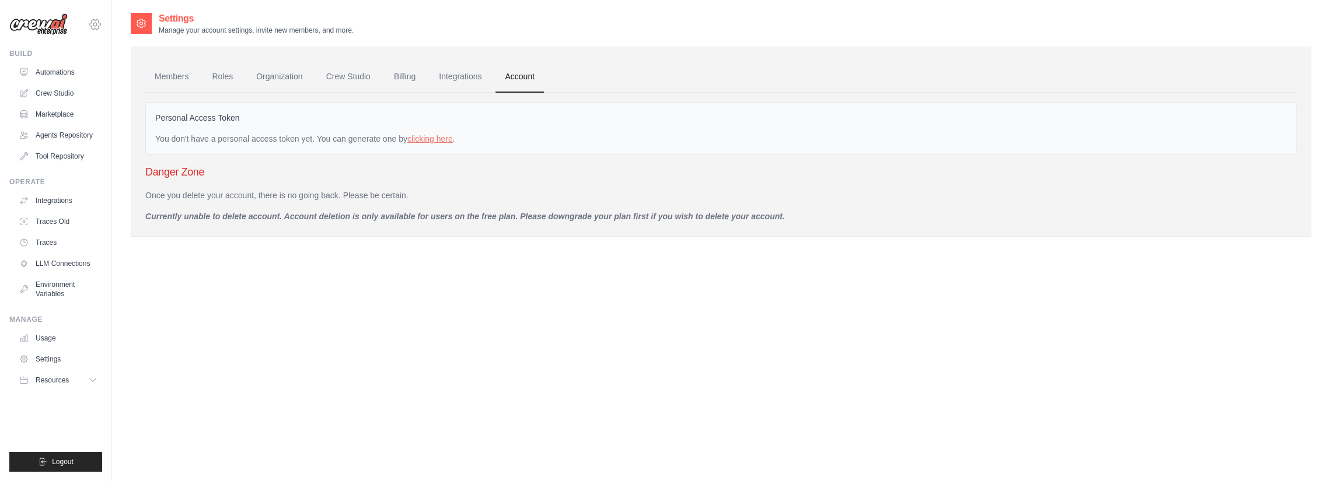
click at [90, 20] on icon at bounding box center [95, 25] width 14 height 14
click at [118, 69] on span "Settings" at bounding box center [145, 73] width 92 height 12
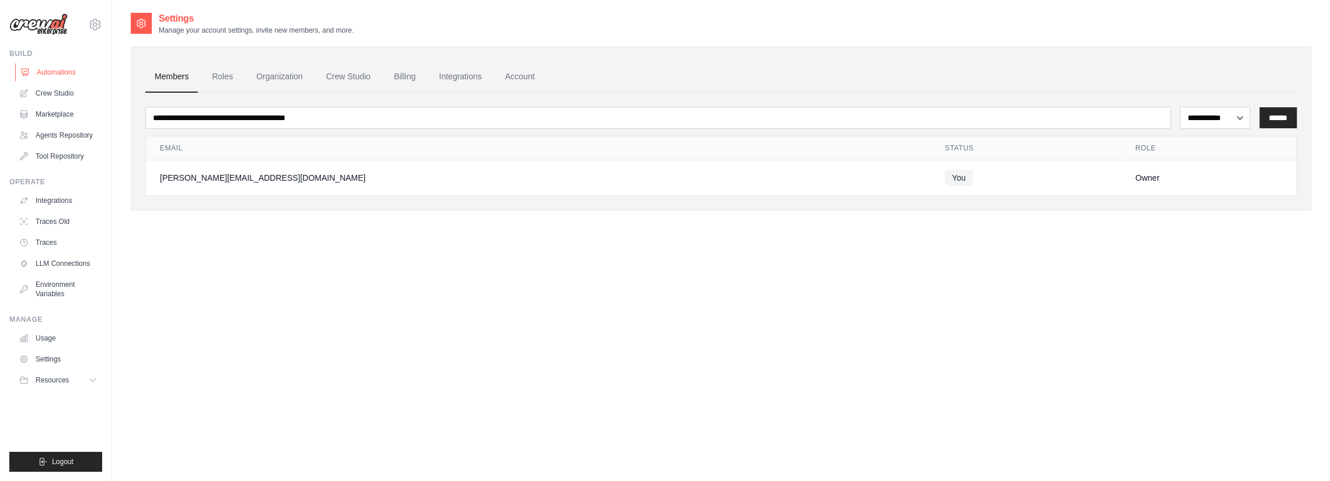
click at [60, 74] on link "Automations" at bounding box center [59, 72] width 88 height 19
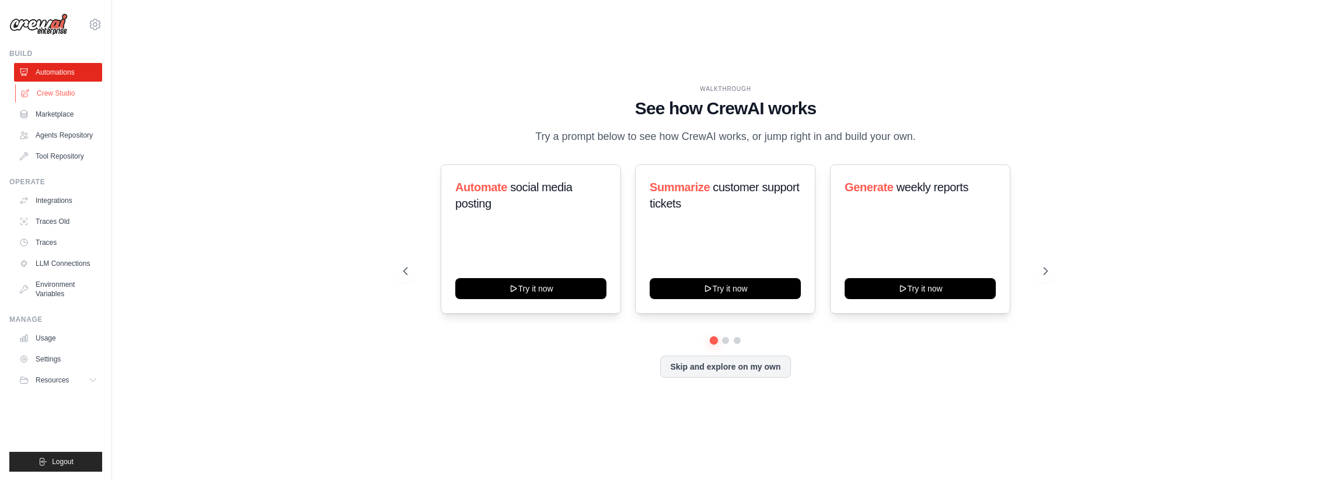
click at [74, 92] on link "Crew Studio" at bounding box center [59, 93] width 88 height 19
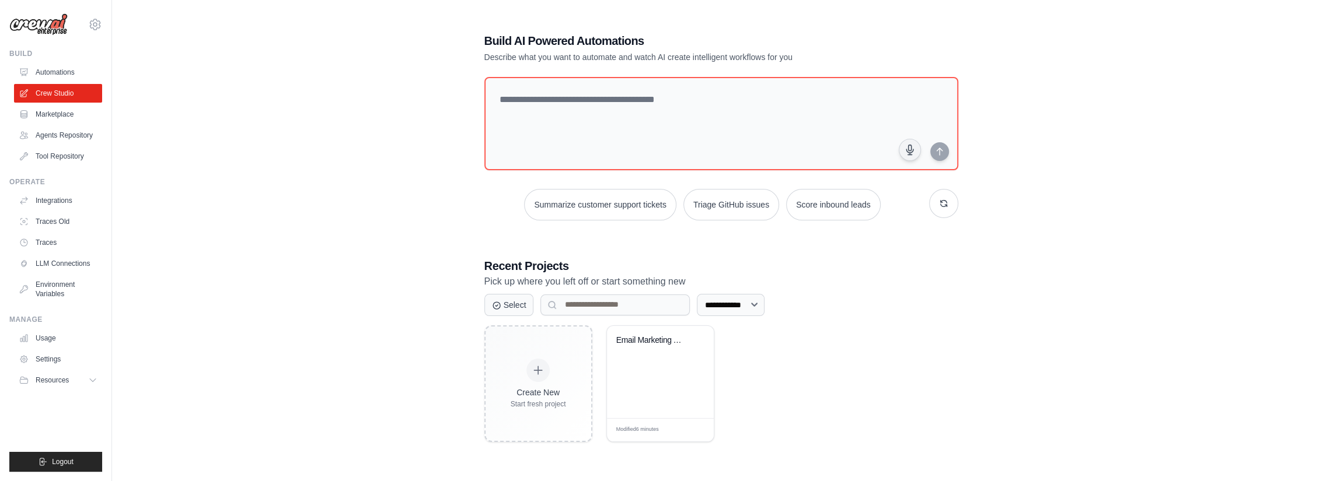
scroll to position [23, 0]
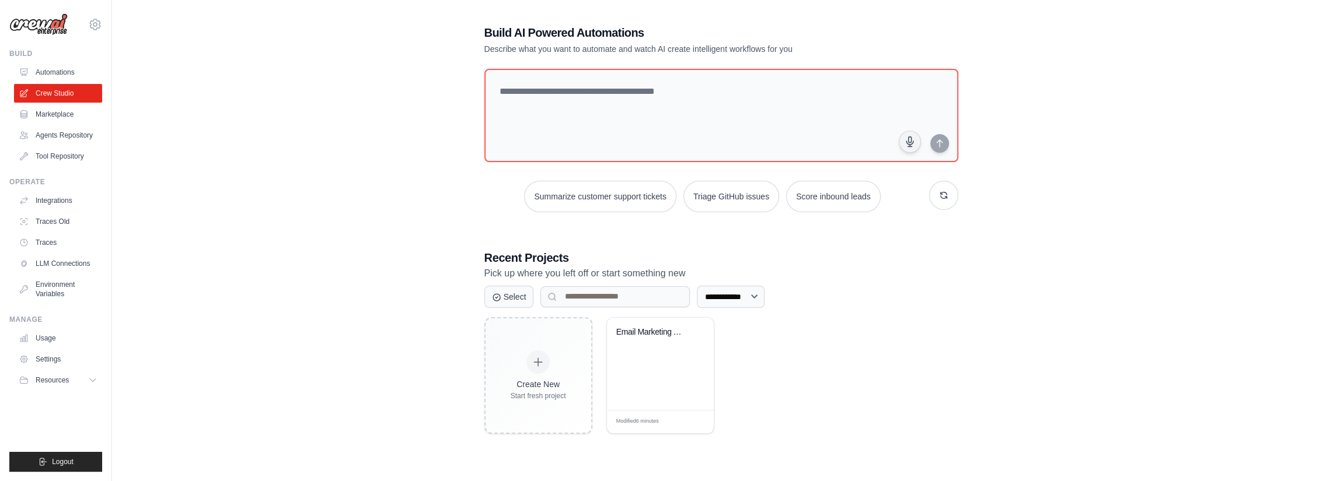
click at [33, 24] on img at bounding box center [38, 24] width 58 height 22
click at [51, 23] on img at bounding box center [38, 24] width 58 height 22
click at [56, 69] on link "Automations" at bounding box center [59, 72] width 88 height 19
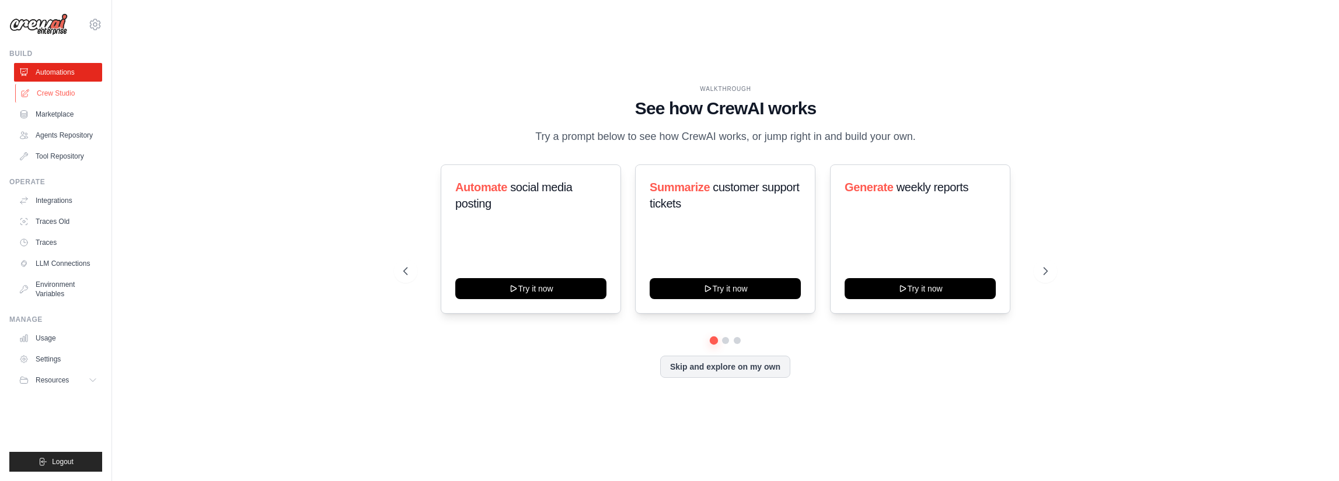
click at [58, 97] on link "Crew Studio" at bounding box center [59, 93] width 88 height 19
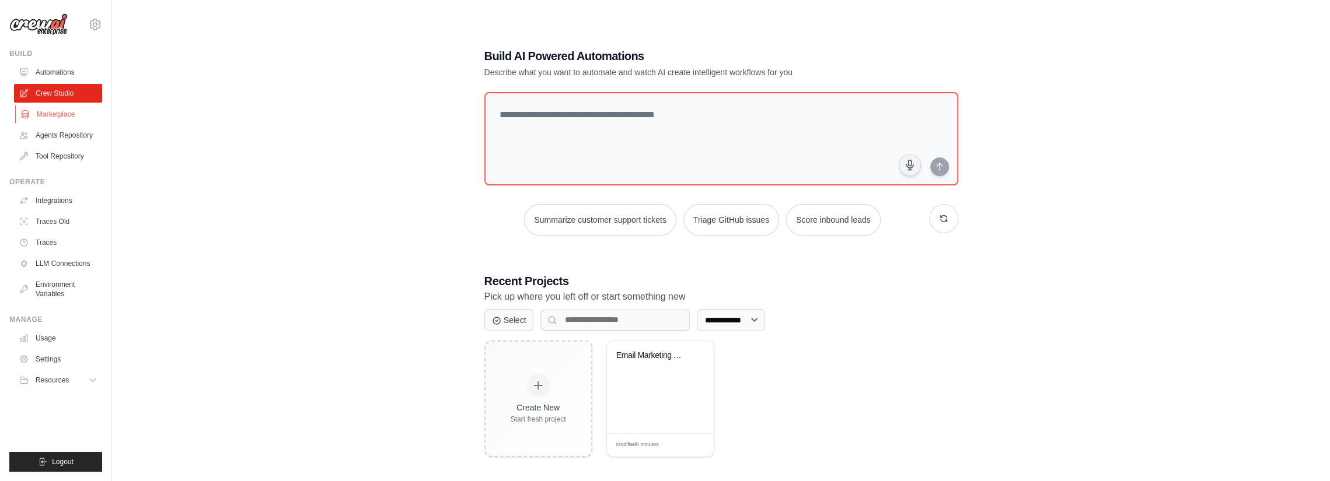
click at [50, 115] on link "Marketplace" at bounding box center [59, 114] width 88 height 19
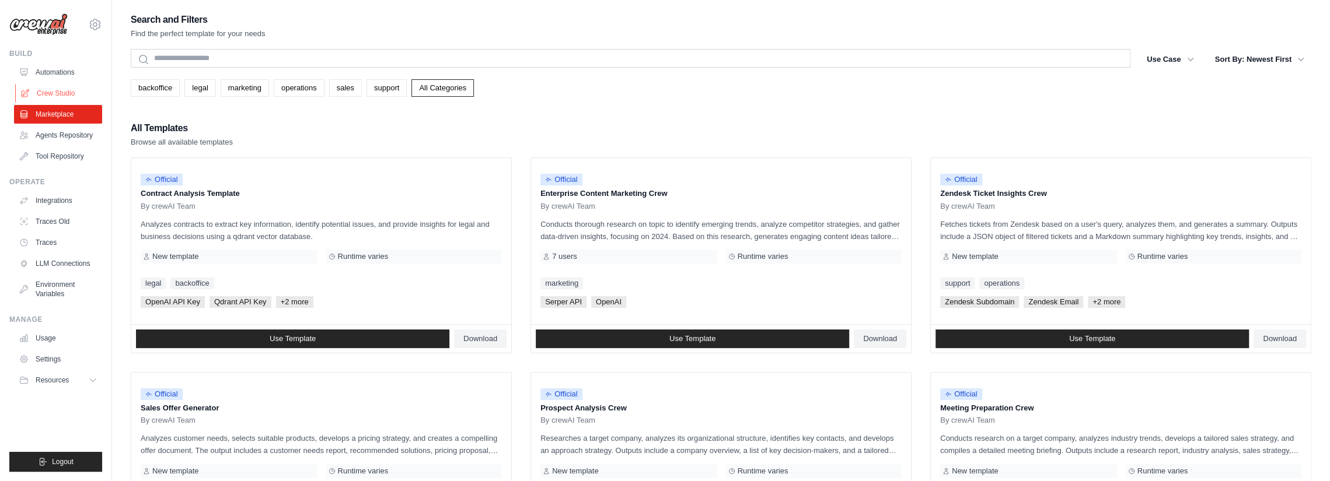
click at [55, 93] on link "Crew Studio" at bounding box center [59, 93] width 88 height 19
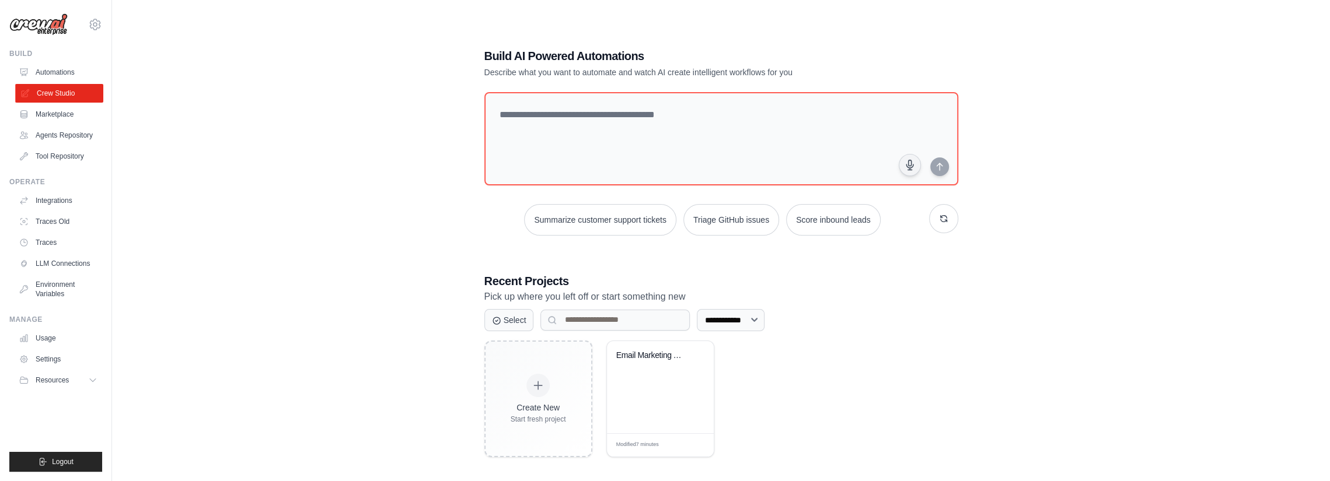
click at [58, 89] on link "Crew Studio" at bounding box center [59, 93] width 88 height 19
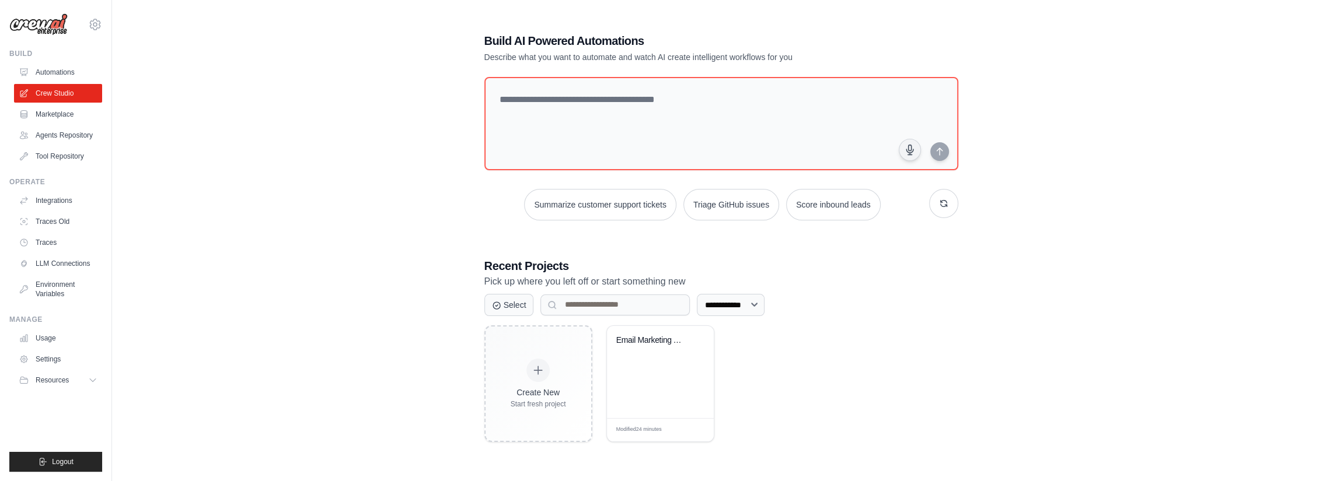
scroll to position [23, 0]
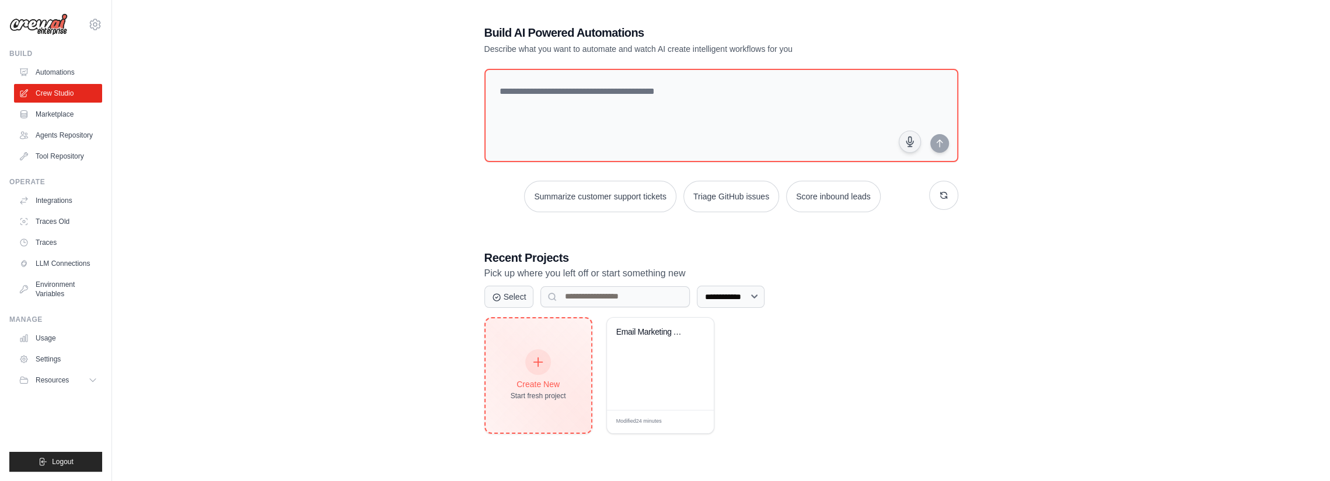
click at [549, 369] on div "Create New Start fresh project" at bounding box center [538, 376] width 55 height 50
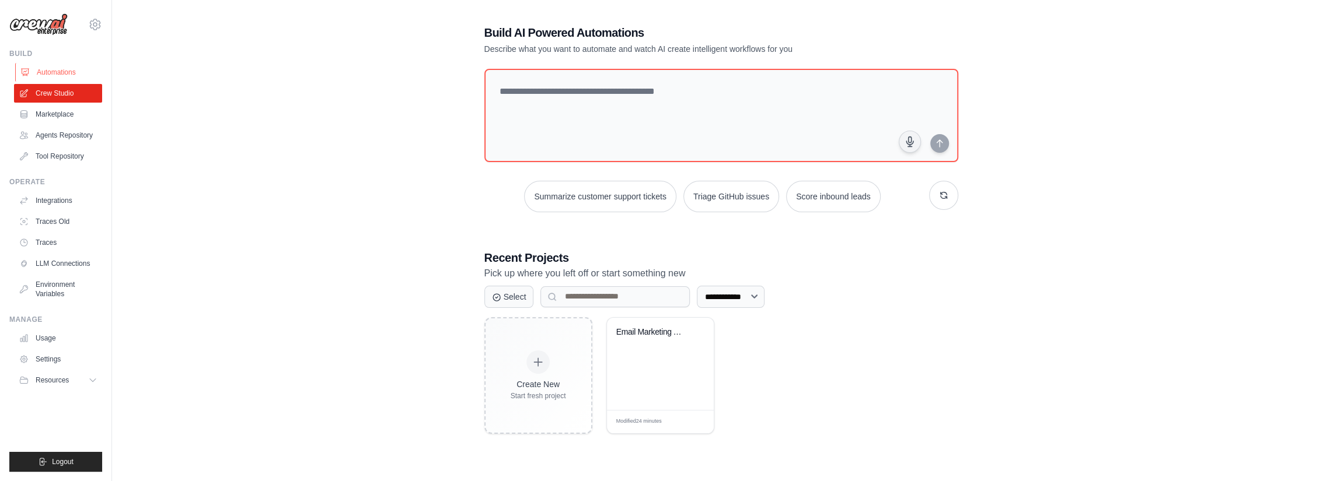
click at [51, 71] on link "Automations" at bounding box center [59, 72] width 88 height 19
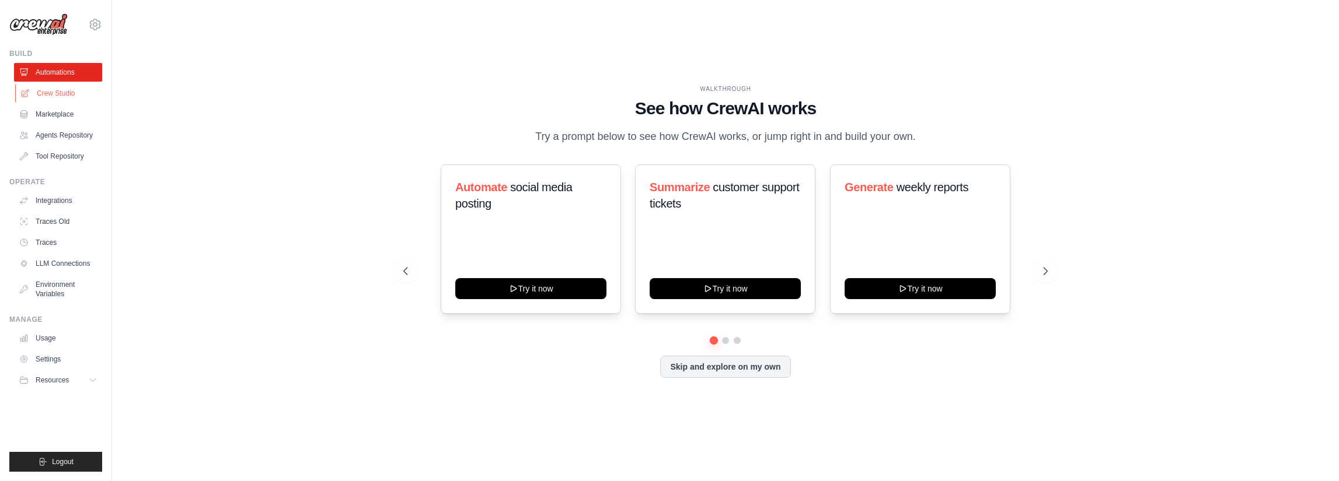
click at [54, 96] on link "Crew Studio" at bounding box center [59, 93] width 88 height 19
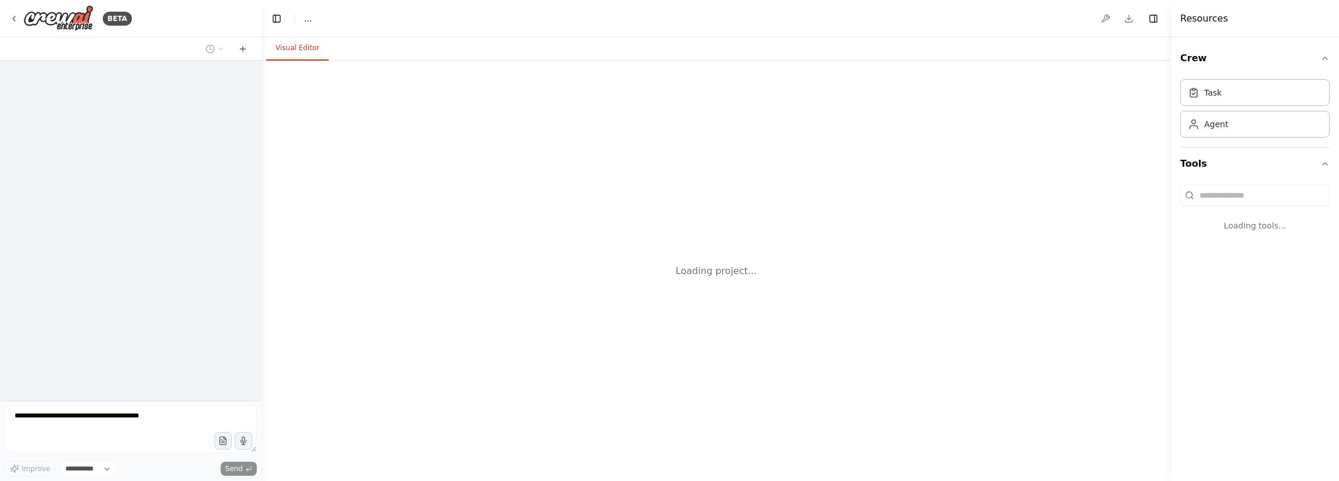
select select "****"
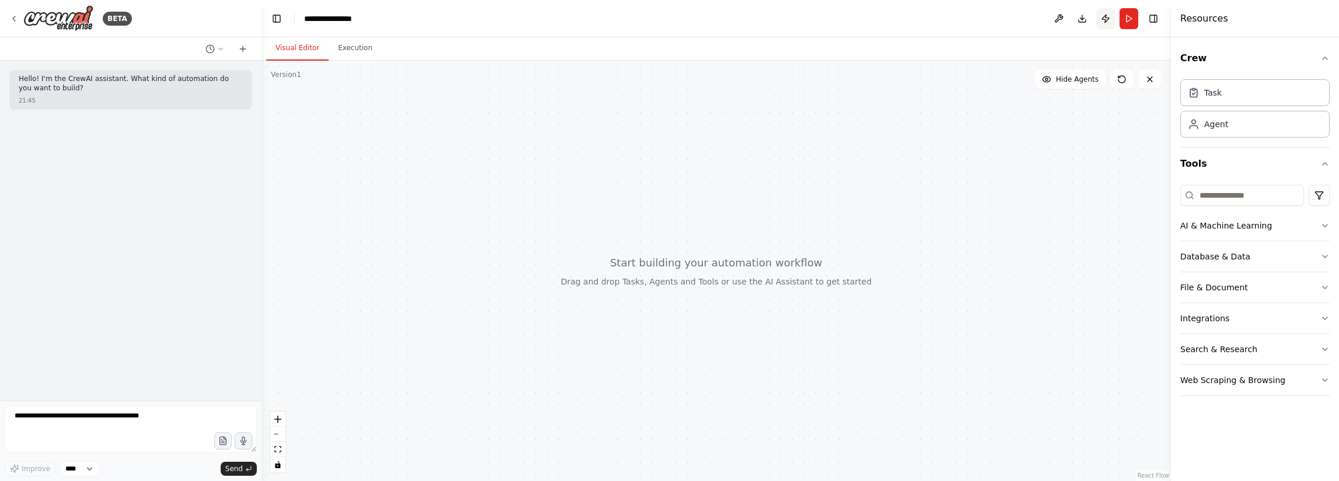
click at [1104, 18] on button "Publish" at bounding box center [1105, 18] width 19 height 21
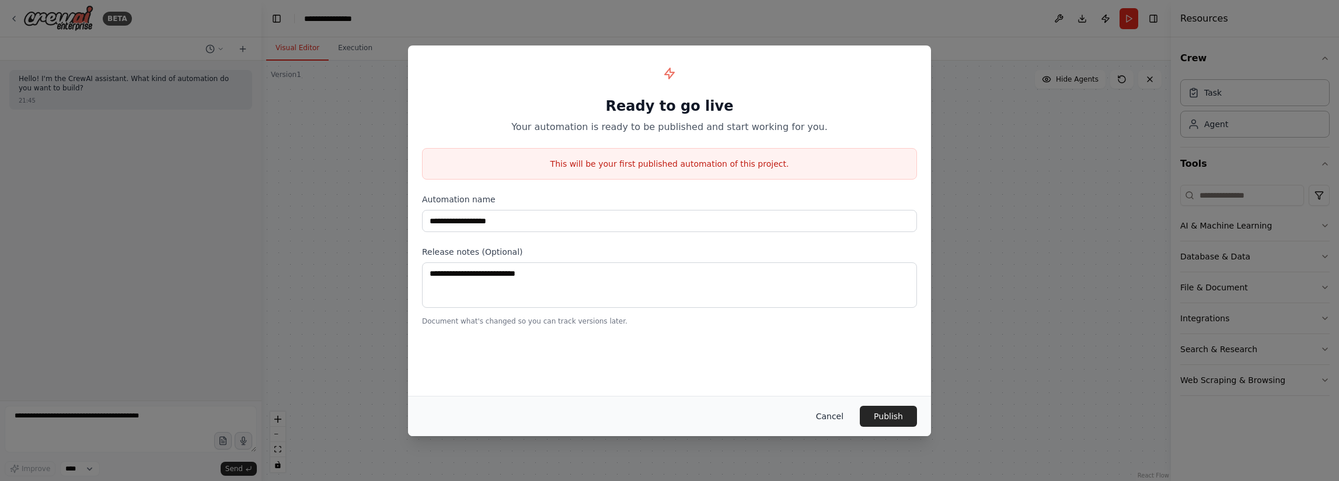
click at [832, 415] on button "Cancel" at bounding box center [829, 416] width 46 height 21
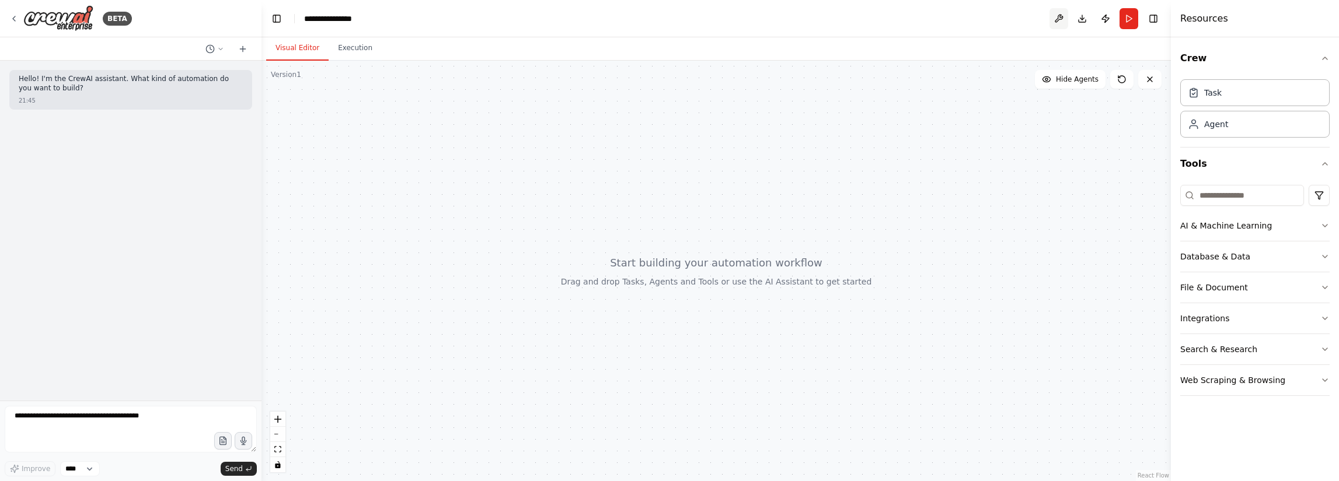
click at [1060, 18] on button at bounding box center [1058, 18] width 19 height 21
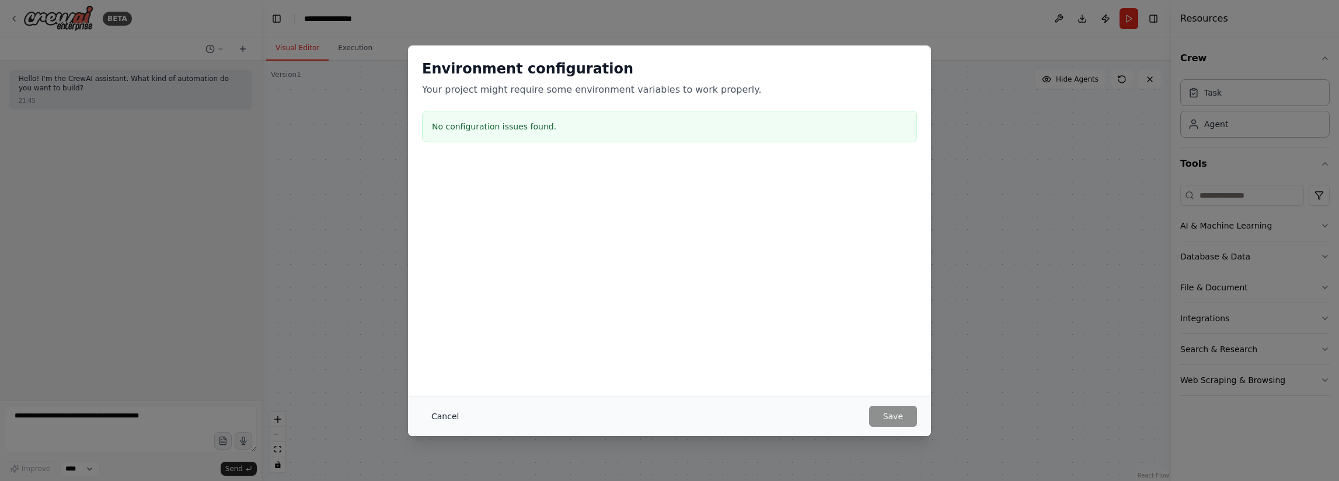
click at [439, 411] on button "Cancel" at bounding box center [445, 416] width 46 height 21
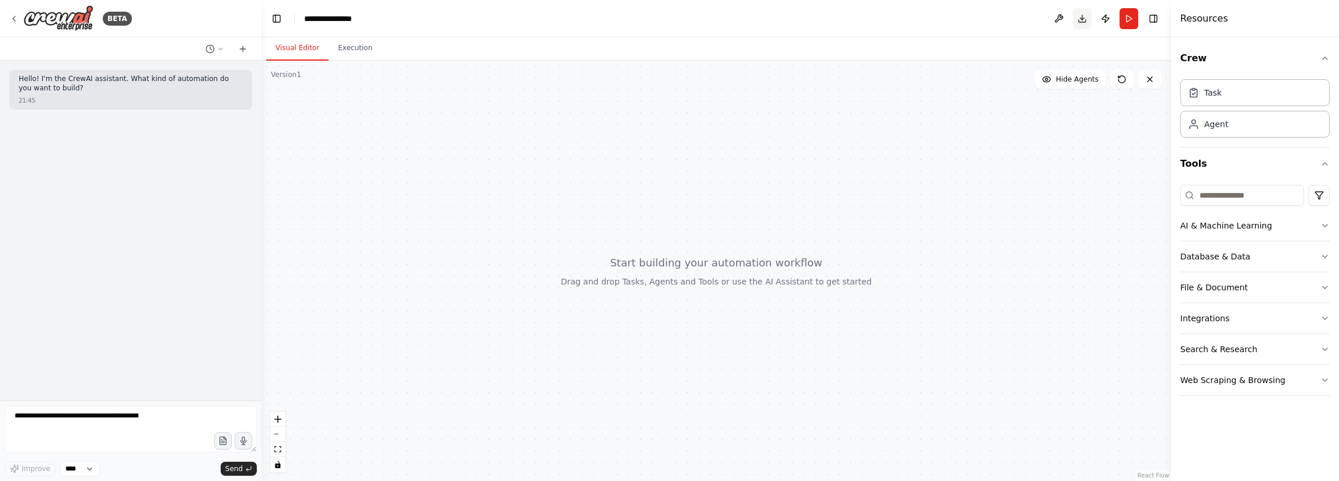
click at [1084, 15] on button "Download" at bounding box center [1082, 18] width 19 height 21
click at [219, 44] on button at bounding box center [215, 49] width 28 height 14
click at [218, 50] on div at bounding box center [130, 240] width 261 height 481
click at [245, 48] on icon at bounding box center [242, 48] width 9 height 9
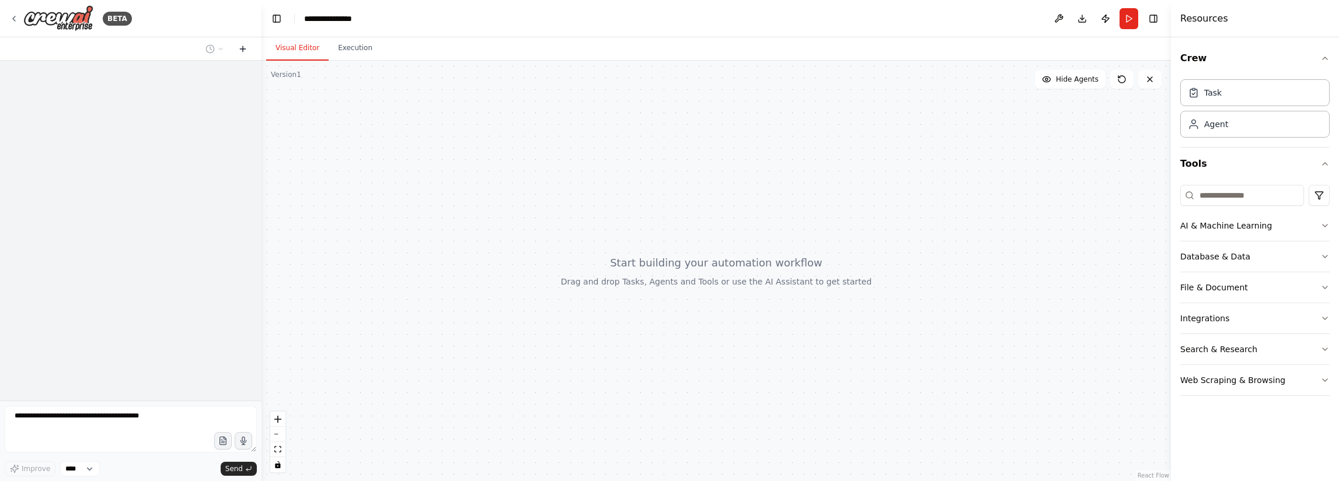
click at [245, 48] on icon at bounding box center [242, 48] width 9 height 9
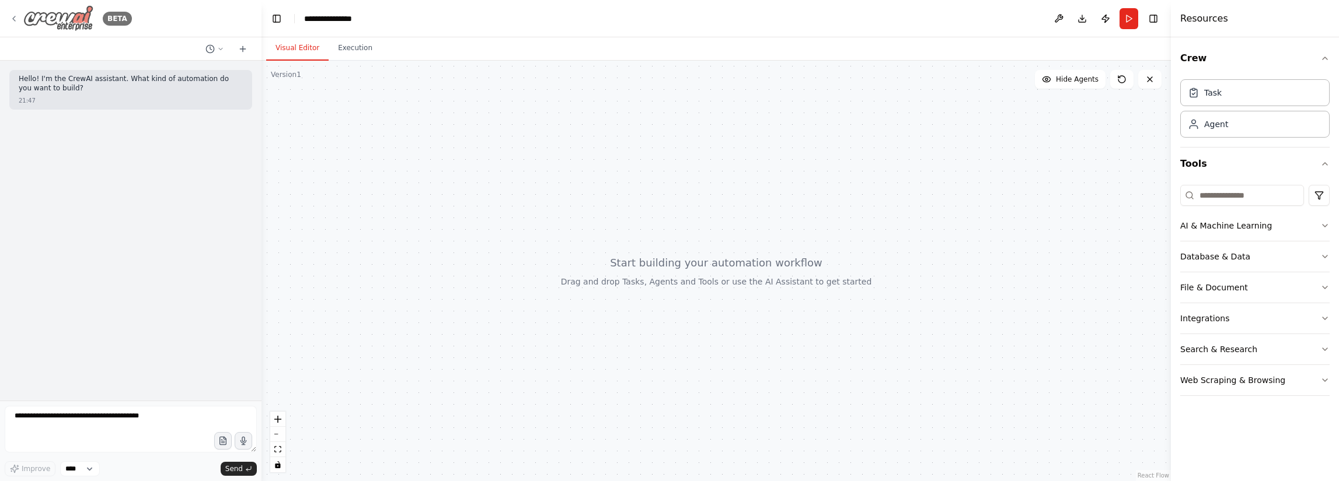
click at [12, 18] on icon at bounding box center [13, 18] width 9 height 9
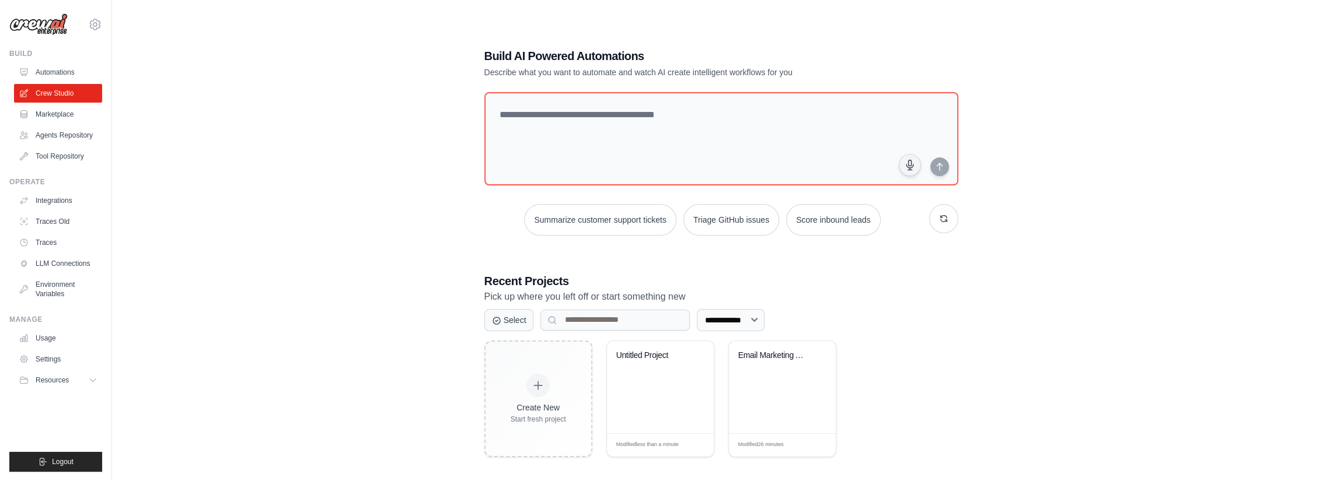
click at [64, 155] on link "Tool Repository" at bounding box center [58, 156] width 88 height 19
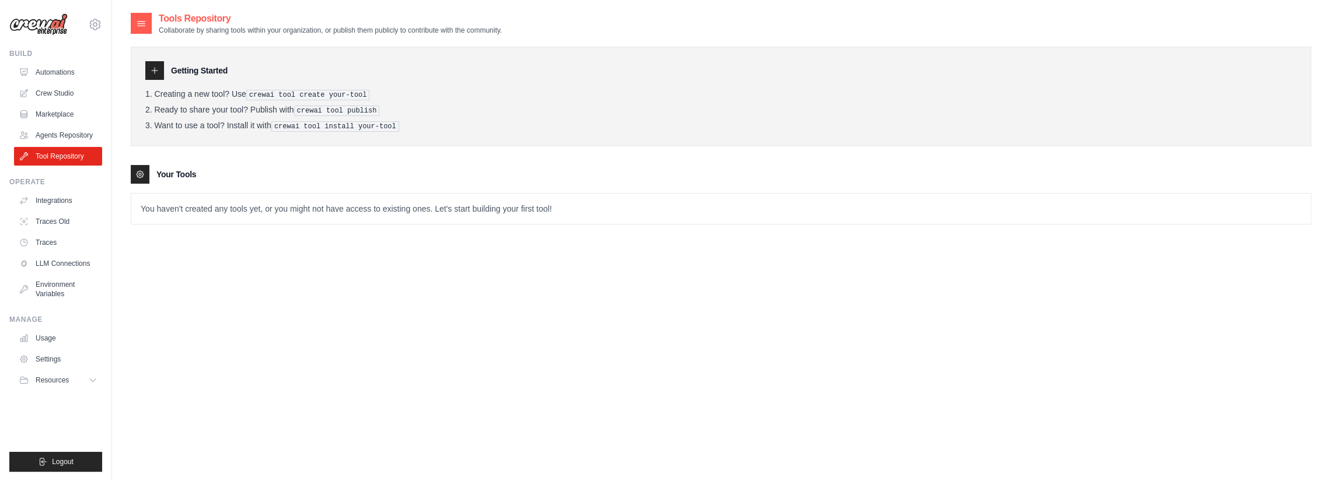
click at [172, 171] on h3 "Your Tools" at bounding box center [176, 175] width 40 height 12
click at [64, 201] on link "Integrations" at bounding box center [59, 200] width 88 height 19
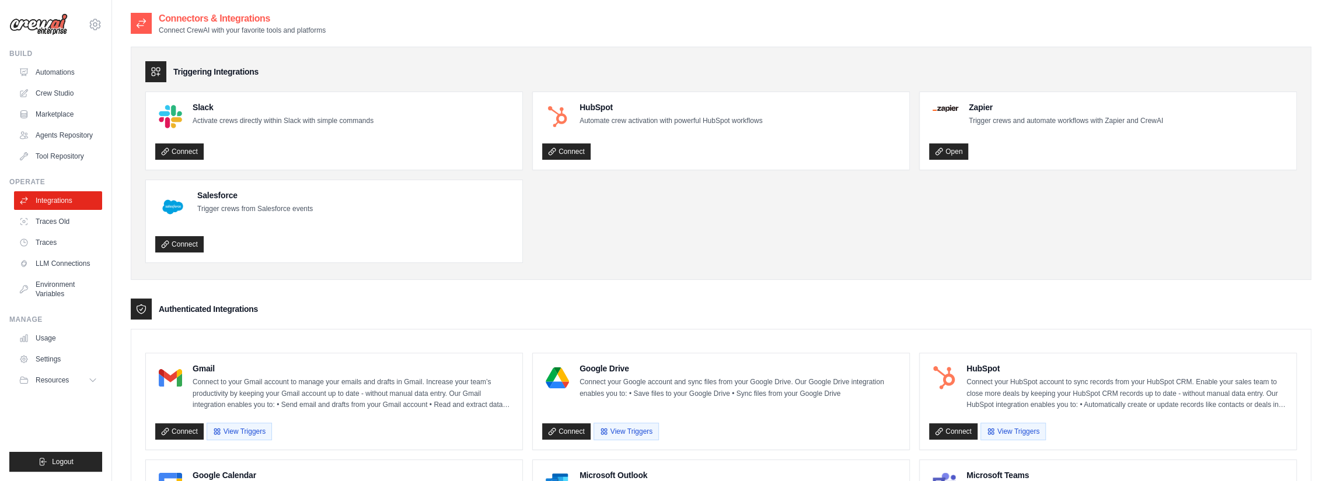
click at [23, 23] on img at bounding box center [38, 24] width 58 height 22
click at [46, 94] on link "Crew Studio" at bounding box center [59, 93] width 88 height 19
